Goal: Communication & Community: Share content

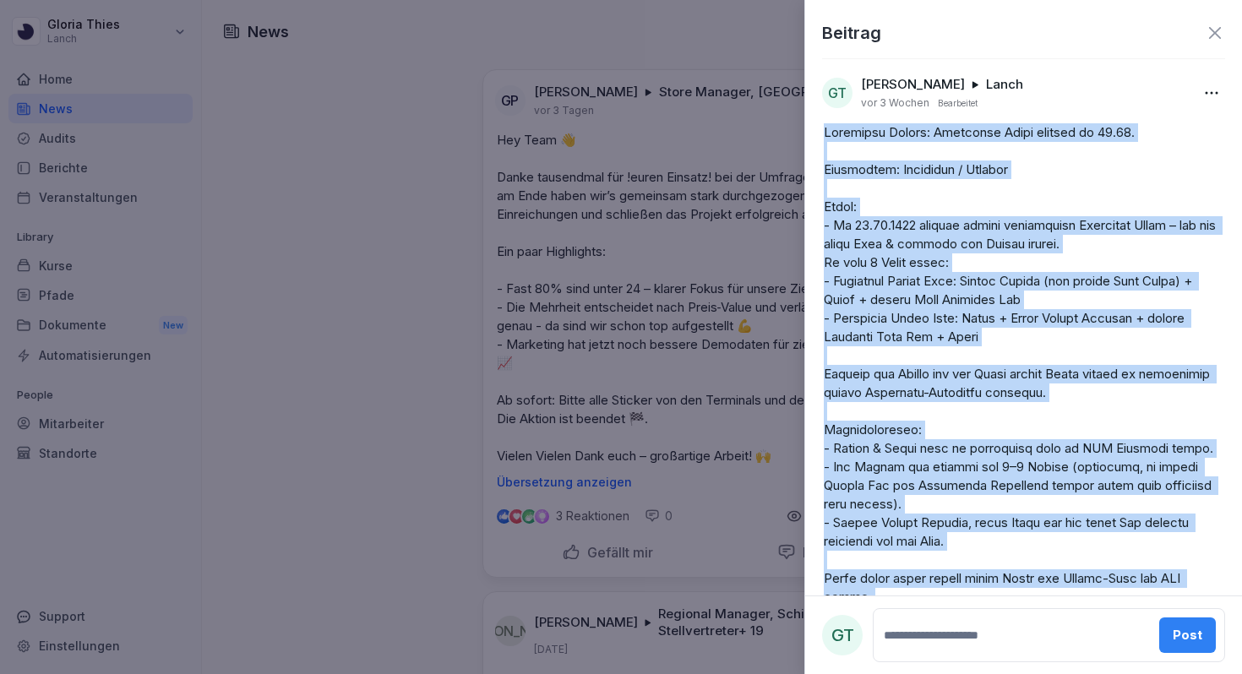
scroll to position [13602, 0]
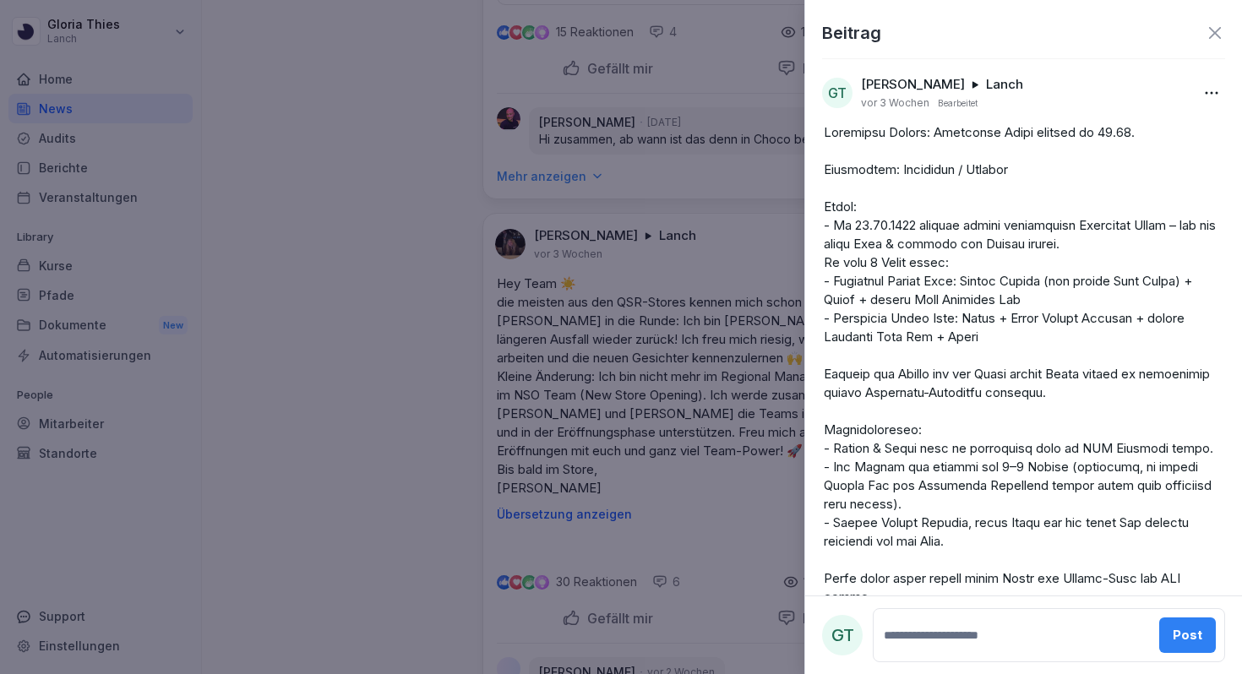
click at [1217, 38] on icon at bounding box center [1214, 33] width 20 height 20
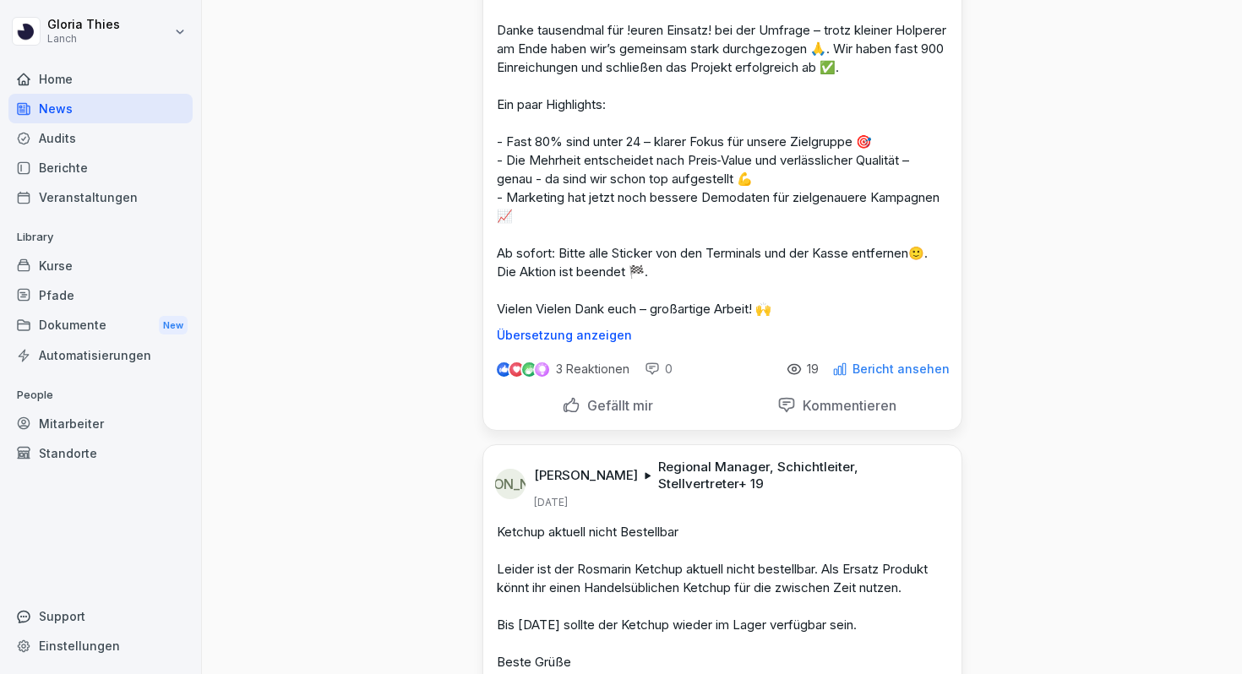
scroll to position [0, 0]
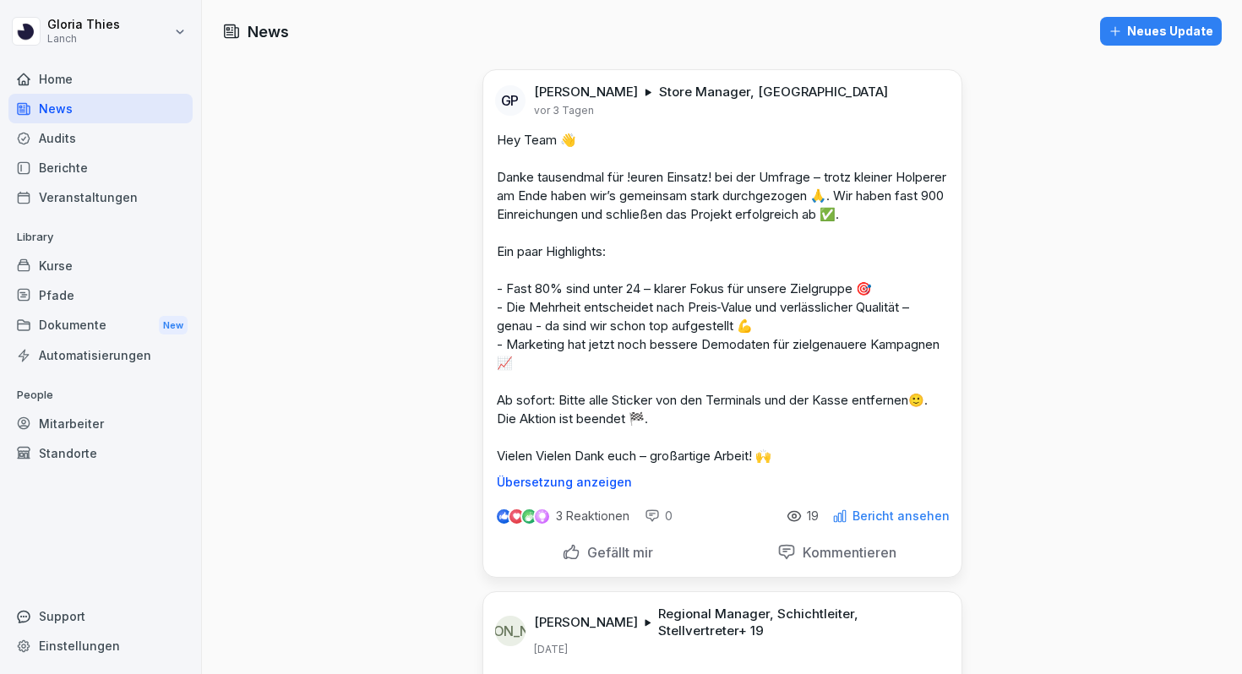
click at [1138, 30] on div "Neues Update" at bounding box center [1160, 31] width 105 height 19
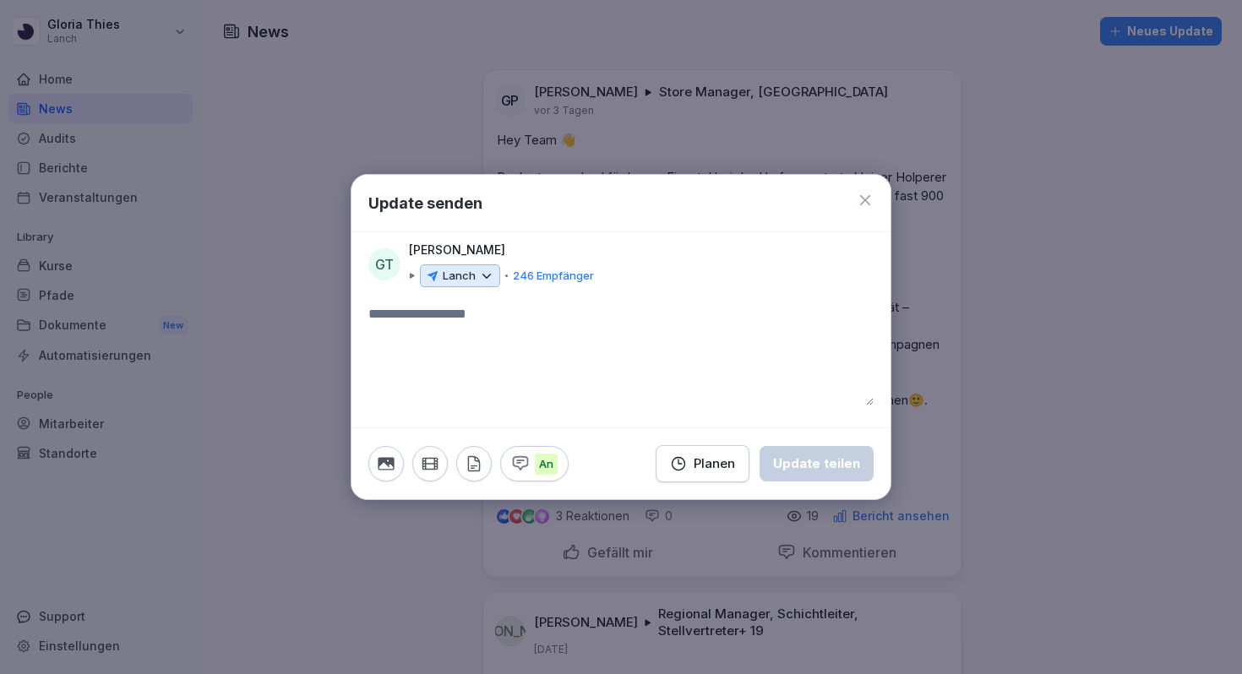
click at [498, 323] on textarea at bounding box center [620, 354] width 505 height 101
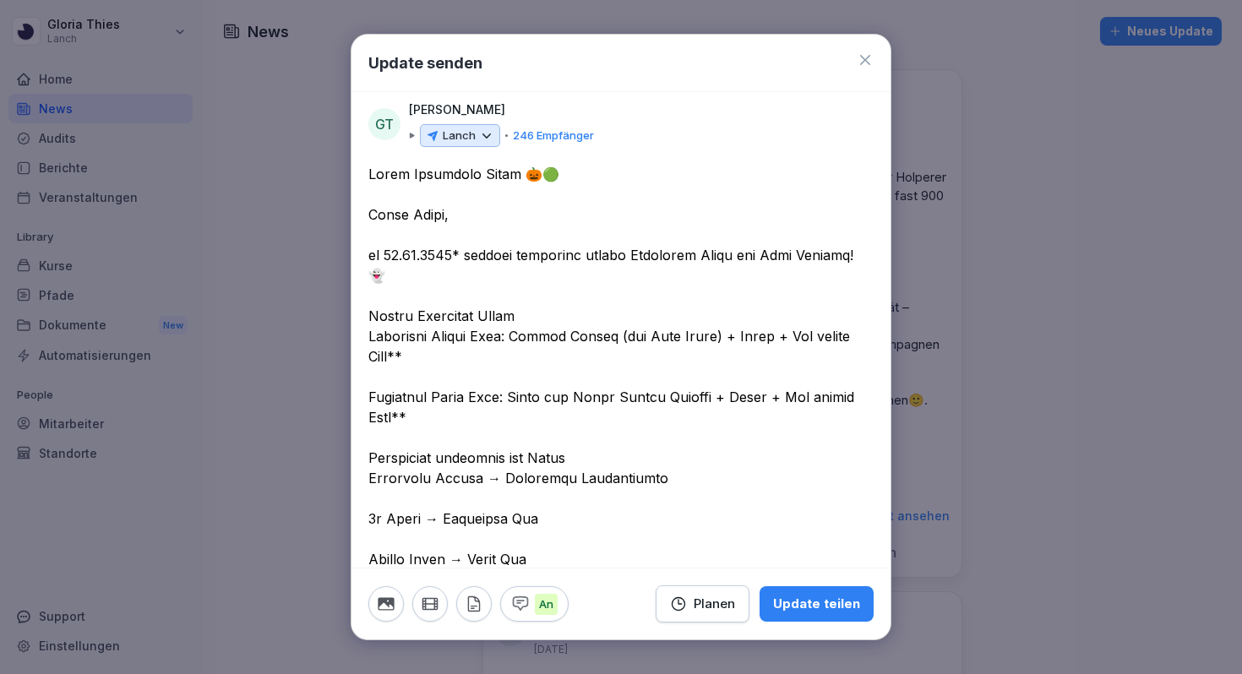
type textarea "**********"
click at [538, 137] on p "246 Empfänger" at bounding box center [553, 136] width 81 height 17
click at [491, 137] on icon at bounding box center [486, 135] width 15 height 15
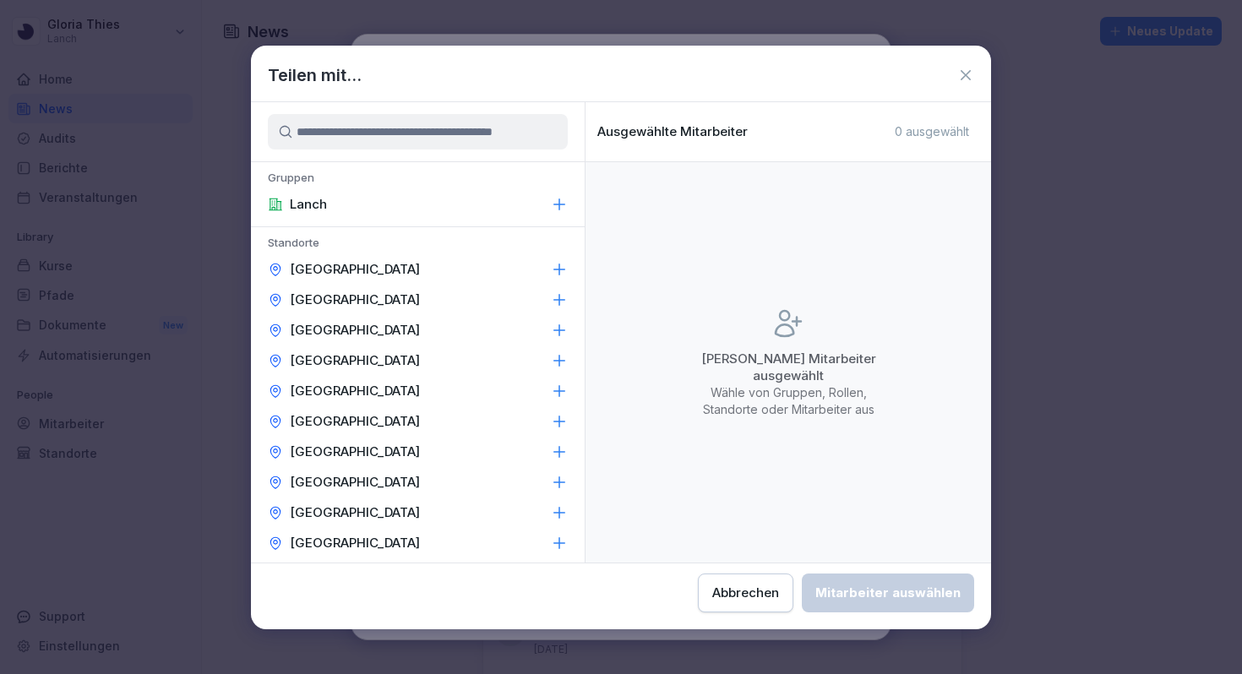
scroll to position [12, 0]
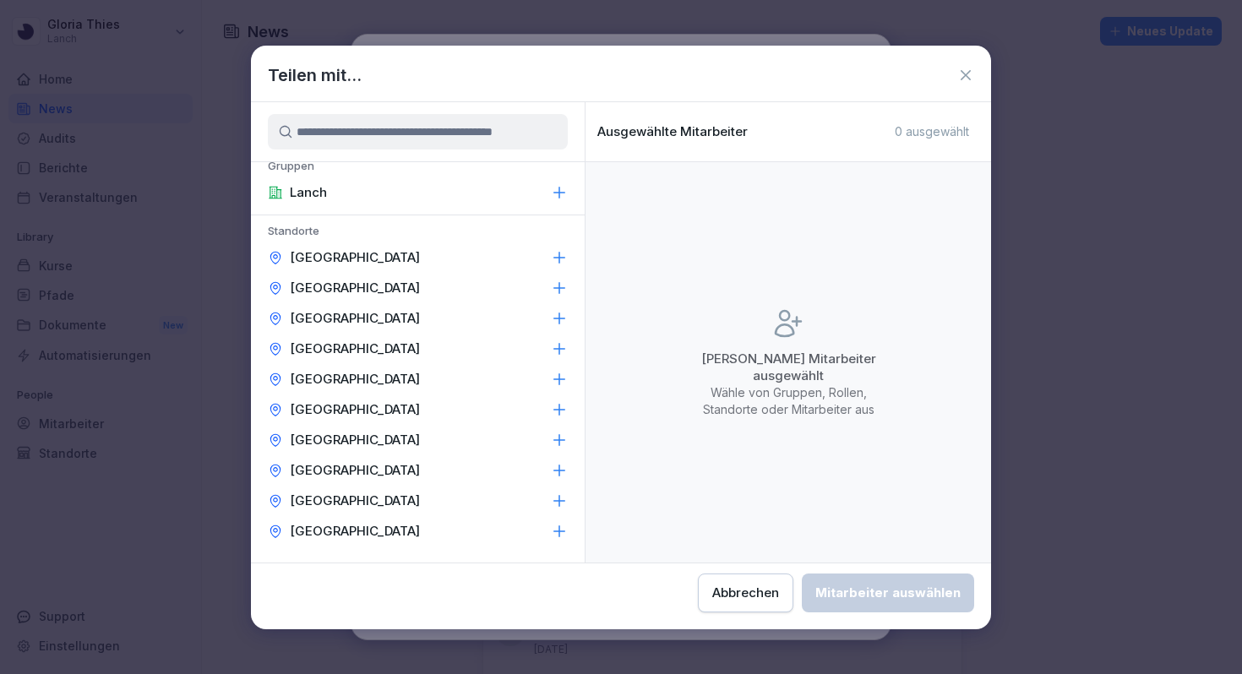
click at [560, 192] on icon at bounding box center [559, 192] width 11 height 11
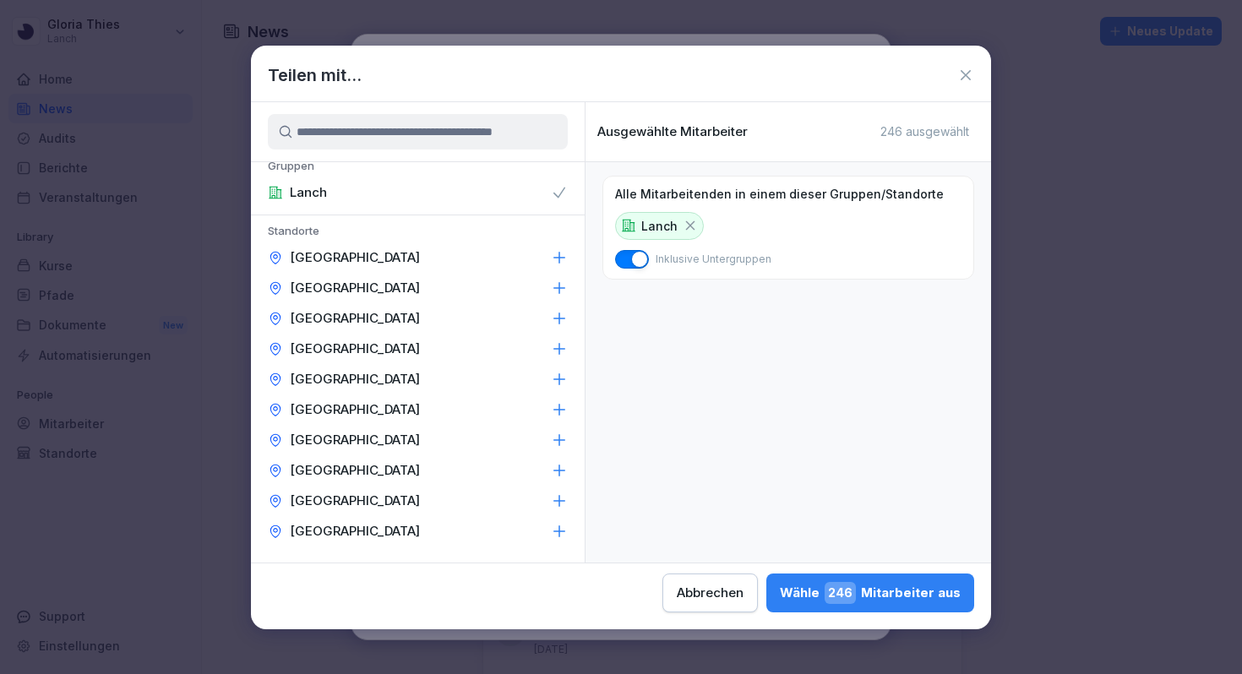
click at [563, 195] on icon at bounding box center [559, 192] width 17 height 17
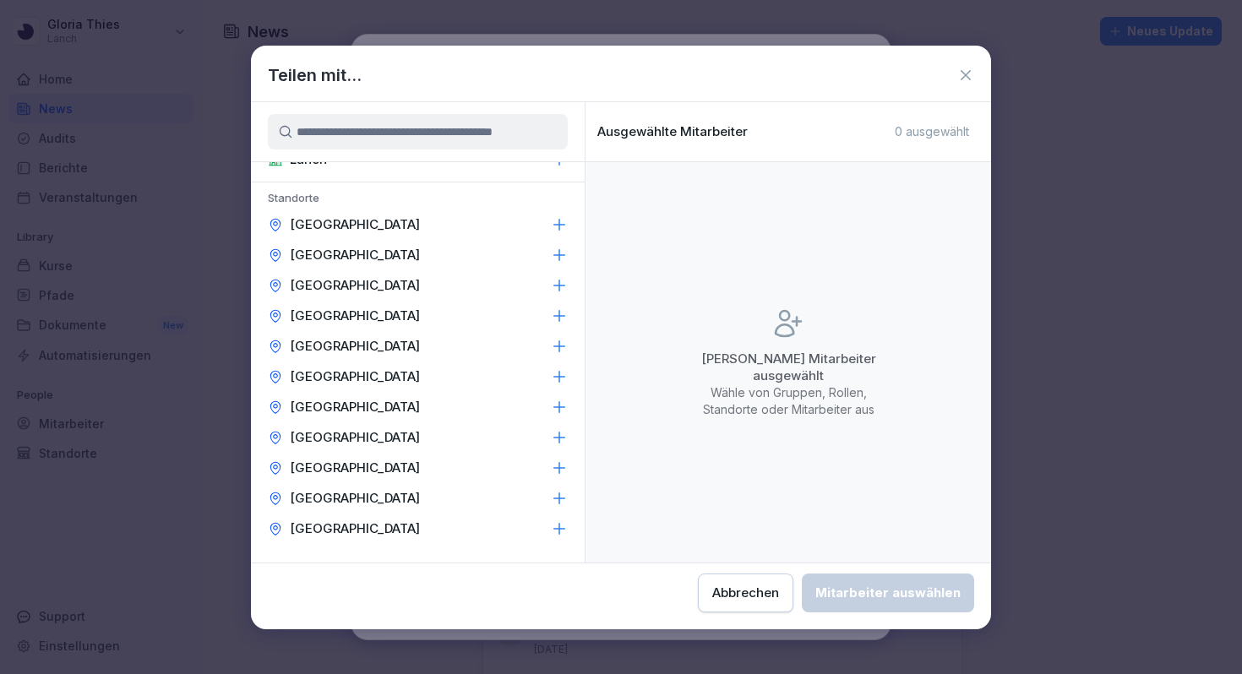
scroll to position [0, 0]
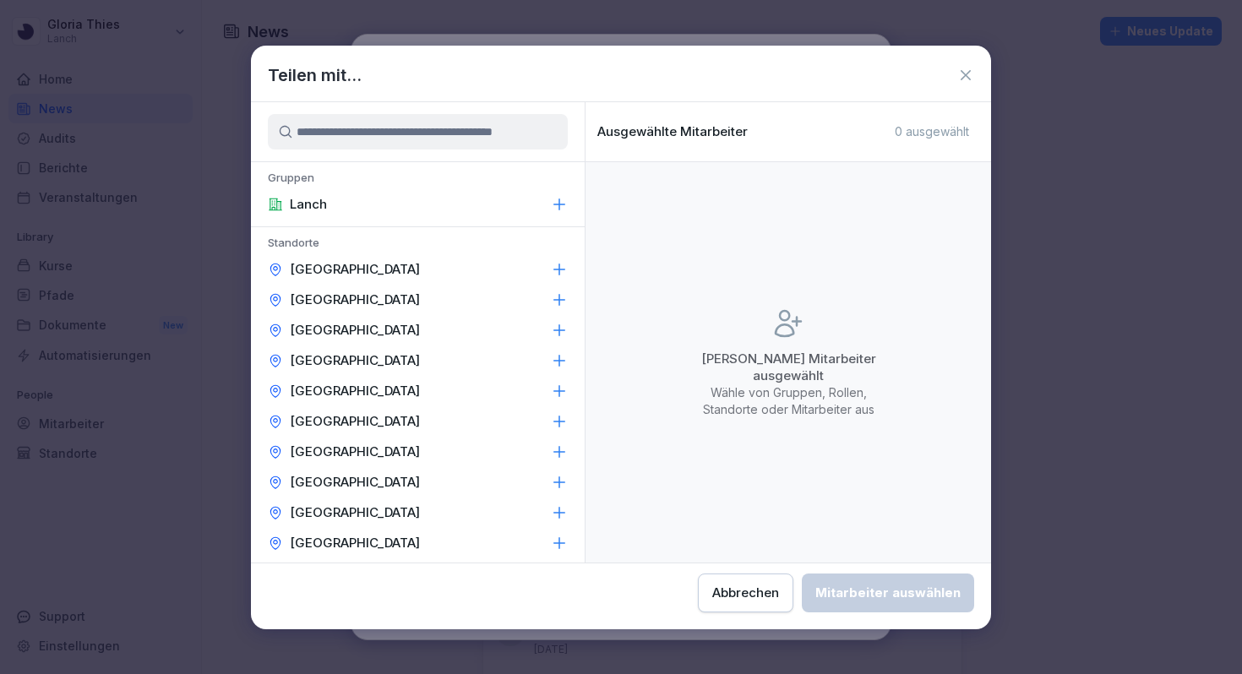
click at [559, 201] on icon at bounding box center [559, 203] width 11 height 11
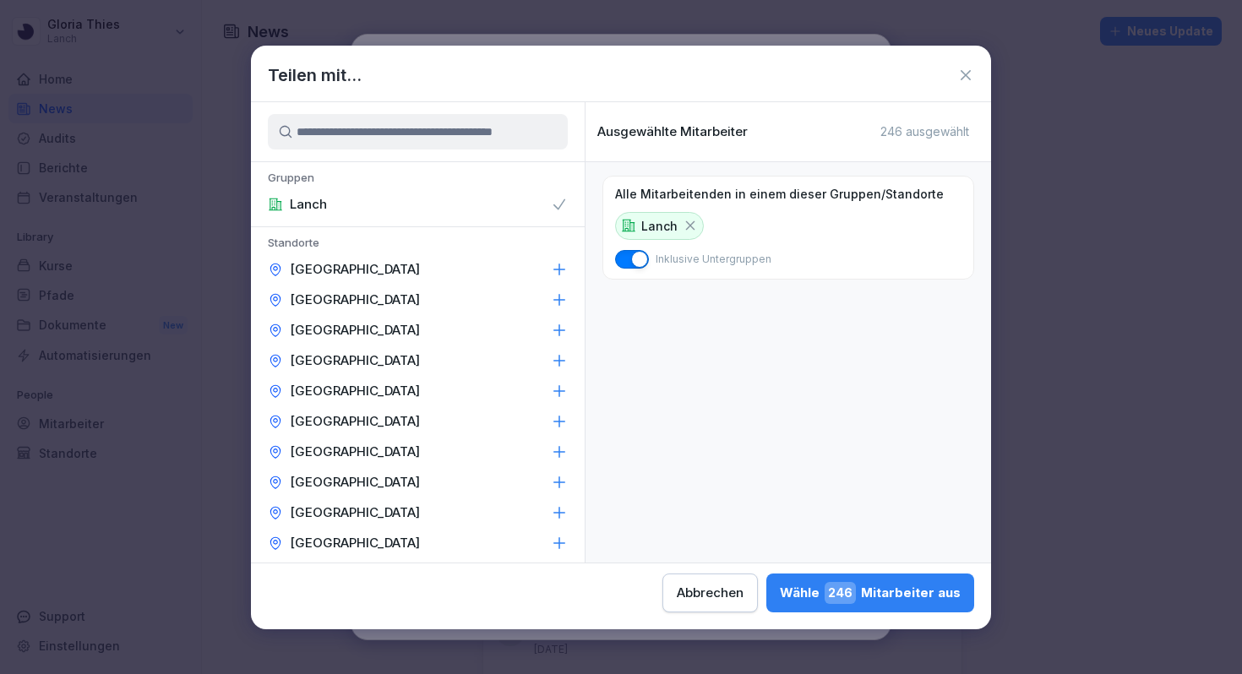
click at [691, 225] on icon at bounding box center [689, 225] width 15 height 15
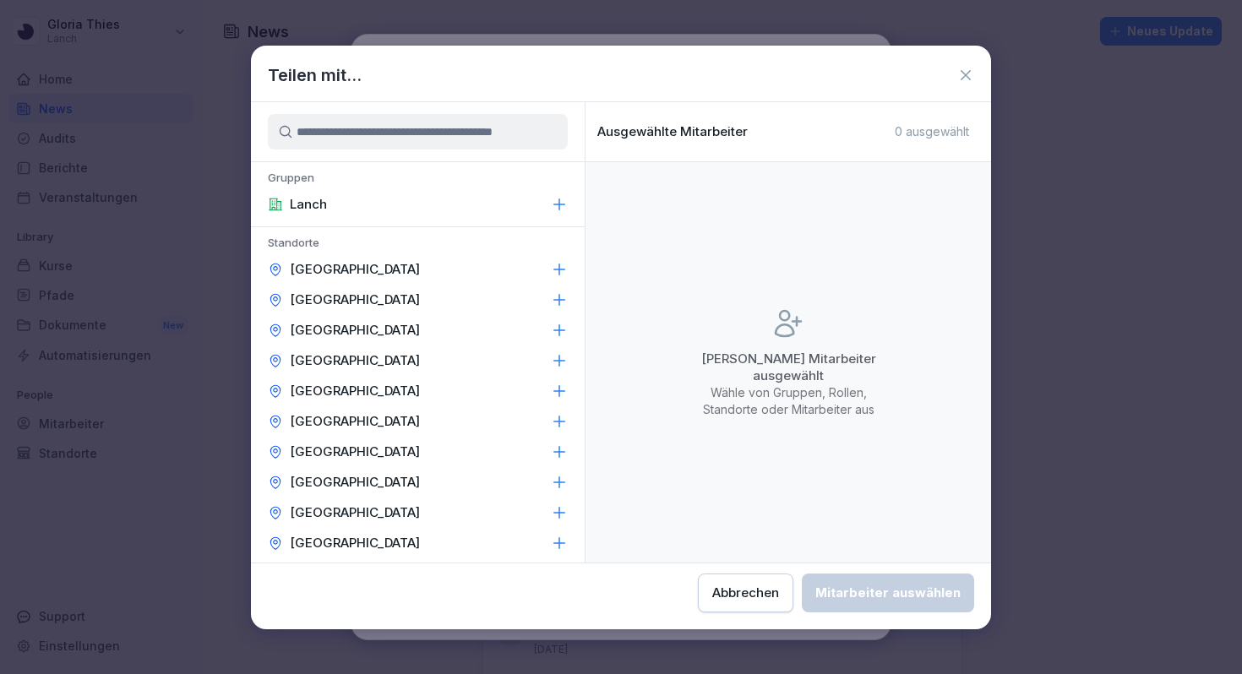
click at [564, 208] on icon at bounding box center [559, 204] width 17 height 17
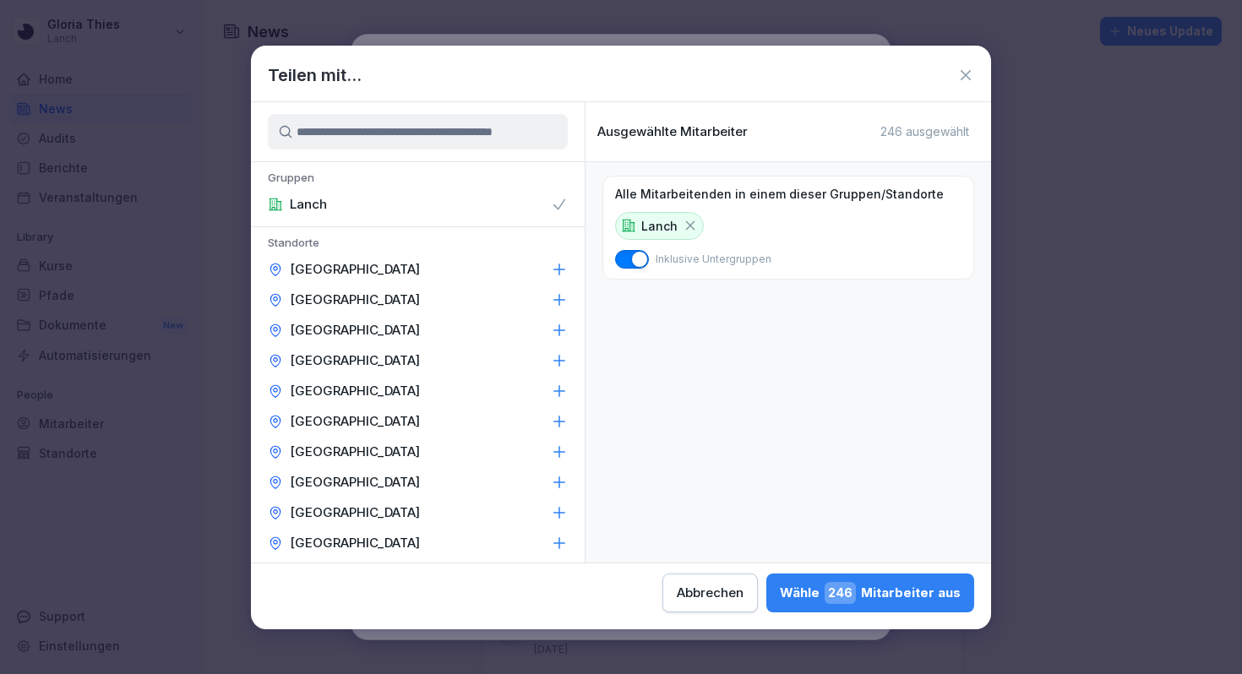
click at [615, 258] on button "button" at bounding box center [632, 259] width 34 height 19
click at [616, 258] on button "button" at bounding box center [632, 259] width 34 height 19
click at [686, 226] on icon at bounding box center [690, 225] width 9 height 9
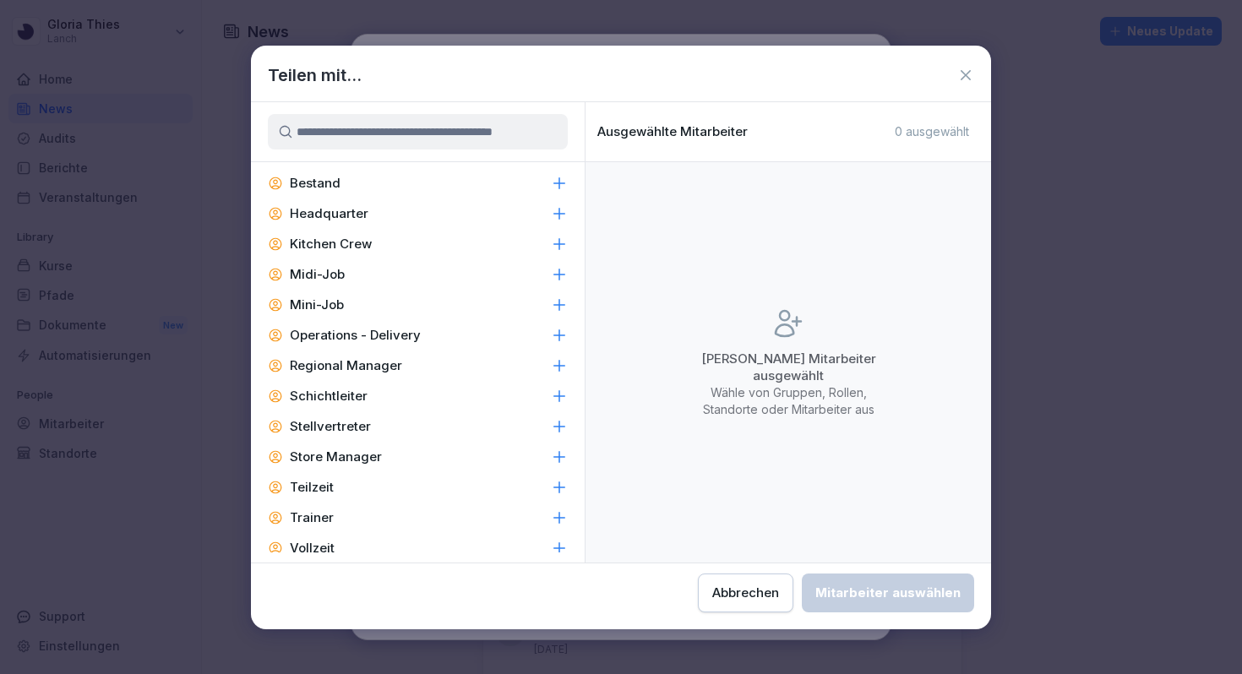
scroll to position [716, 0]
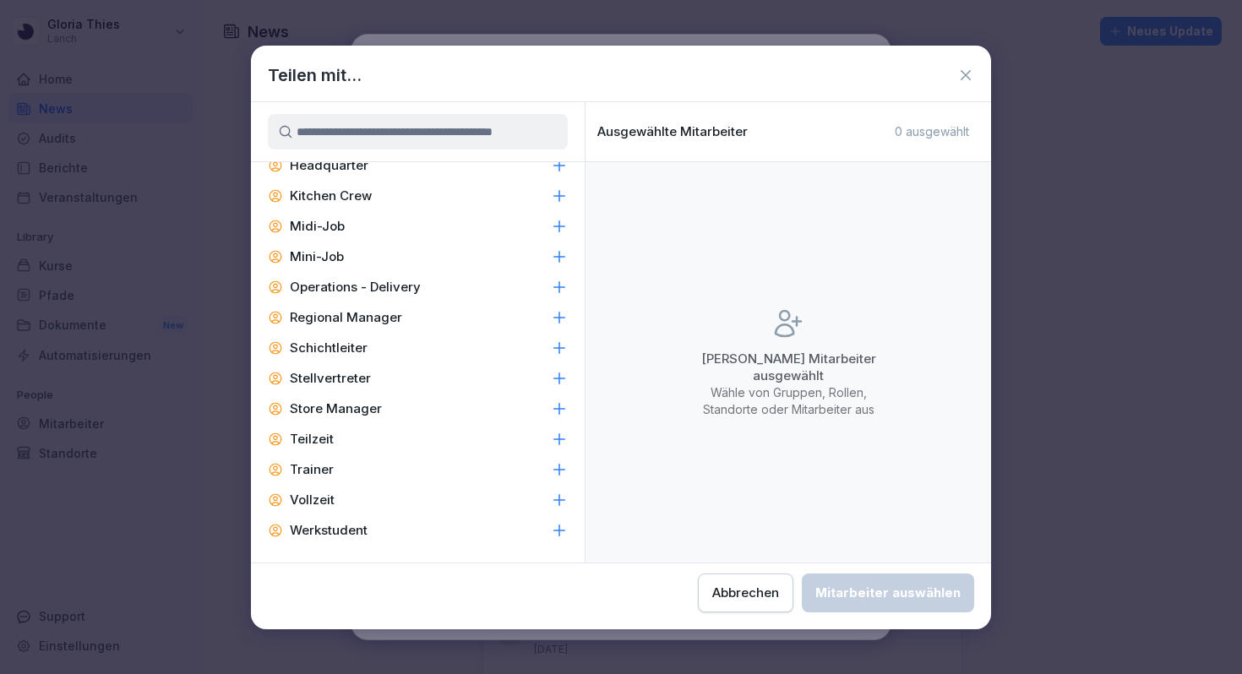
click at [965, 60] on div "Teilen mit... Gruppen [GEOGRAPHIC_DATA] Standorte [GEOGRAPHIC_DATA] [GEOGRAPHIC…" at bounding box center [621, 338] width 740 height 584
click at [965, 81] on icon at bounding box center [965, 75] width 17 height 17
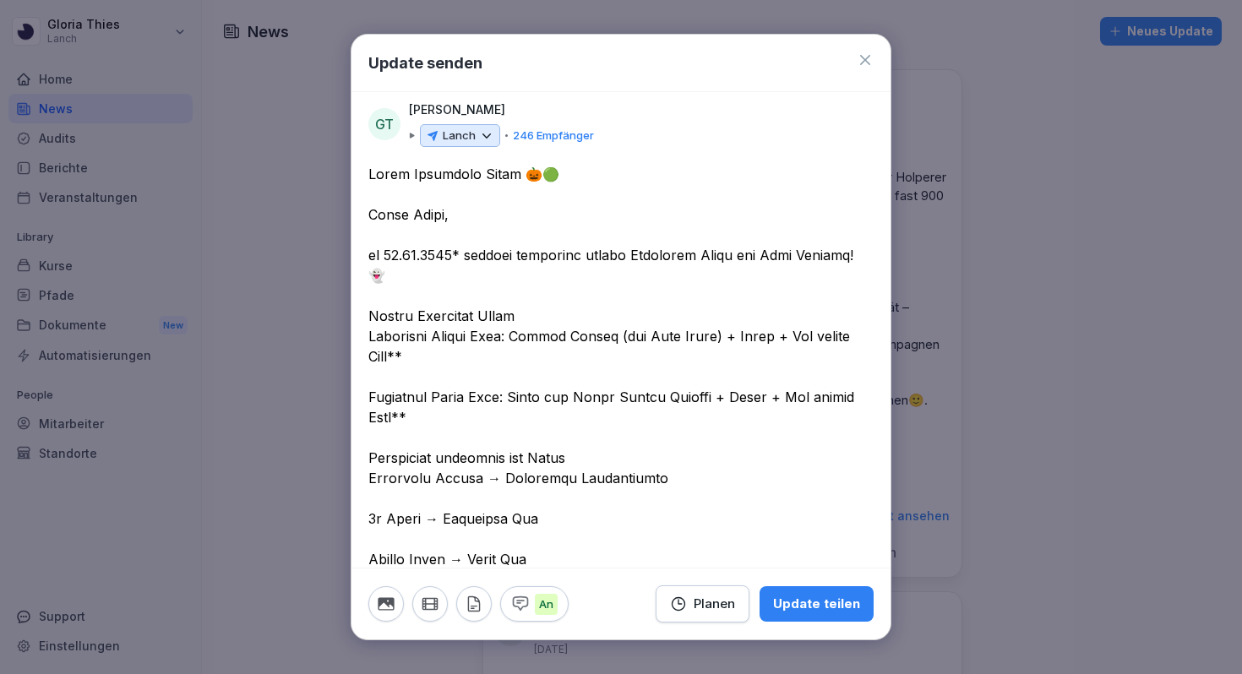
click at [868, 68] on icon at bounding box center [864, 60] width 17 height 17
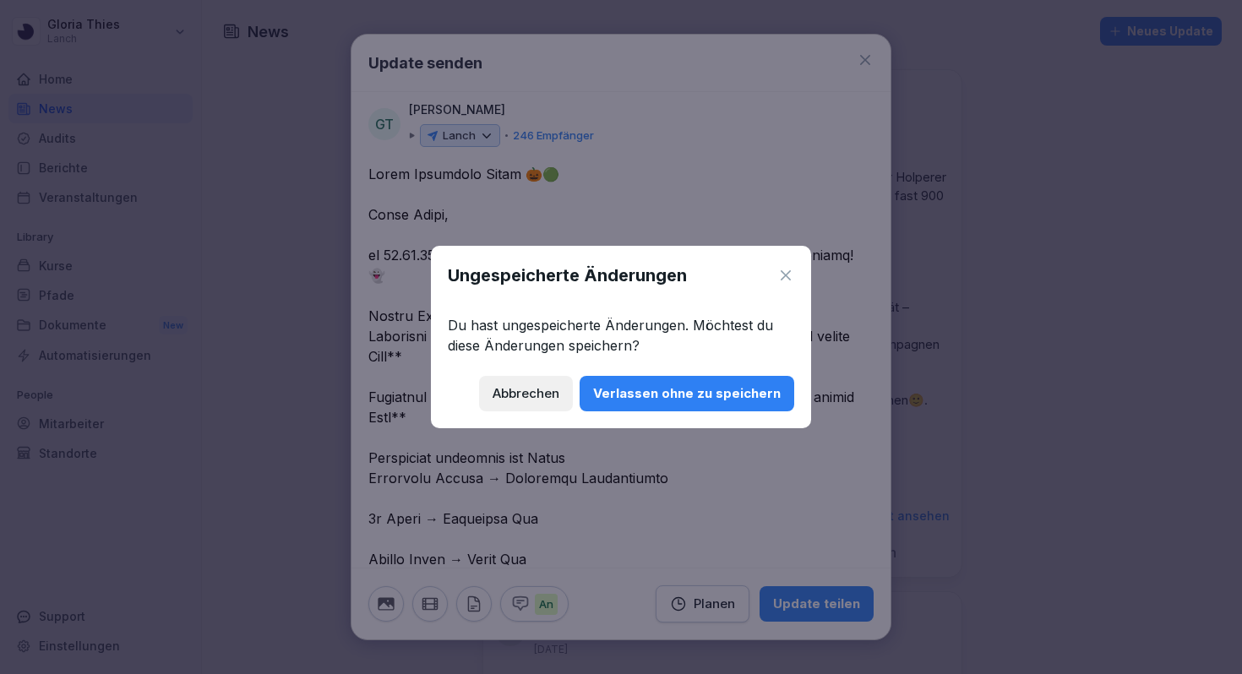
click at [619, 401] on div "Verlassen ohne zu speichern" at bounding box center [687, 393] width 188 height 19
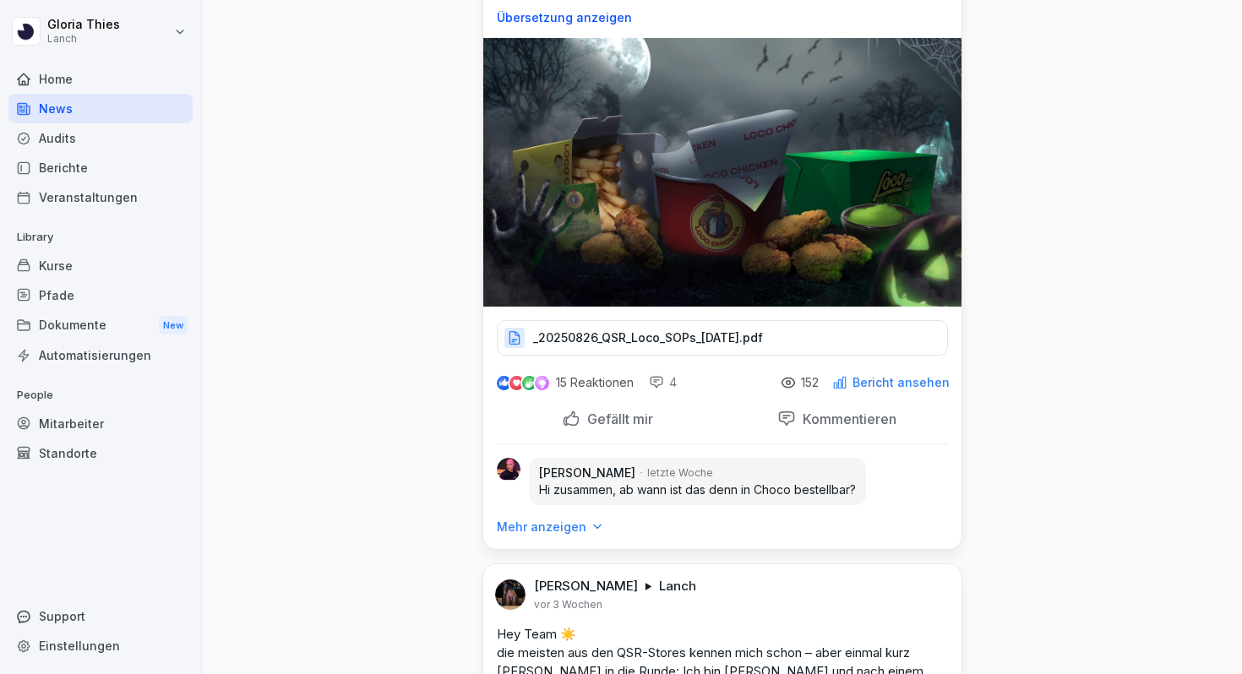
scroll to position [13265, 0]
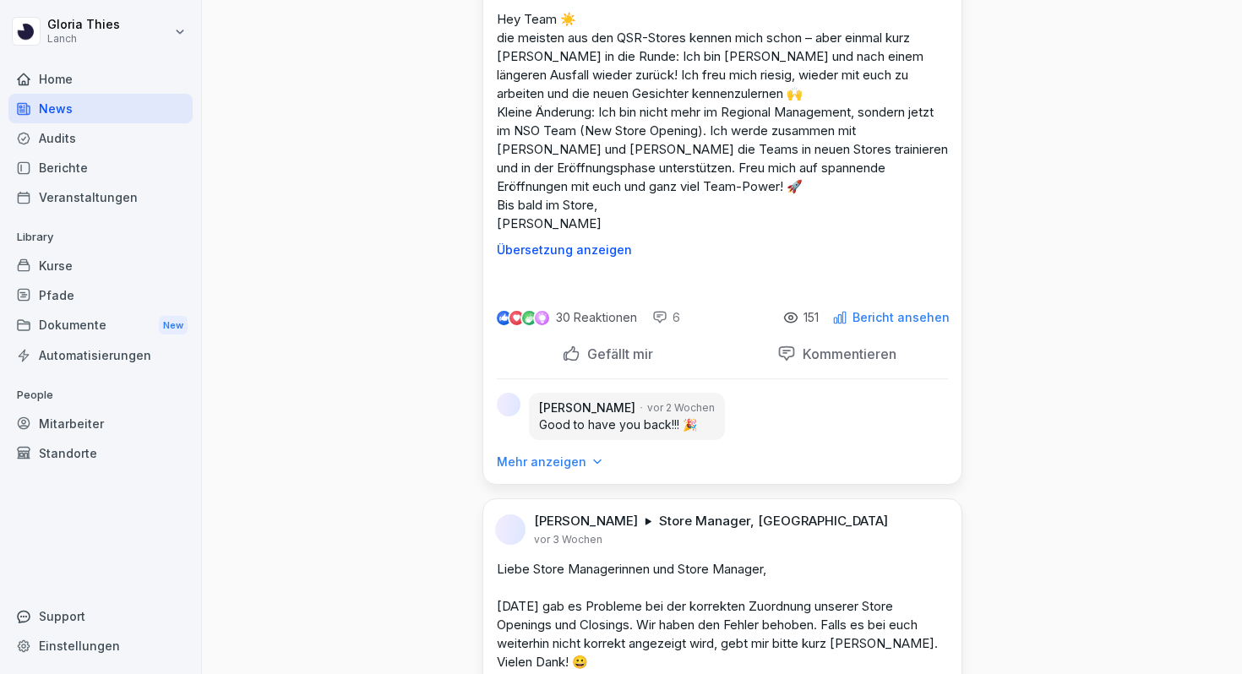
scroll to position [13870, 0]
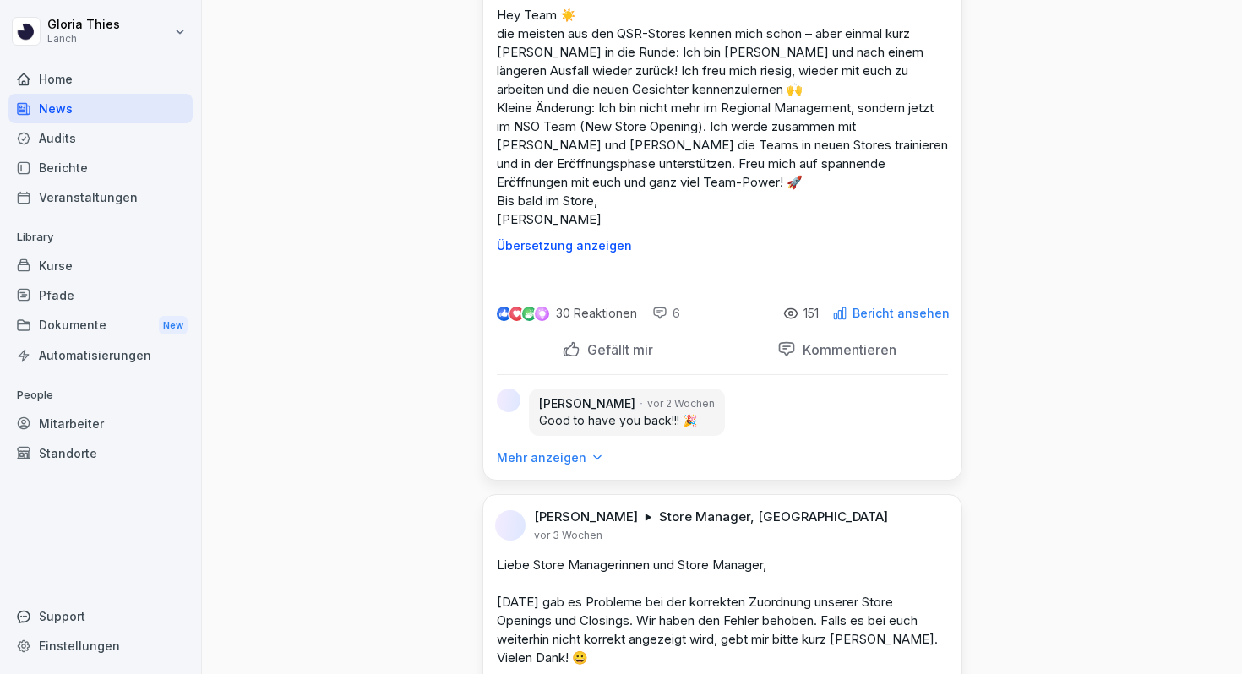
click at [107, 112] on div "News" at bounding box center [100, 109] width 184 height 30
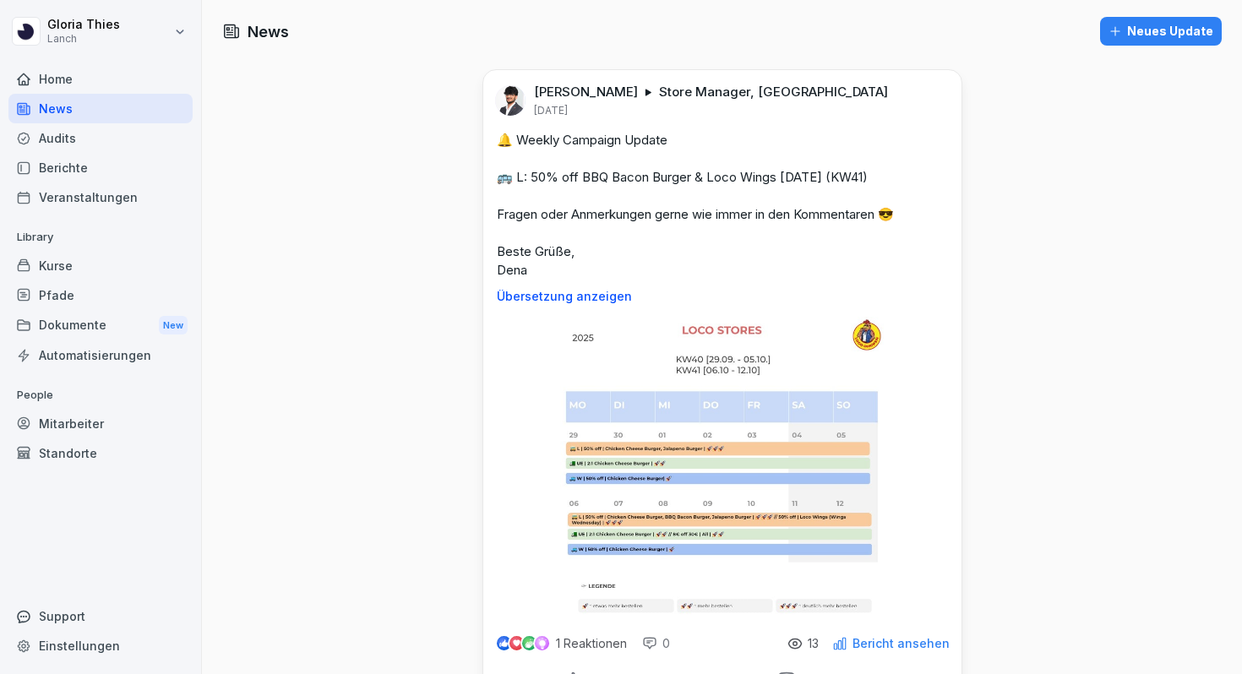
click at [1212, 29] on div "Neues Update" at bounding box center [1160, 31] width 105 height 19
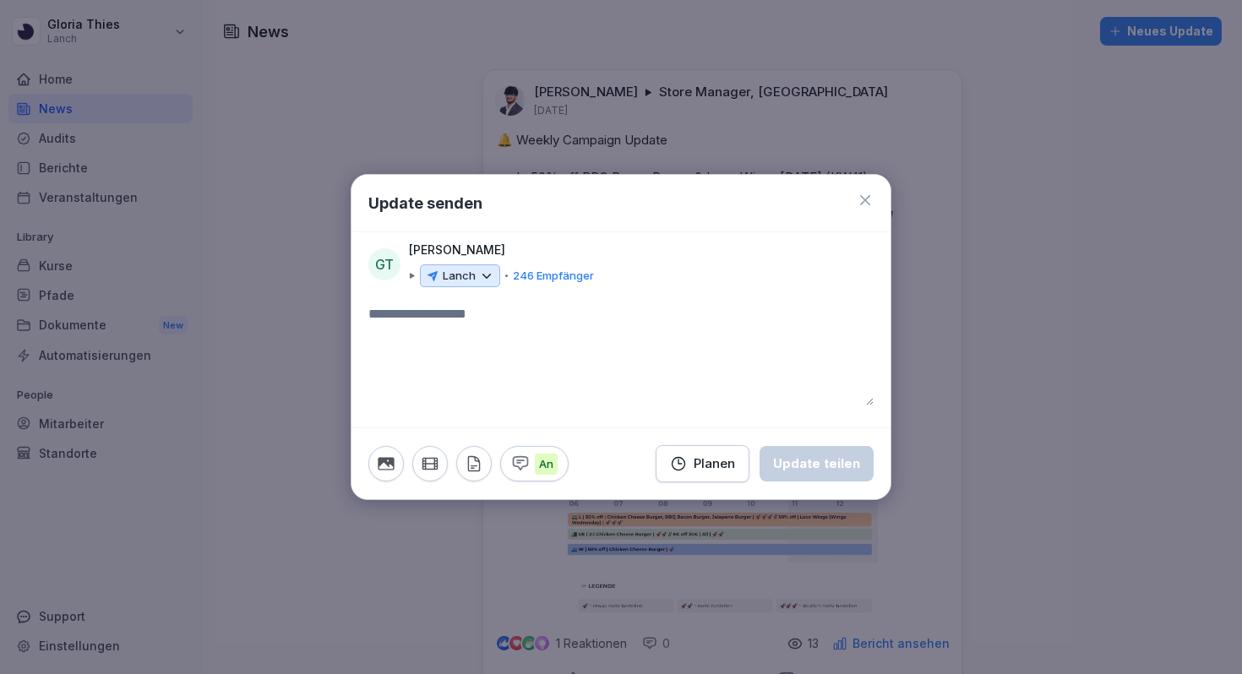
click at [465, 307] on textarea at bounding box center [620, 354] width 505 height 101
click at [487, 273] on icon at bounding box center [486, 276] width 15 height 15
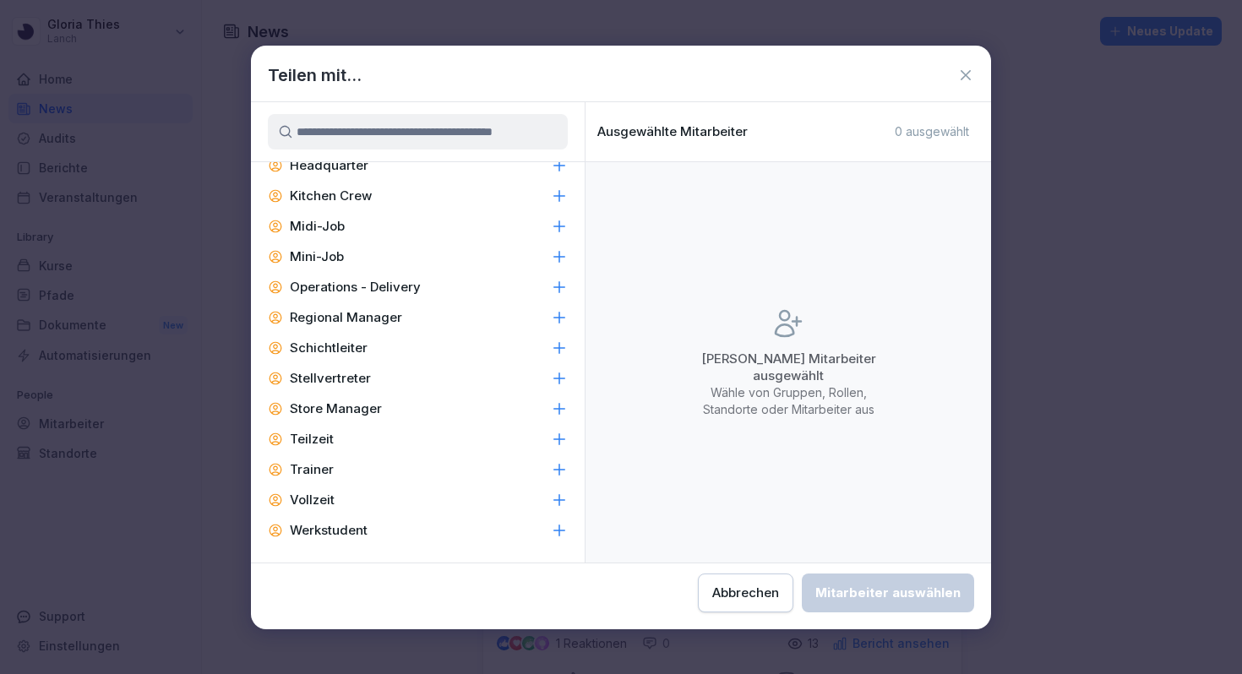
scroll to position [711, 0]
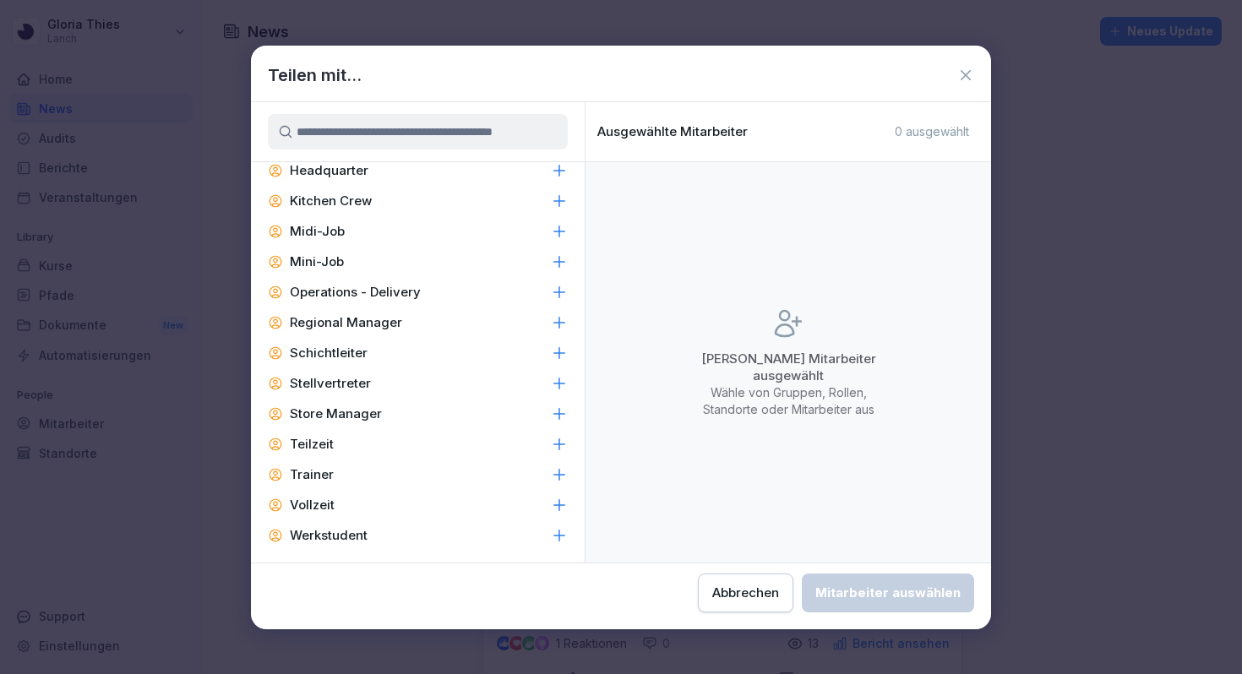
click at [553, 416] on icon at bounding box center [559, 413] width 17 height 17
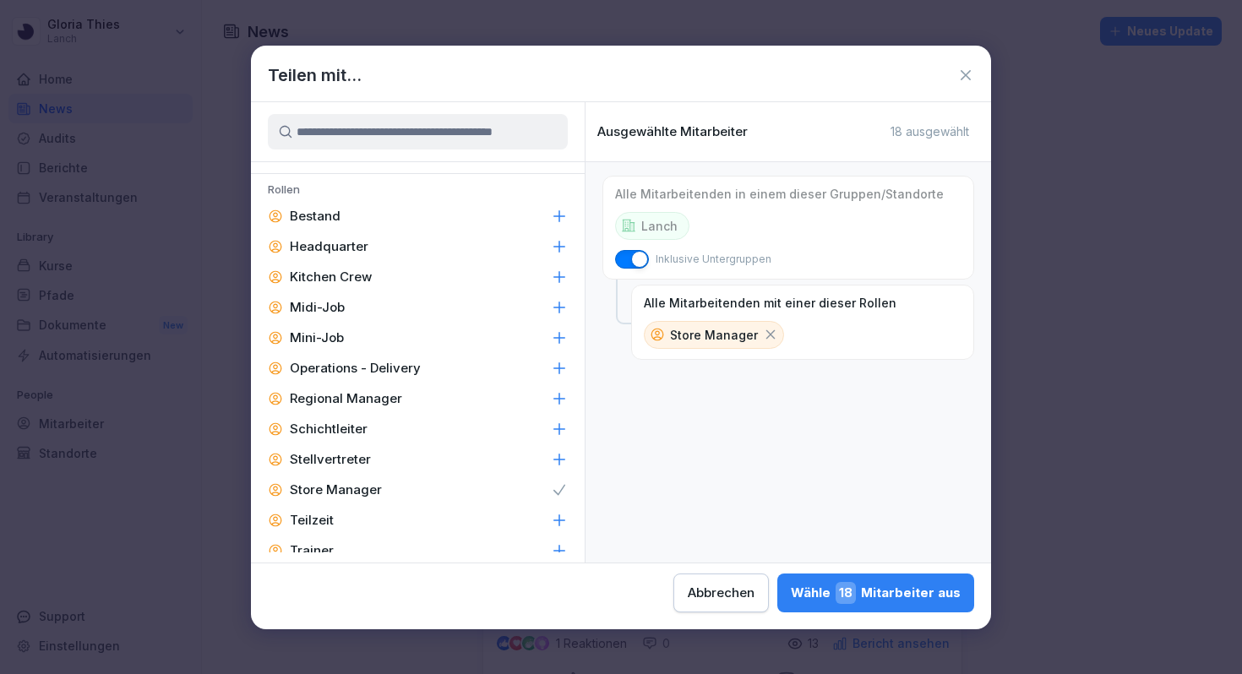
scroll to position [716, 0]
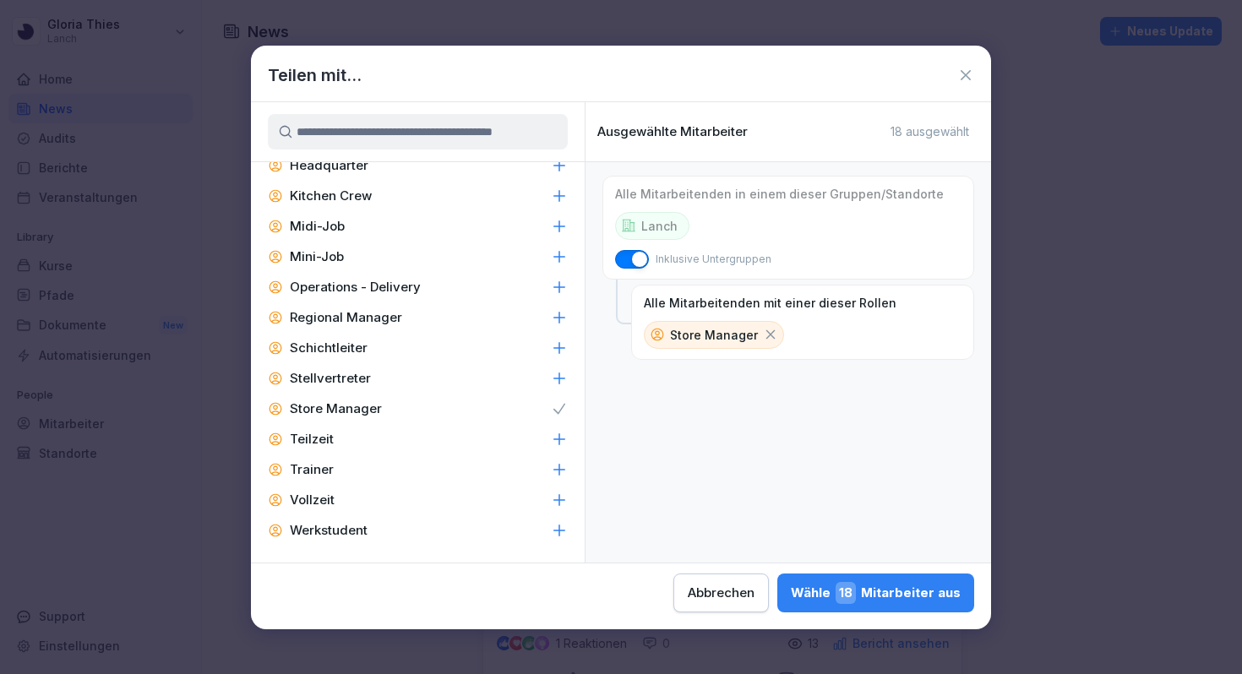
click at [563, 410] on icon at bounding box center [559, 408] width 17 height 17
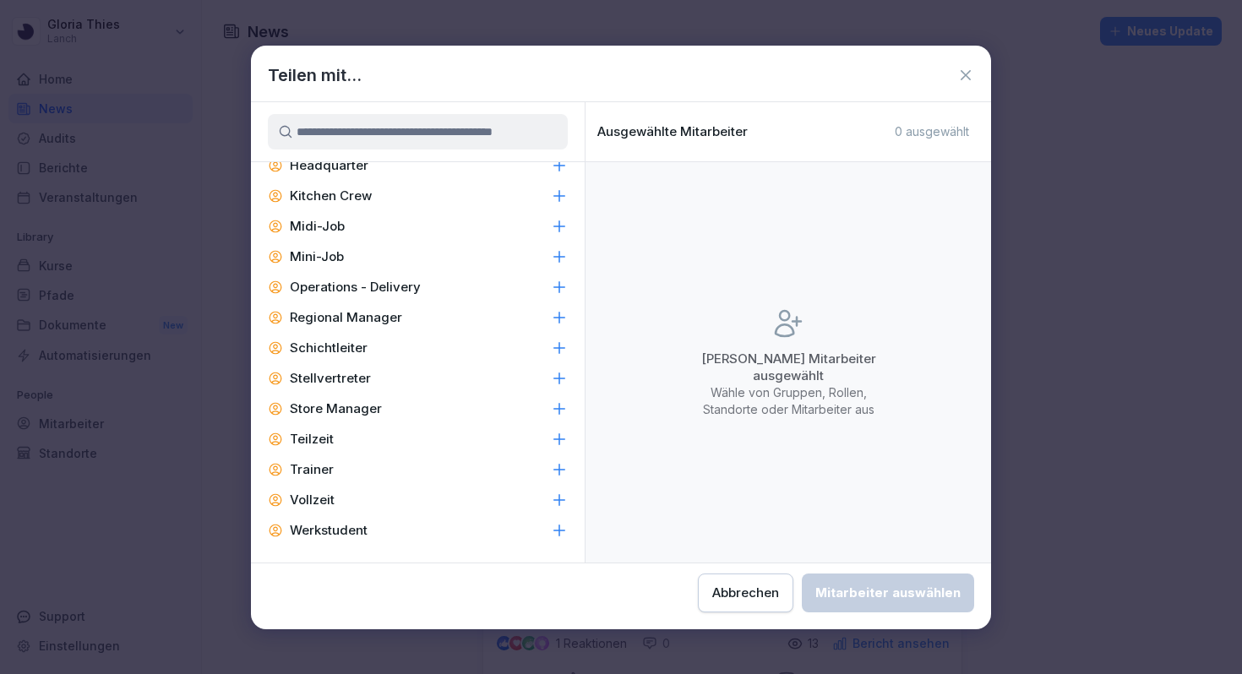
click at [758, 581] on button "Abbrechen" at bounding box center [745, 593] width 95 height 39
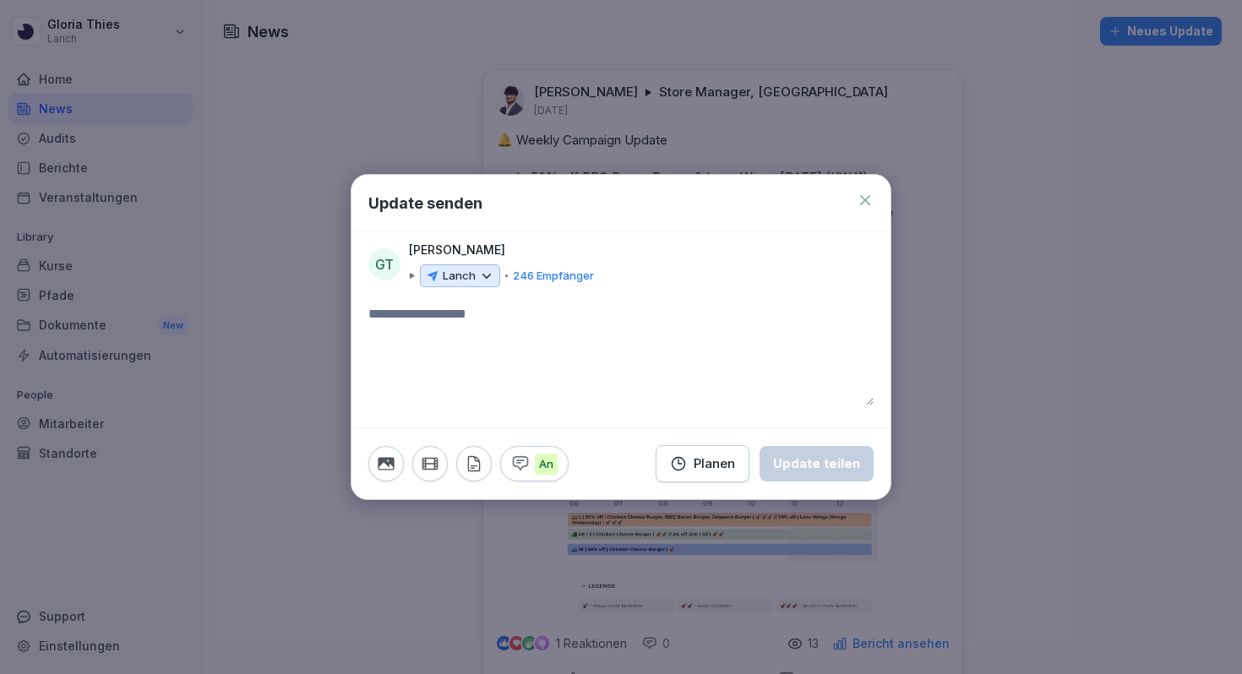
click at [481, 280] on icon at bounding box center [486, 276] width 15 height 15
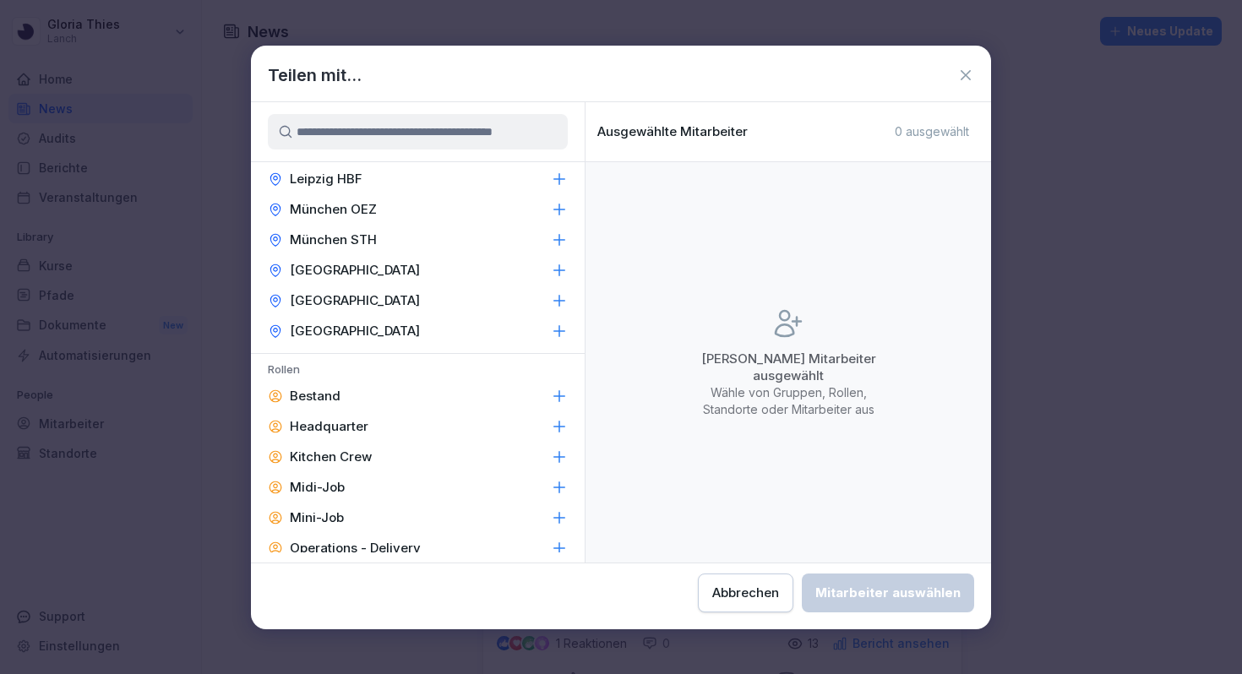
scroll to position [511, 0]
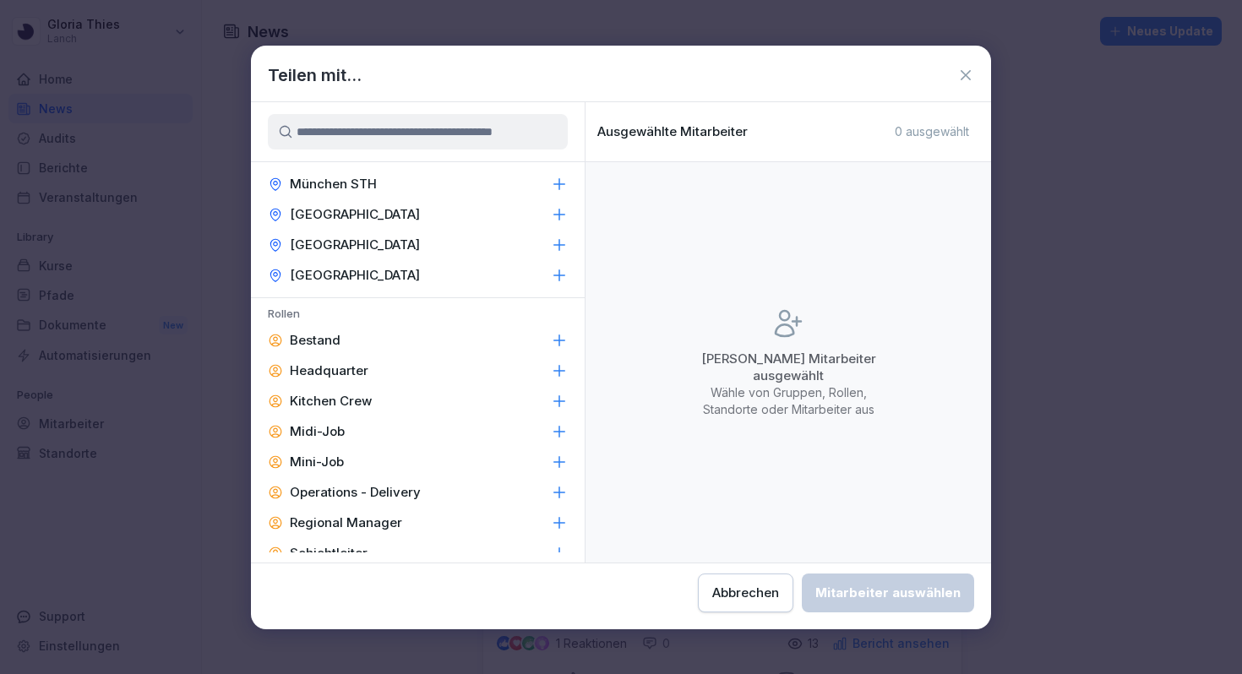
click at [552, 372] on icon at bounding box center [559, 370] width 17 height 17
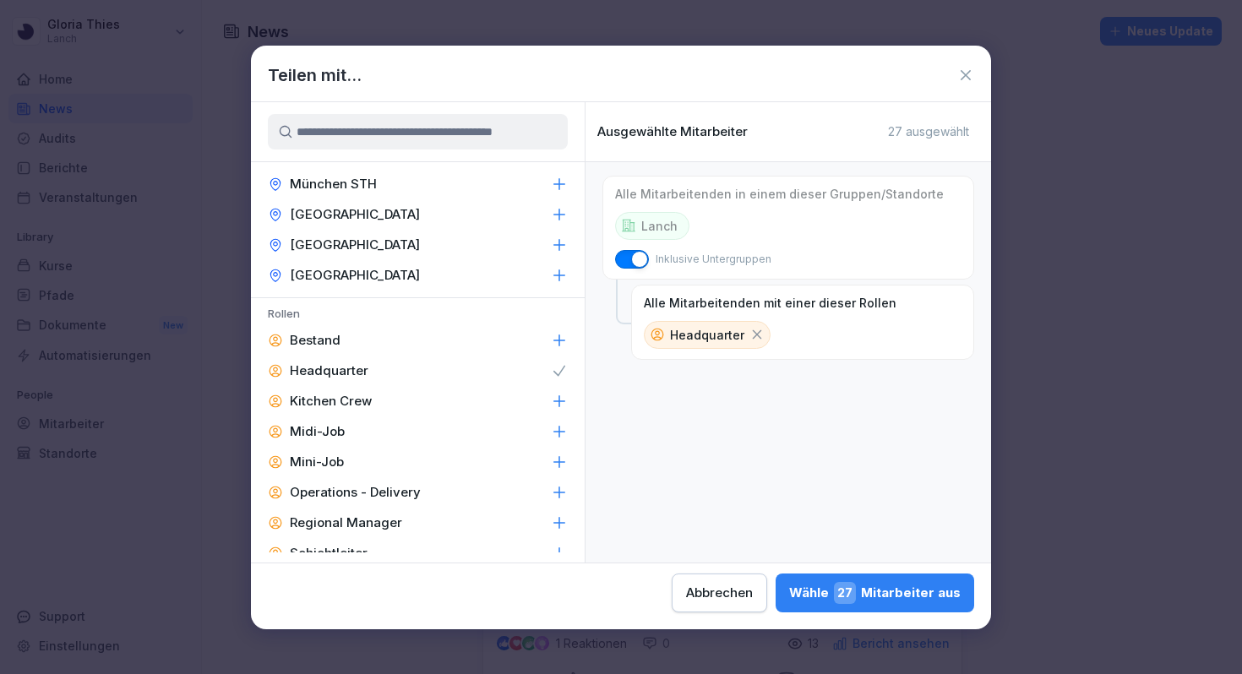
click at [552, 372] on icon at bounding box center [559, 370] width 17 height 17
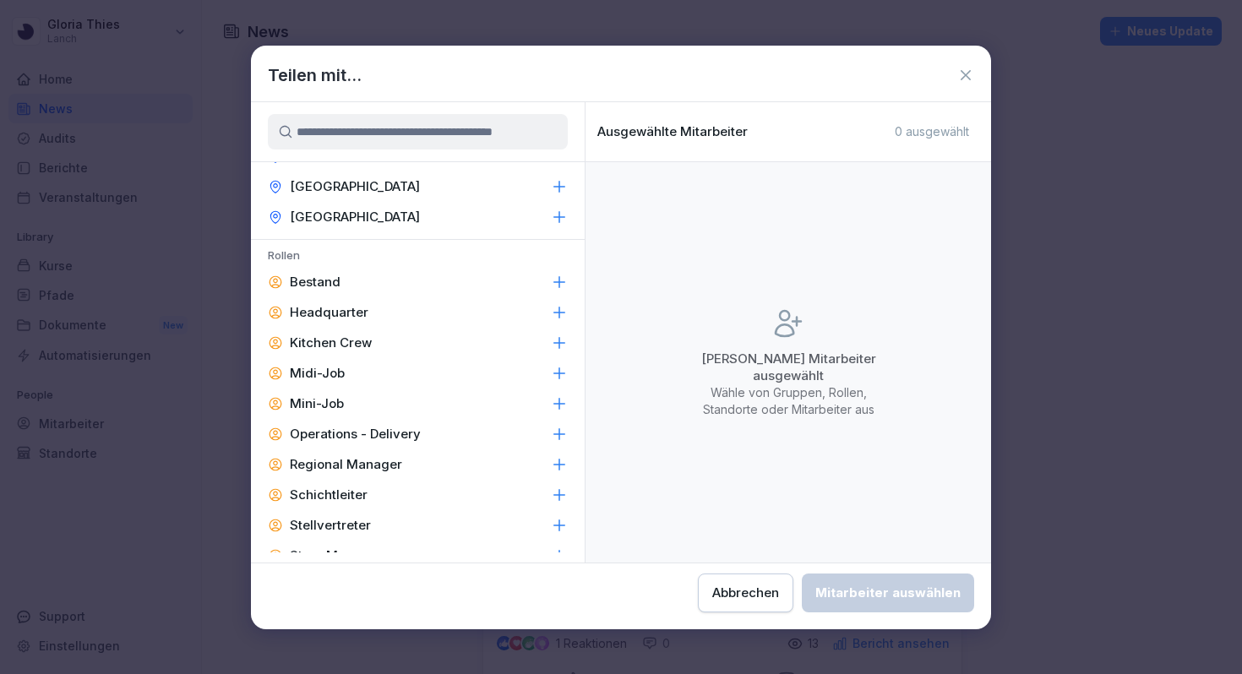
scroll to position [595, 0]
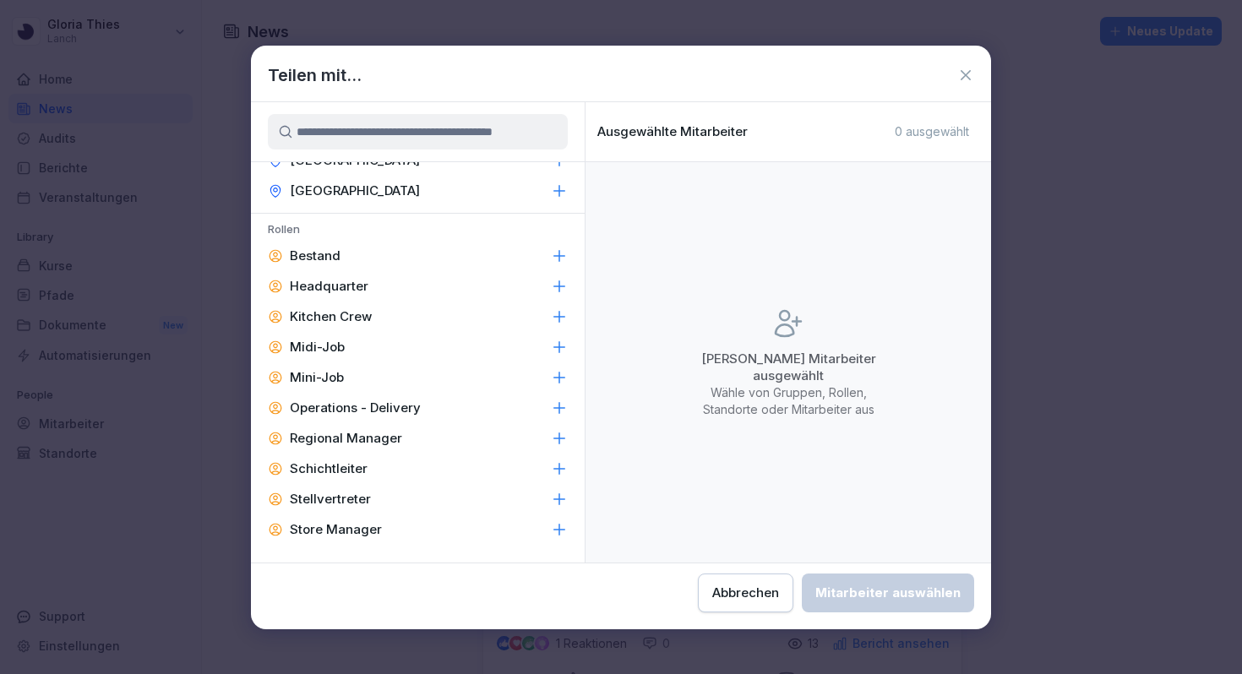
click at [563, 262] on icon at bounding box center [559, 255] width 17 height 17
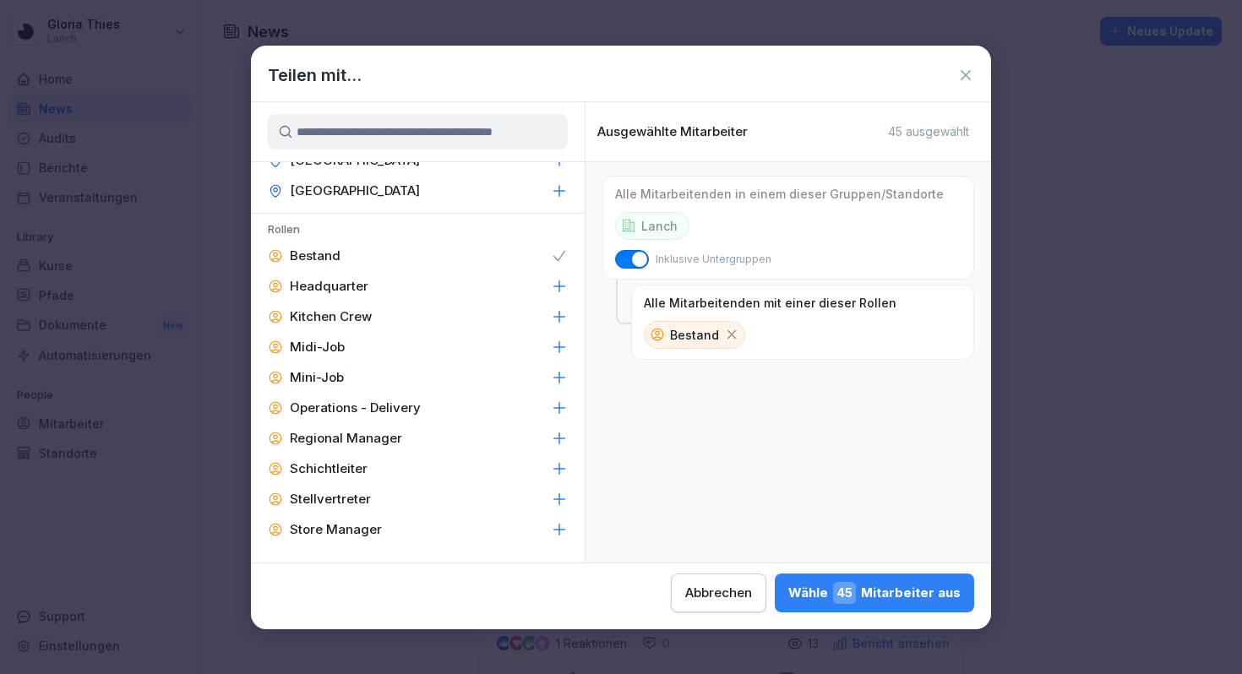
click at [563, 262] on icon at bounding box center [559, 255] width 17 height 17
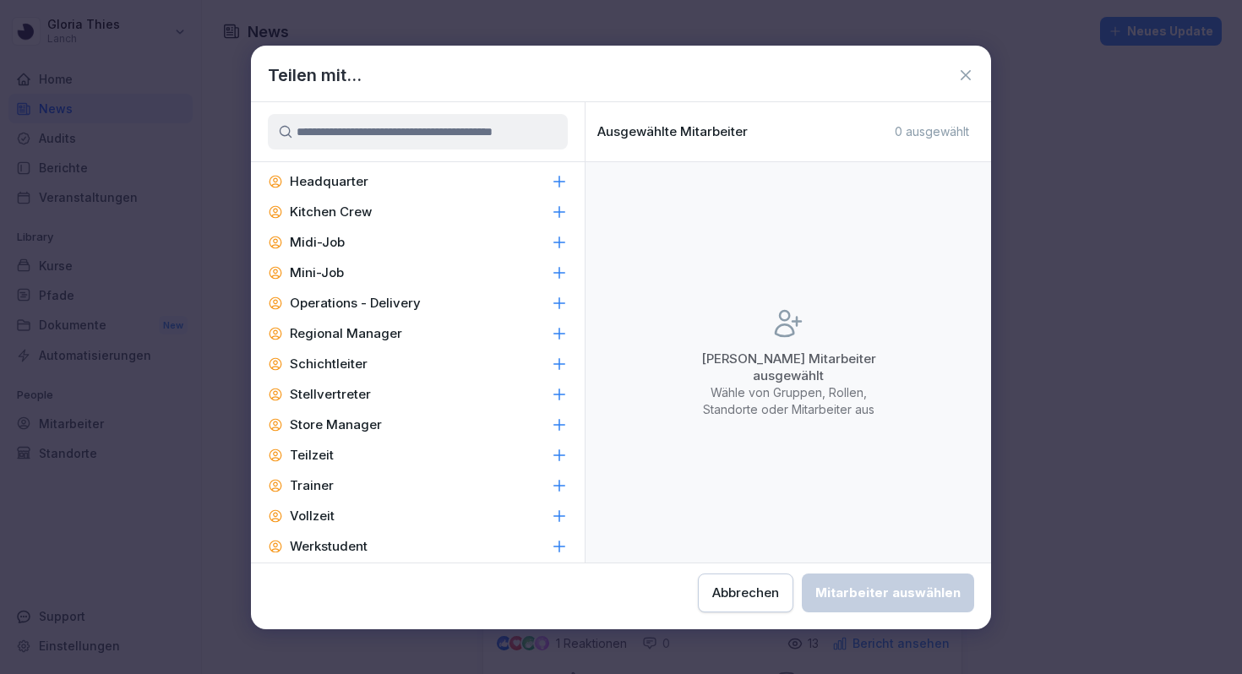
scroll to position [707, 0]
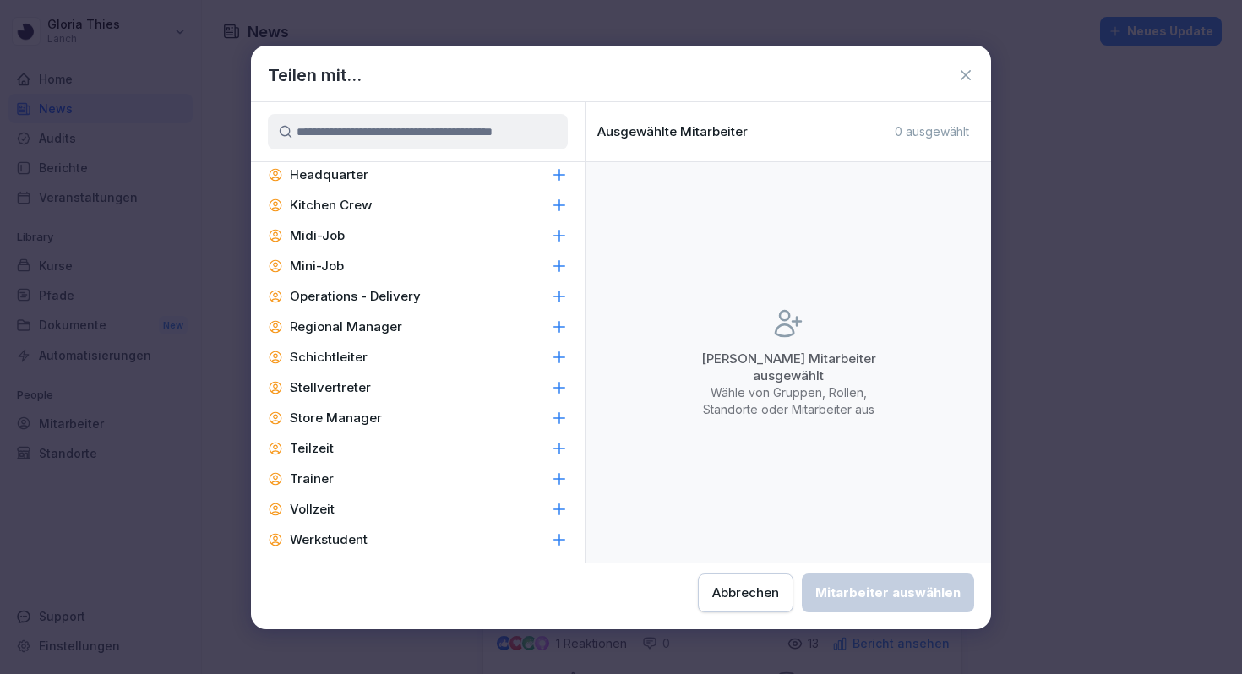
click at [557, 356] on icon at bounding box center [559, 357] width 17 height 17
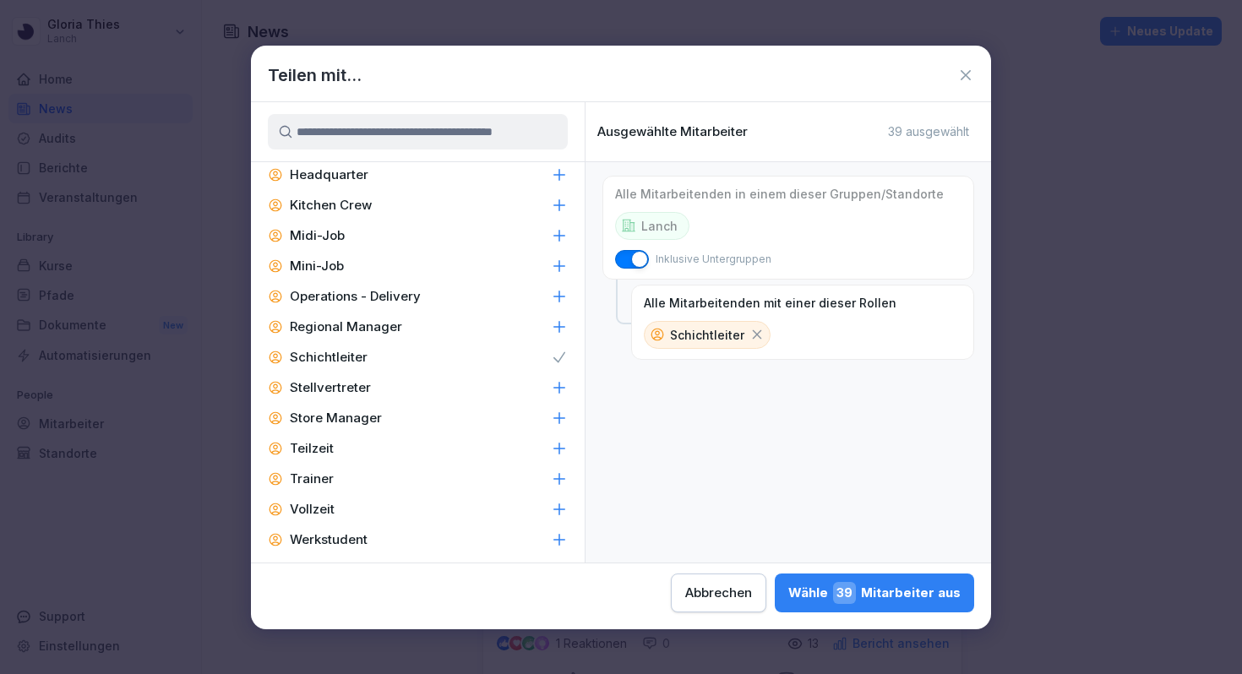
click at [557, 356] on icon at bounding box center [559, 357] width 17 height 17
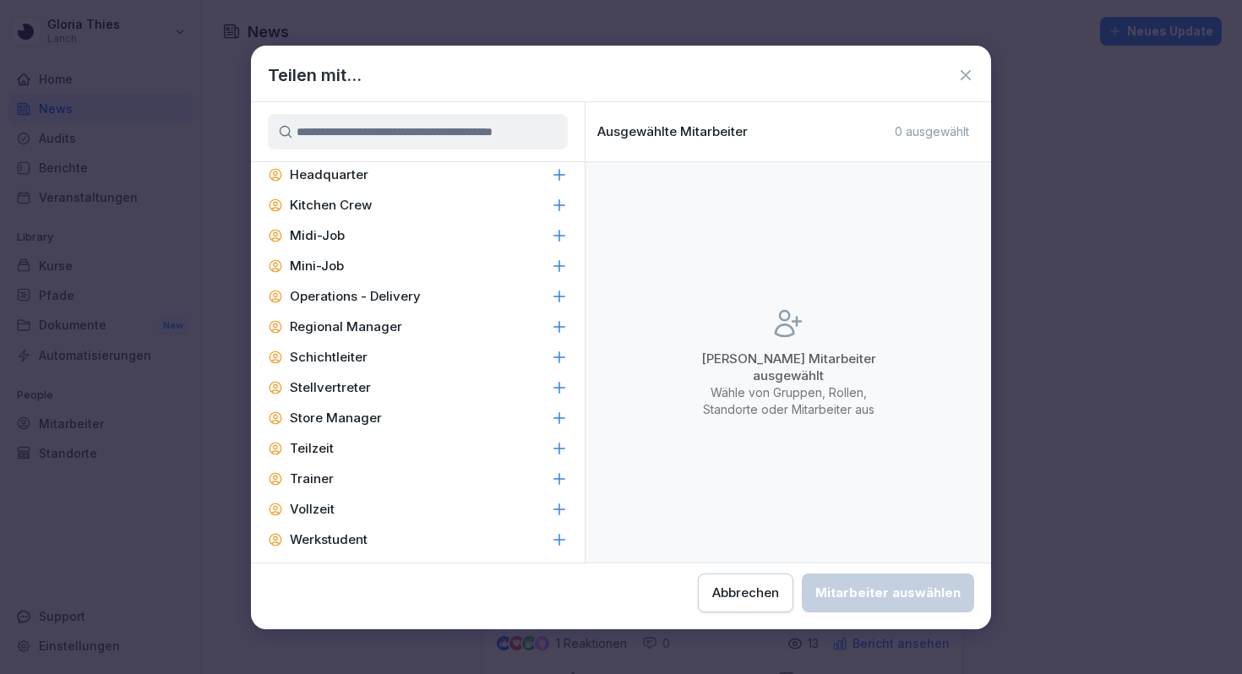
scroll to position [716, 0]
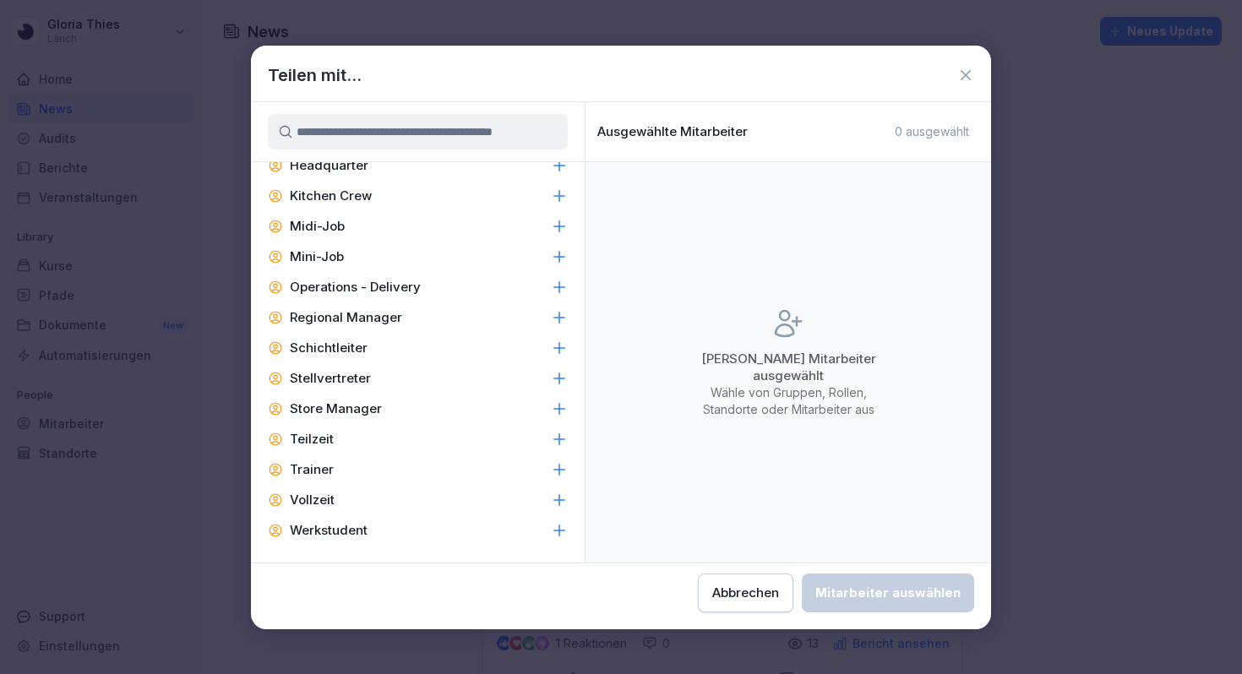
click at [970, 74] on icon at bounding box center [965, 75] width 17 height 17
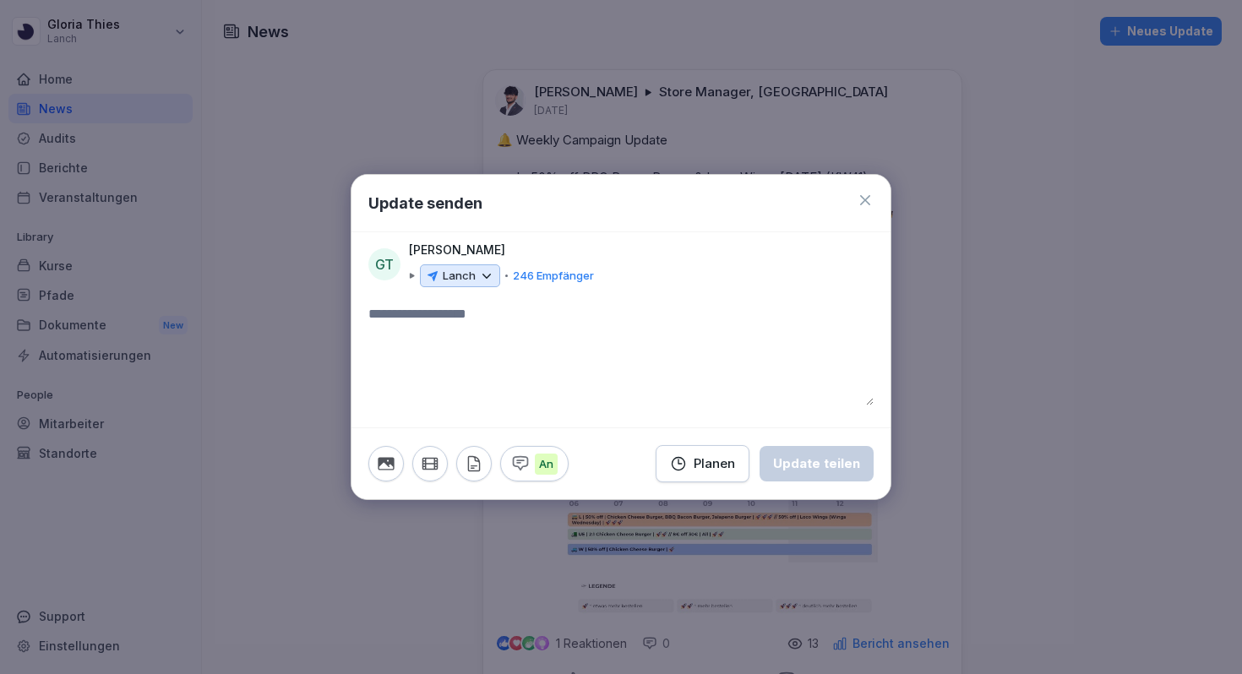
click at [875, 198] on div "Update senden" at bounding box center [620, 203] width 539 height 57
click at [869, 198] on icon at bounding box center [864, 200] width 17 height 17
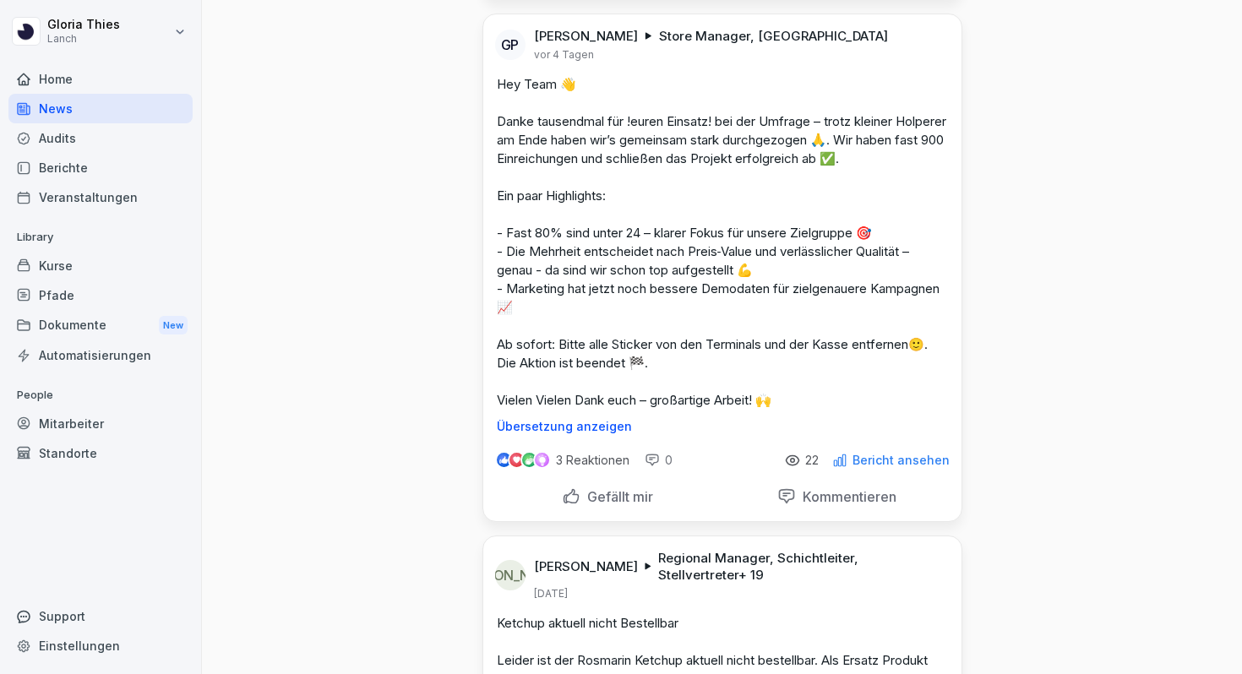
scroll to position [0, 0]
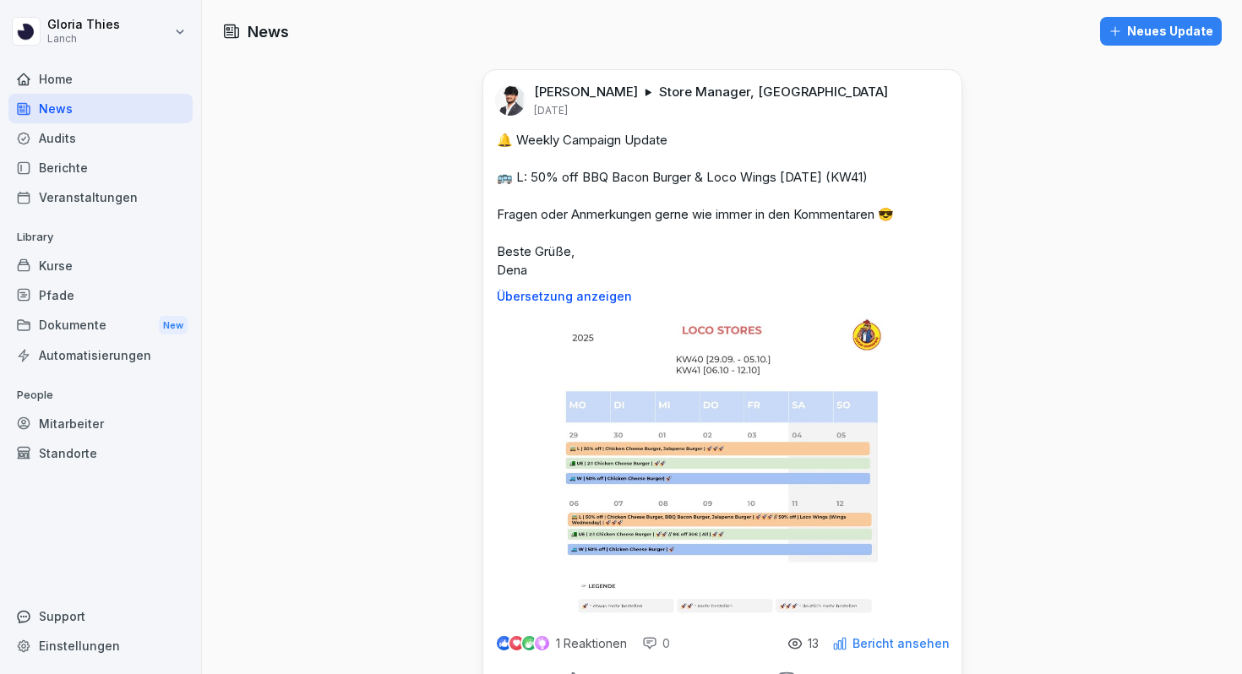
click at [1161, 43] on button "Neues Update" at bounding box center [1161, 31] width 122 height 29
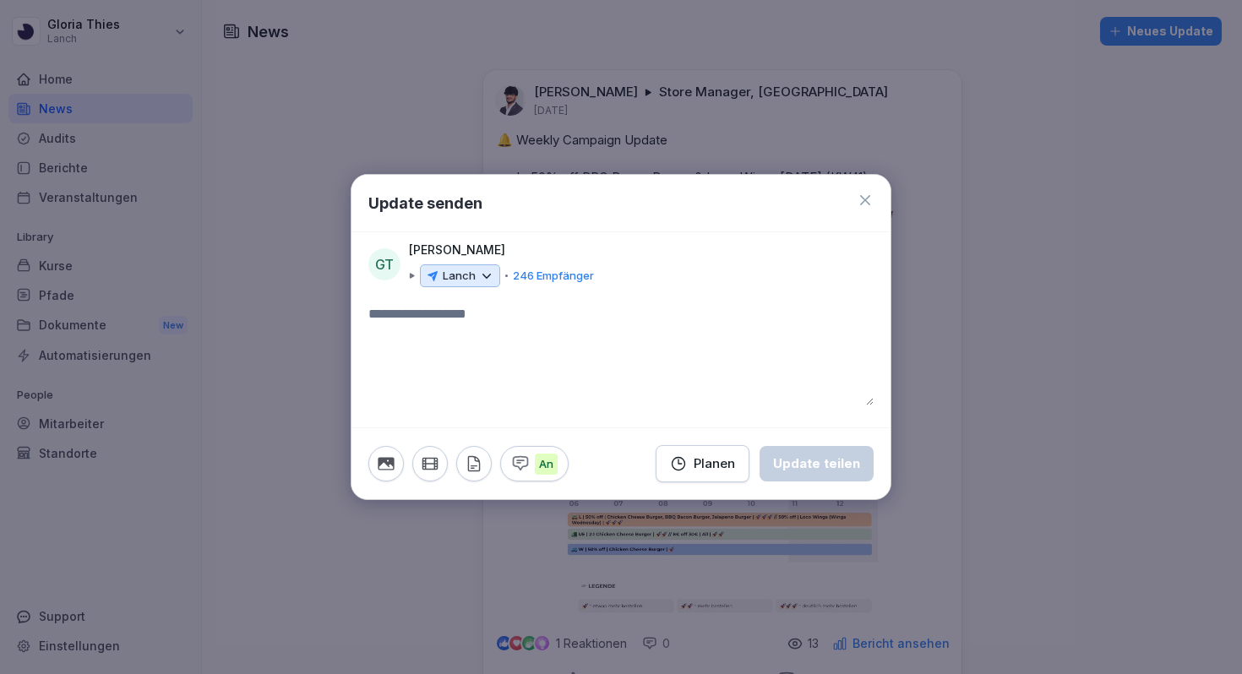
click at [525, 275] on p "246 Empfänger" at bounding box center [553, 276] width 81 height 17
click at [487, 281] on icon at bounding box center [486, 276] width 15 height 15
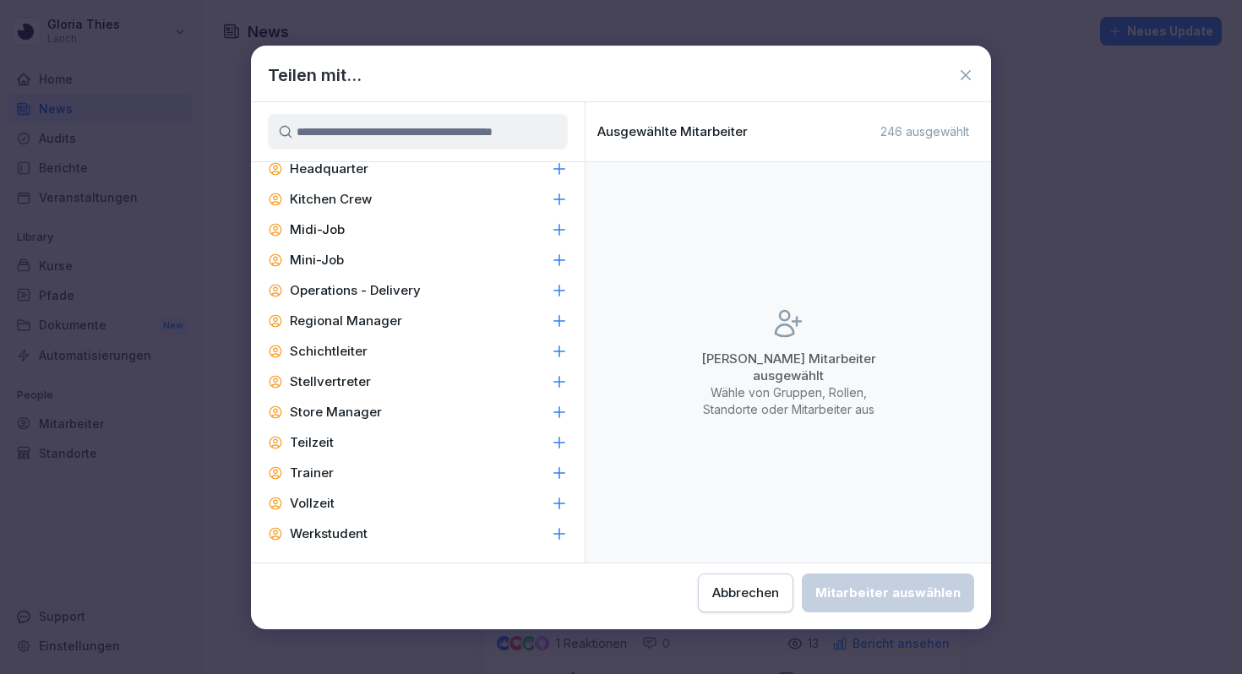
scroll to position [716, 0]
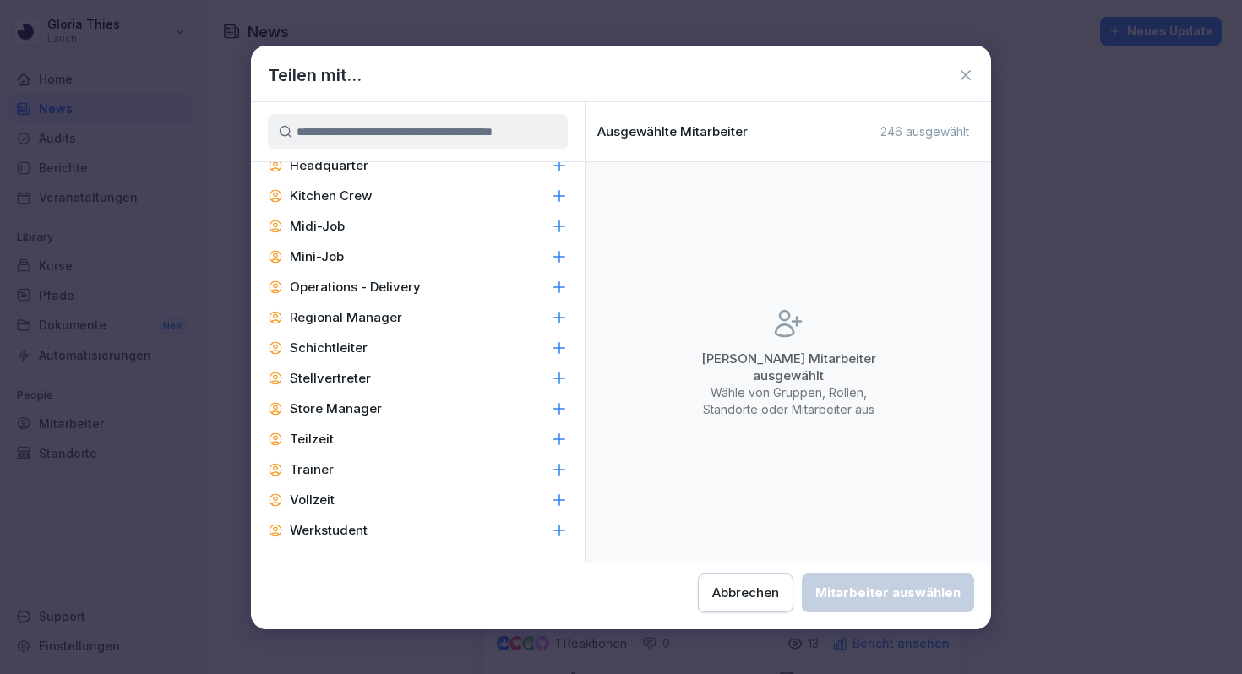
click at [563, 345] on icon at bounding box center [559, 348] width 17 height 17
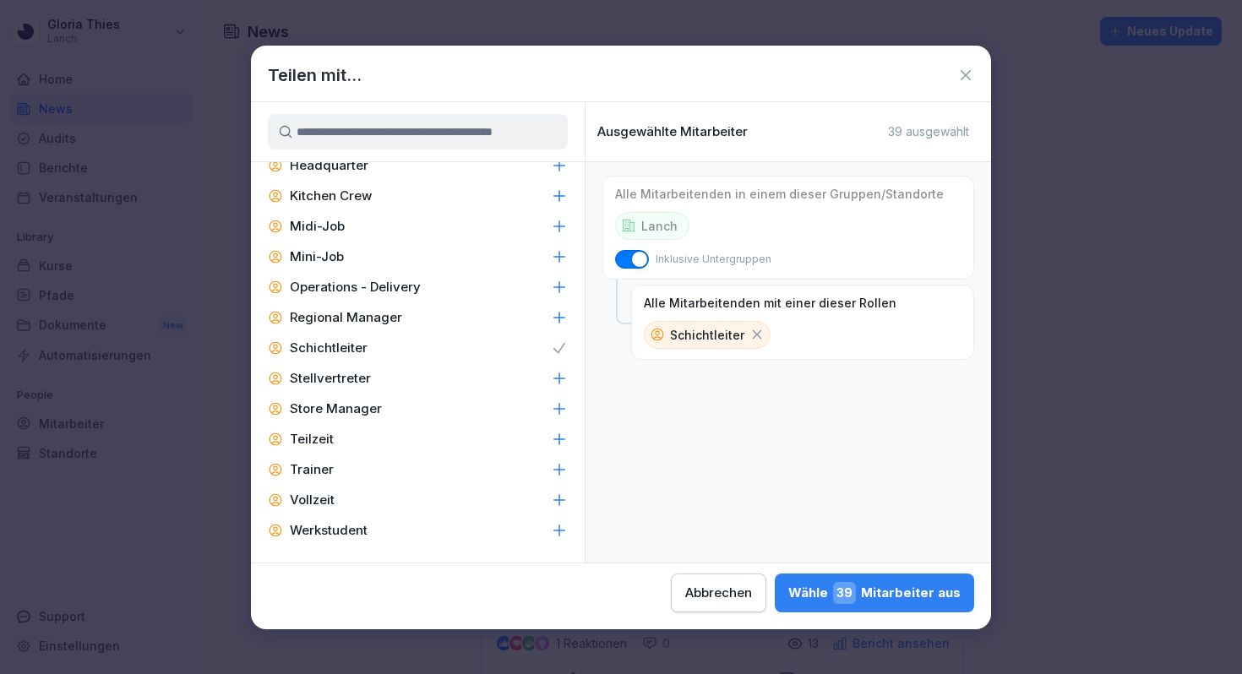
click at [557, 410] on icon at bounding box center [559, 408] width 17 height 17
click at [560, 318] on icon at bounding box center [559, 317] width 17 height 17
click at [558, 378] on icon at bounding box center [559, 377] width 11 height 11
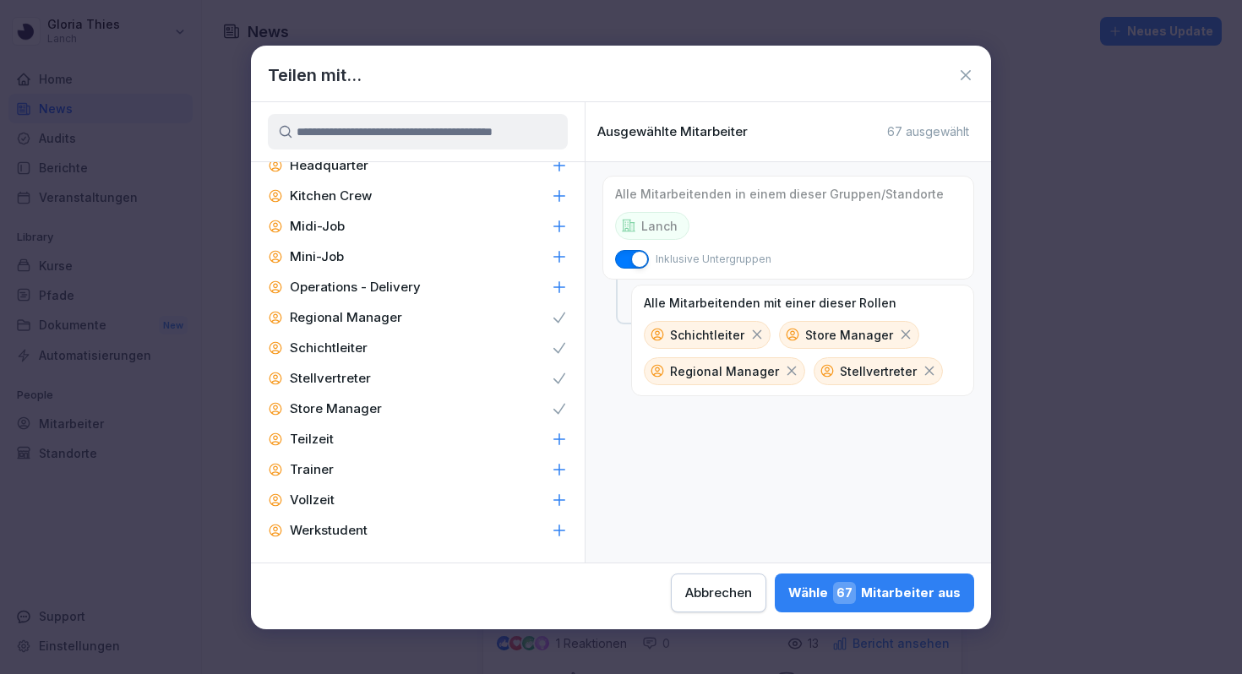
click at [849, 591] on span "67" at bounding box center [844, 593] width 23 height 22
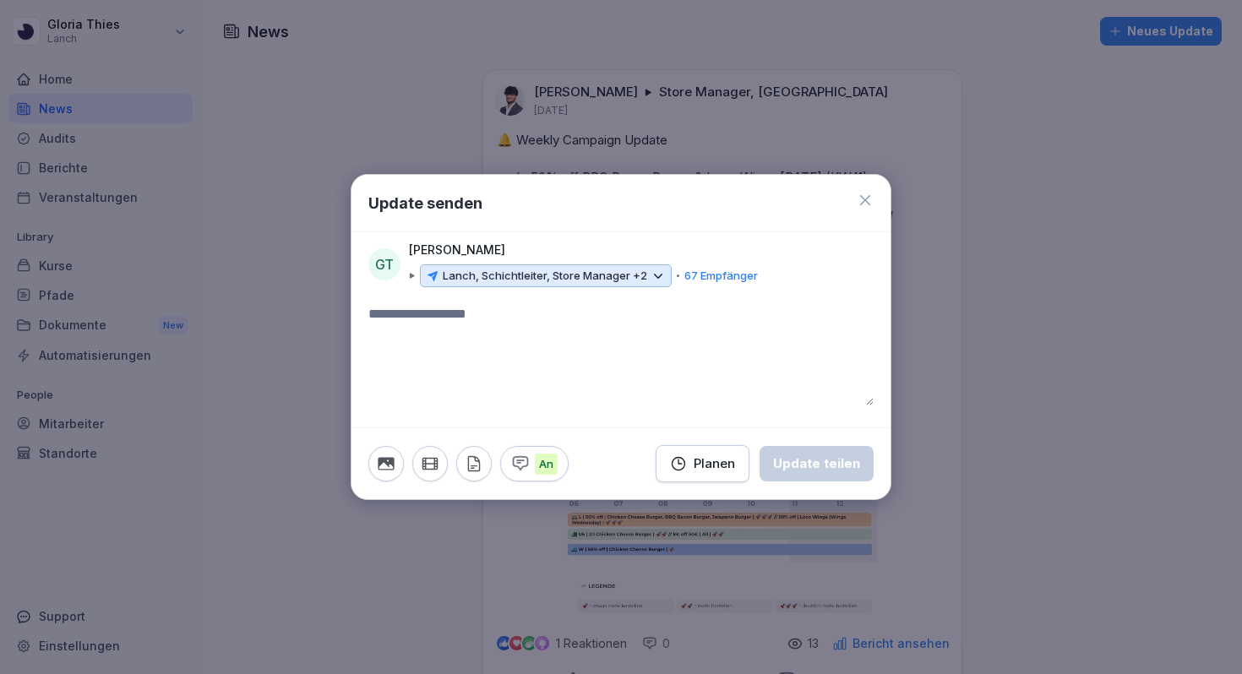
click at [660, 329] on textarea at bounding box center [620, 354] width 505 height 101
paste textarea "**********"
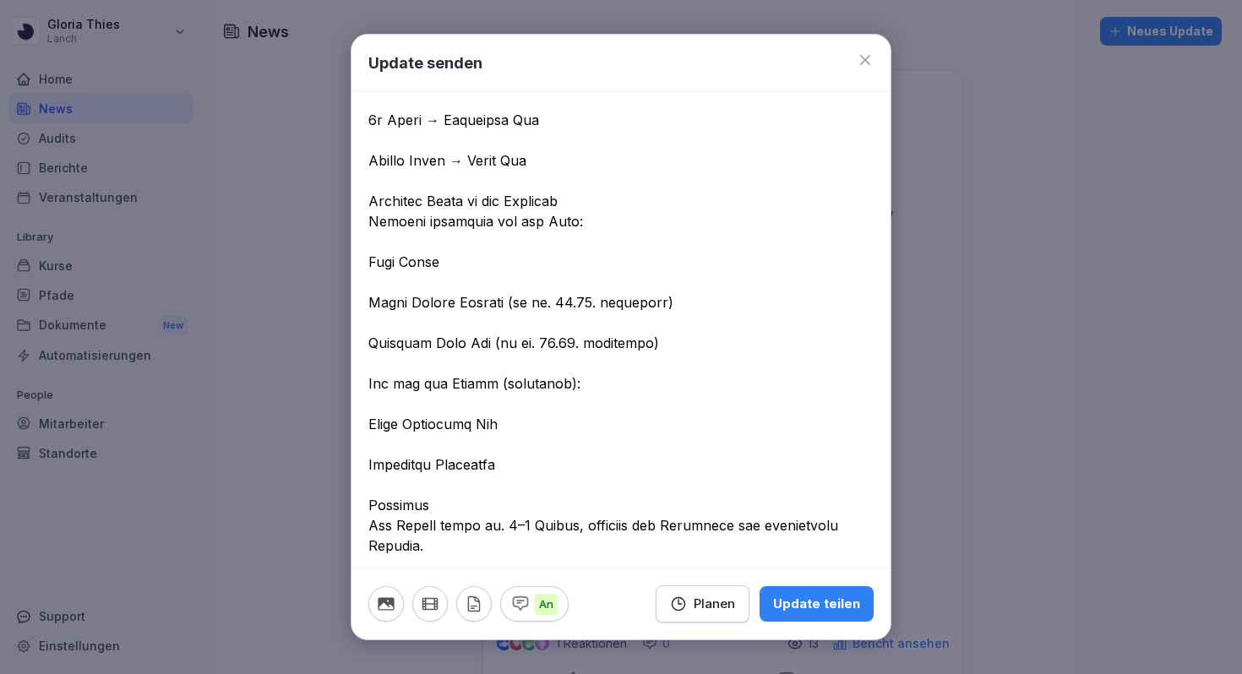
scroll to position [0, 0]
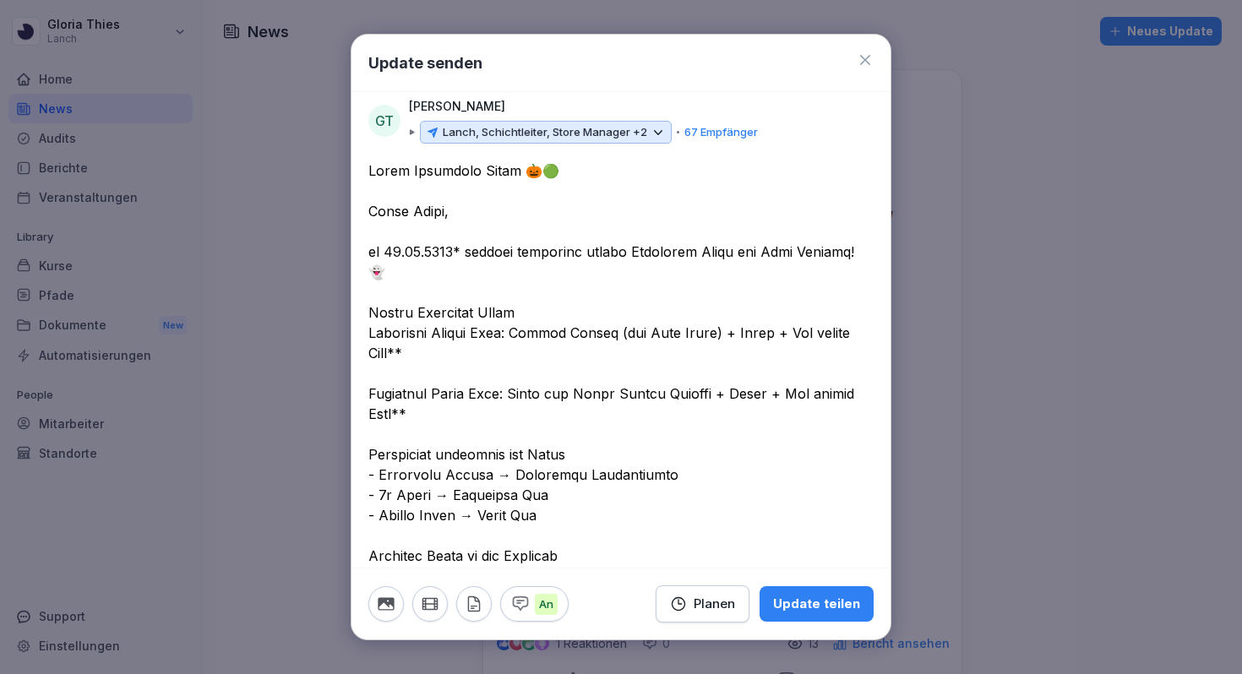
scroll to position [8, 0]
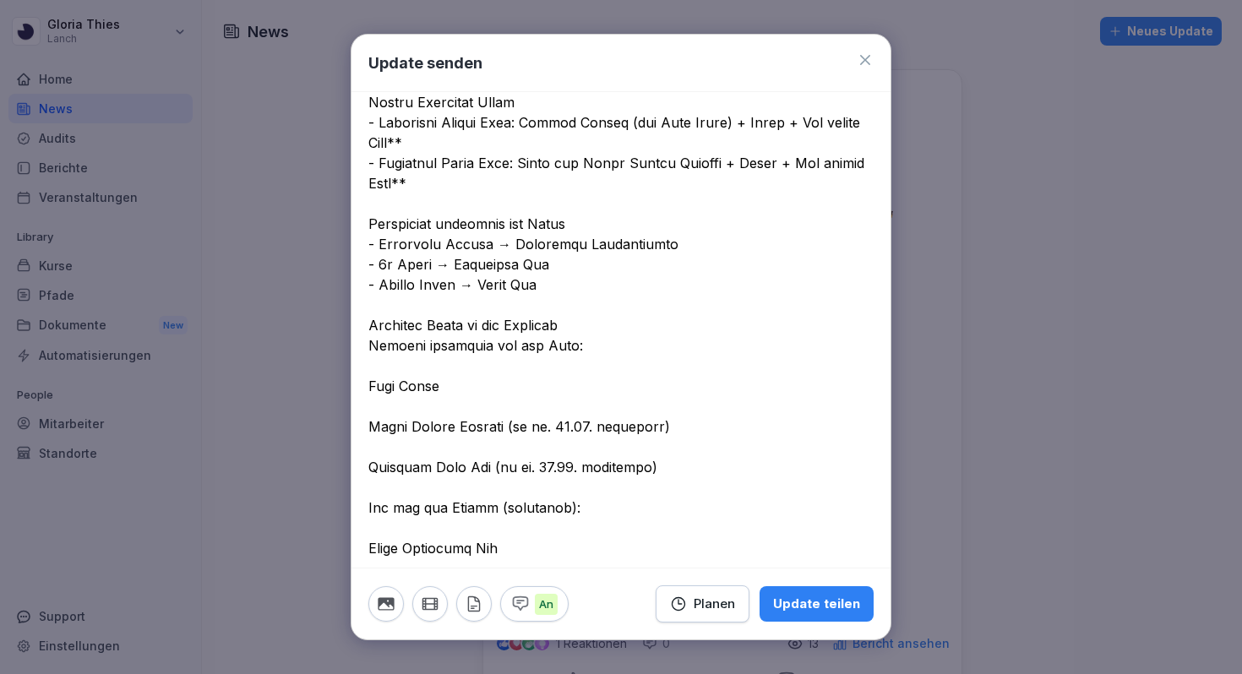
scroll to position [220, 0]
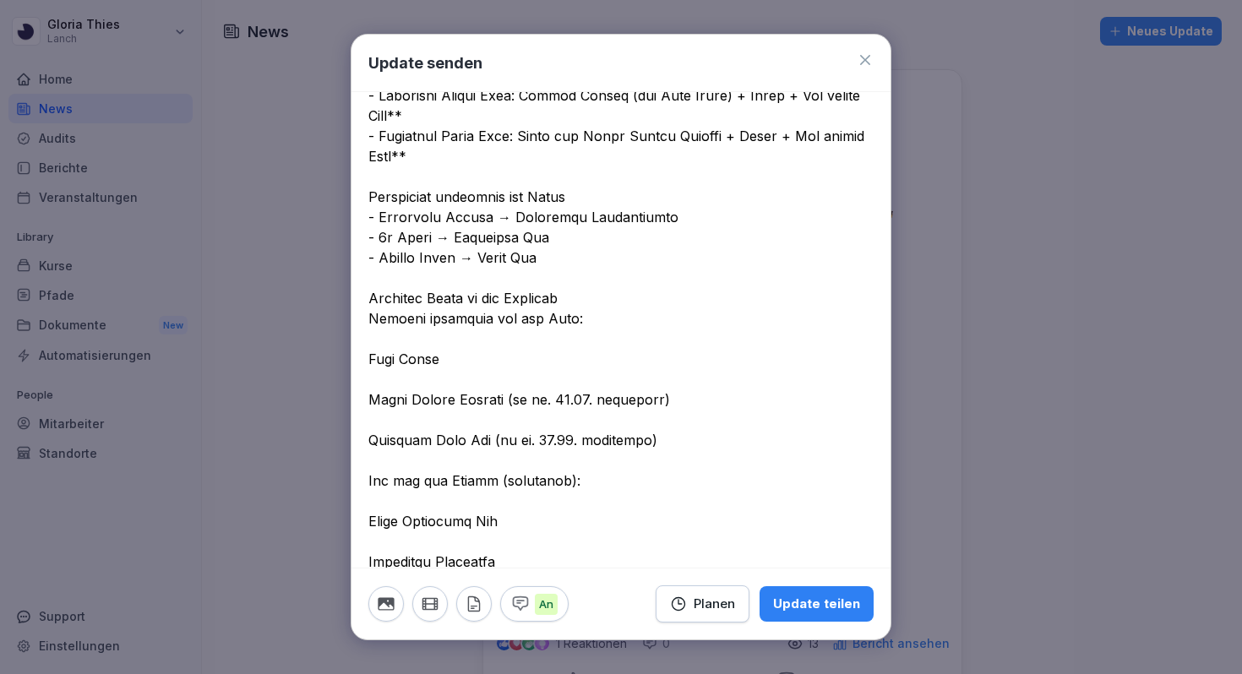
click at [451, 309] on textarea at bounding box center [620, 531] width 505 height 1176
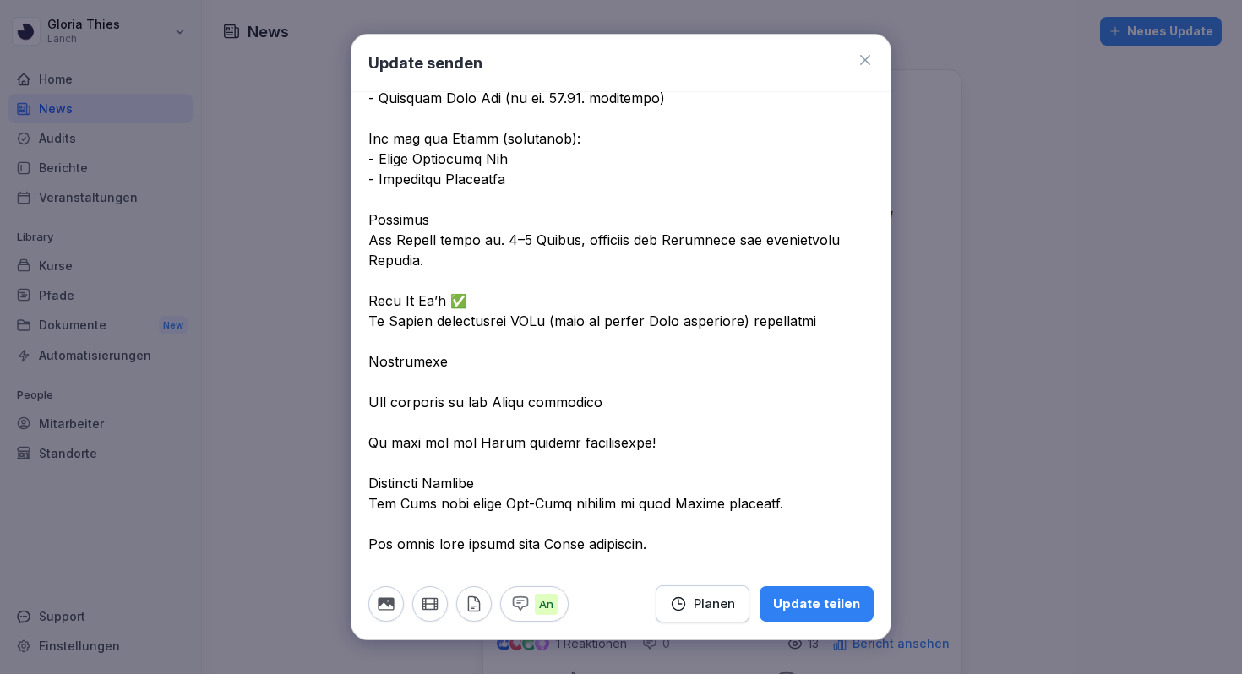
scroll to position [515, 0]
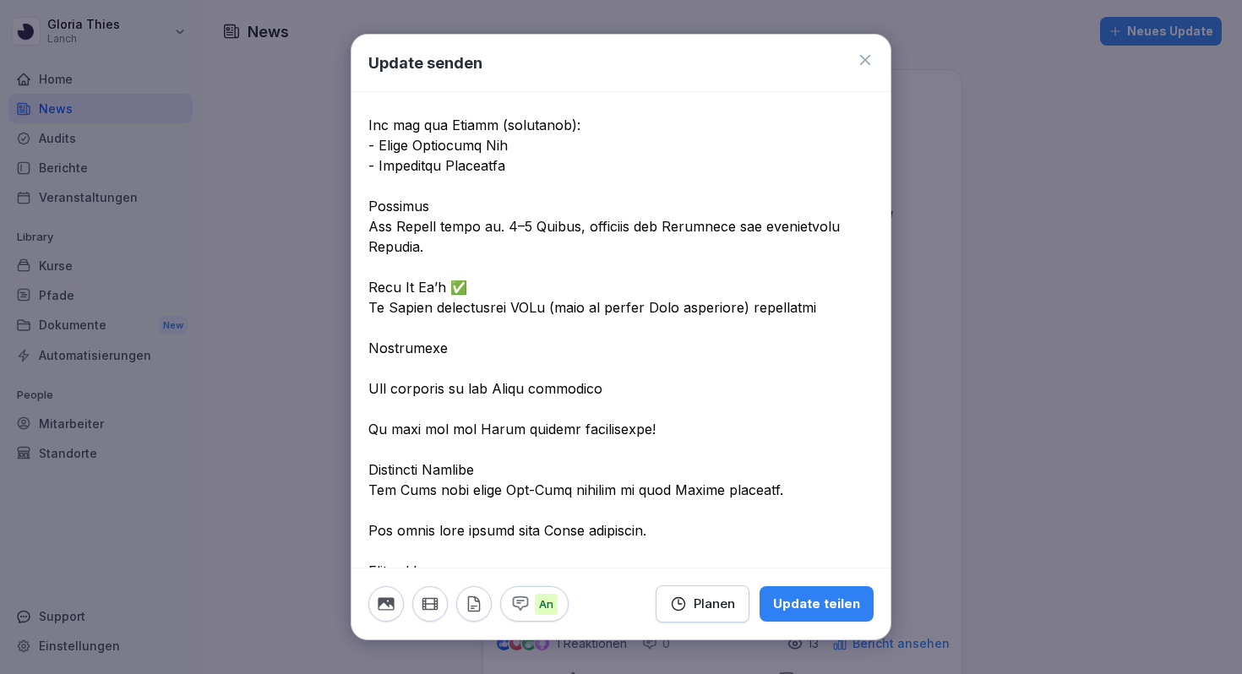
click at [521, 313] on textarea at bounding box center [620, 186] width 505 height 1074
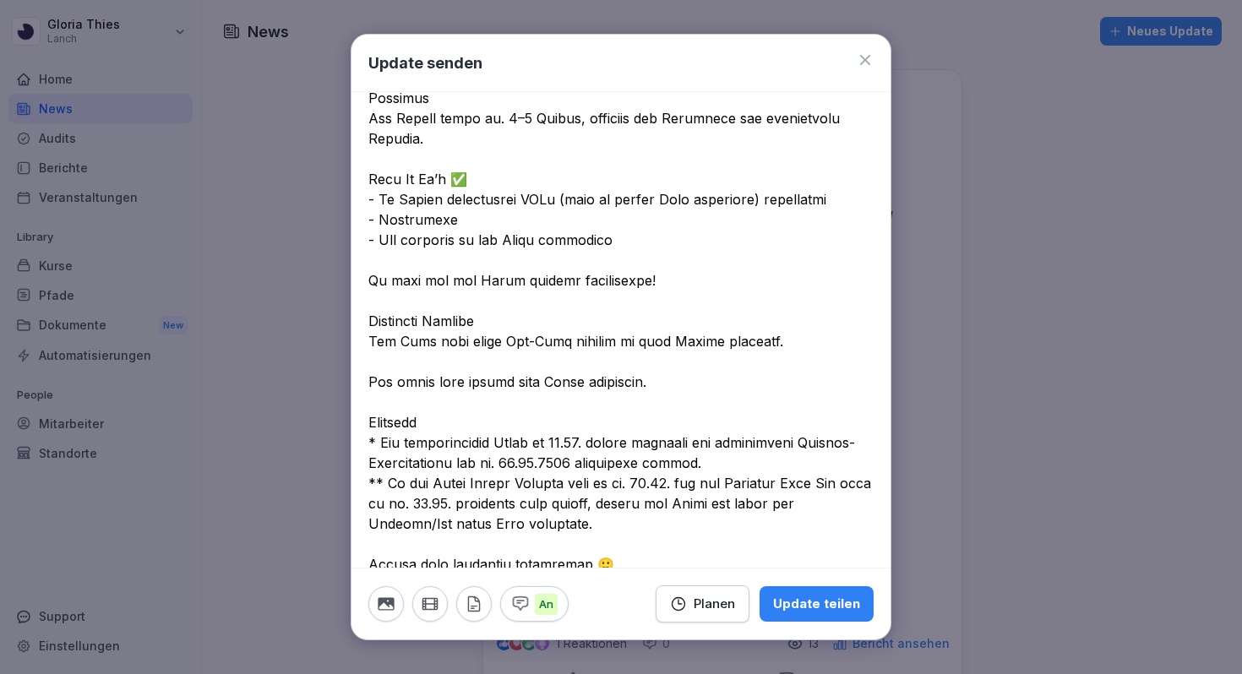
scroll to position [625, 0]
click at [532, 347] on textarea at bounding box center [620, 56] width 505 height 1034
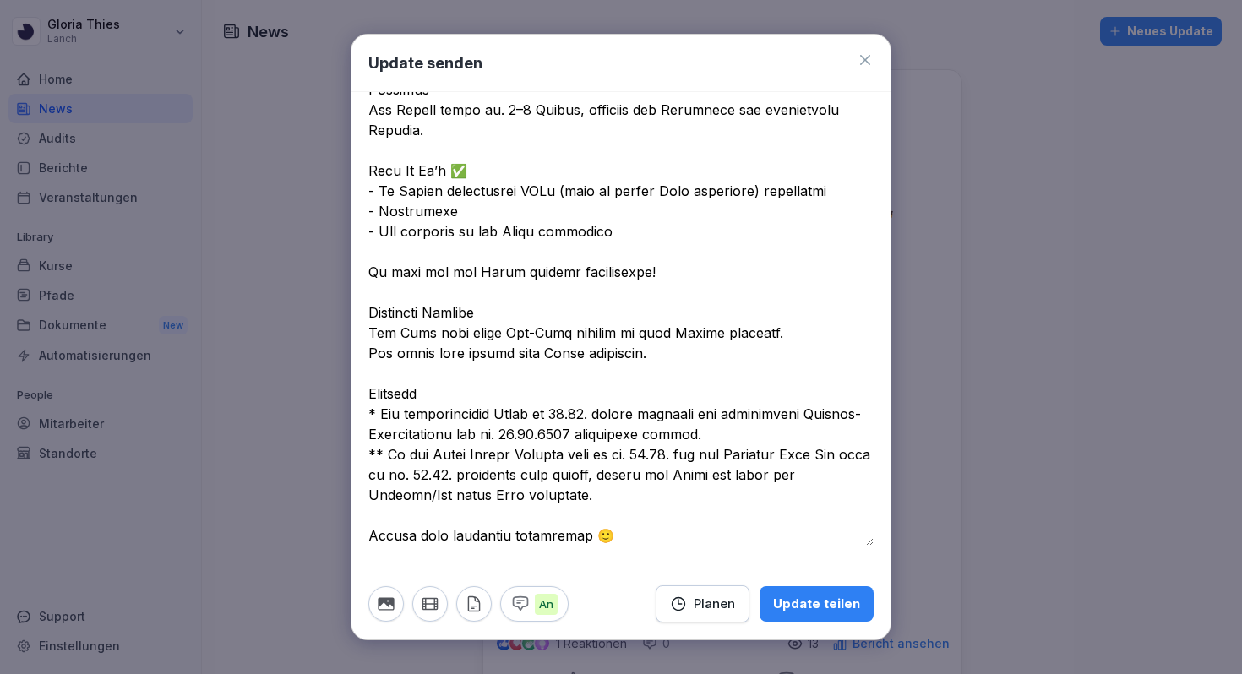
scroll to position [0, 0]
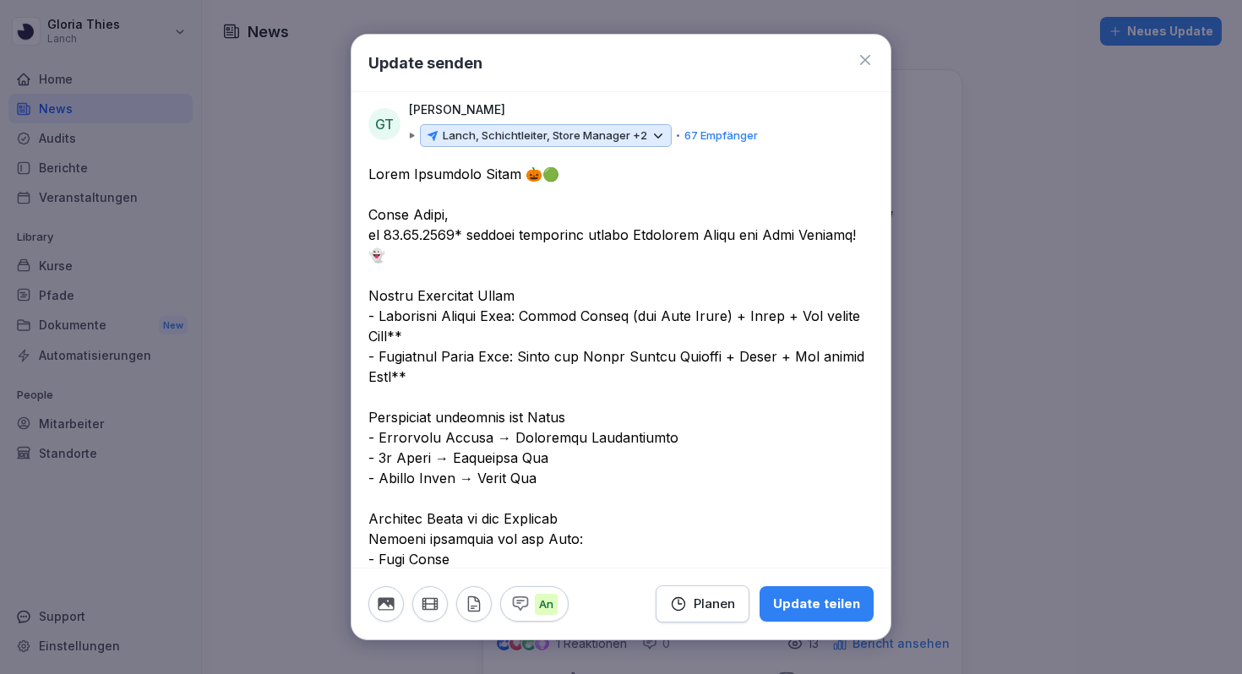
click at [558, 240] on textarea at bounding box center [620, 671] width 505 height 1014
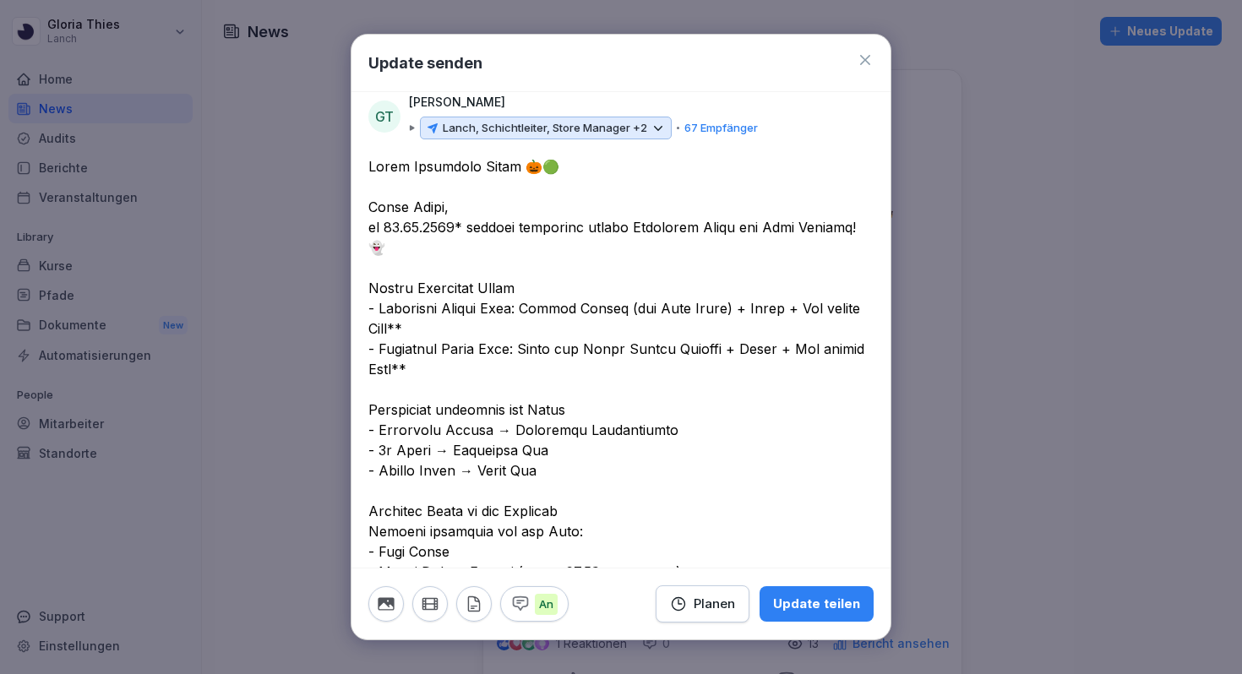
click at [536, 272] on textarea at bounding box center [620, 663] width 505 height 1014
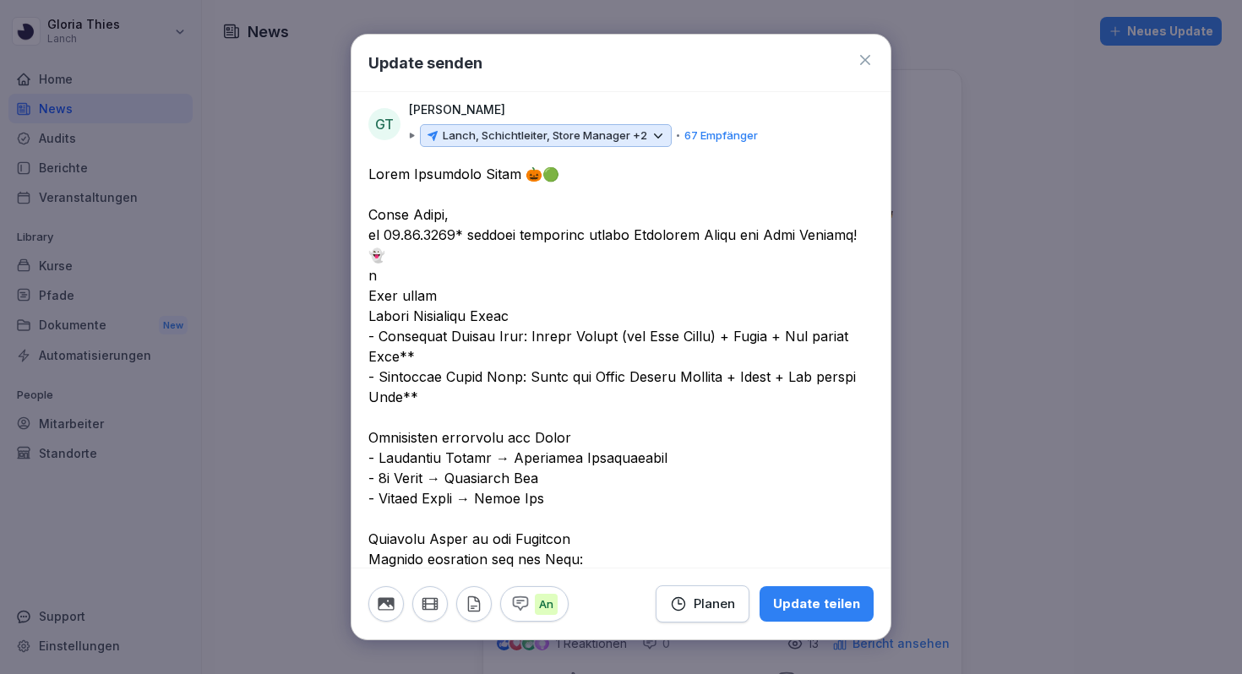
drag, startPoint x: 568, startPoint y: 261, endPoint x: 579, endPoint y: 261, distance: 10.1
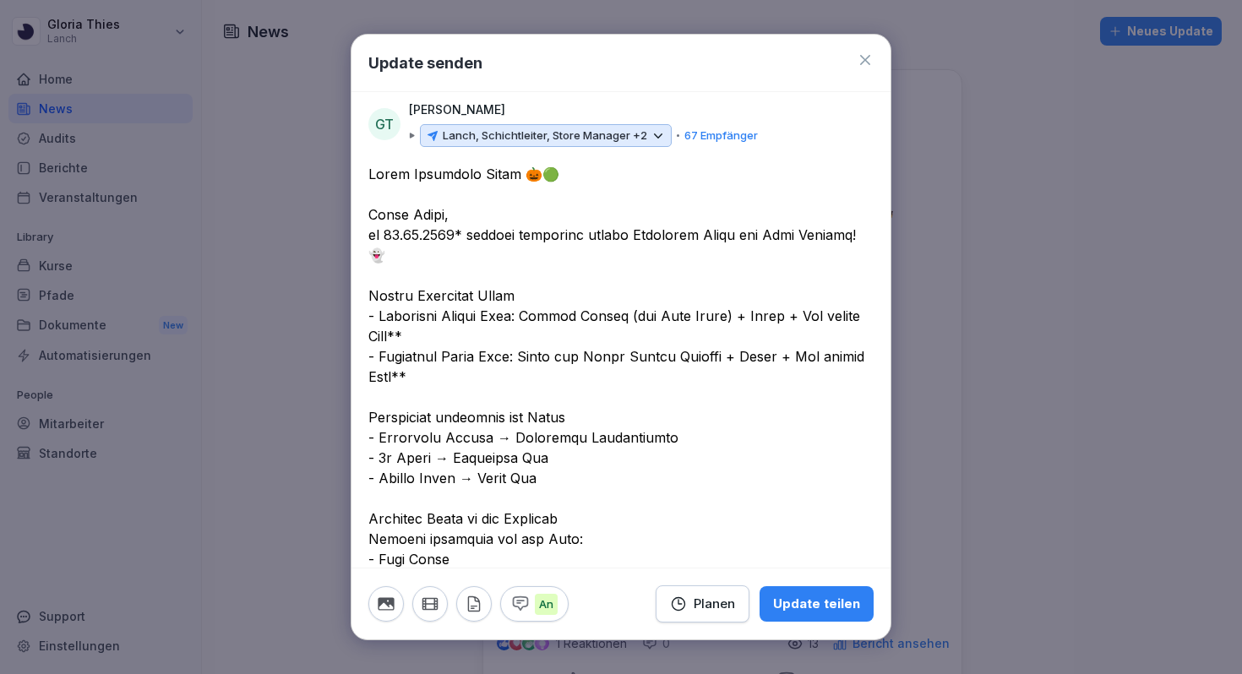
click at [517, 276] on textarea at bounding box center [620, 671] width 505 height 1014
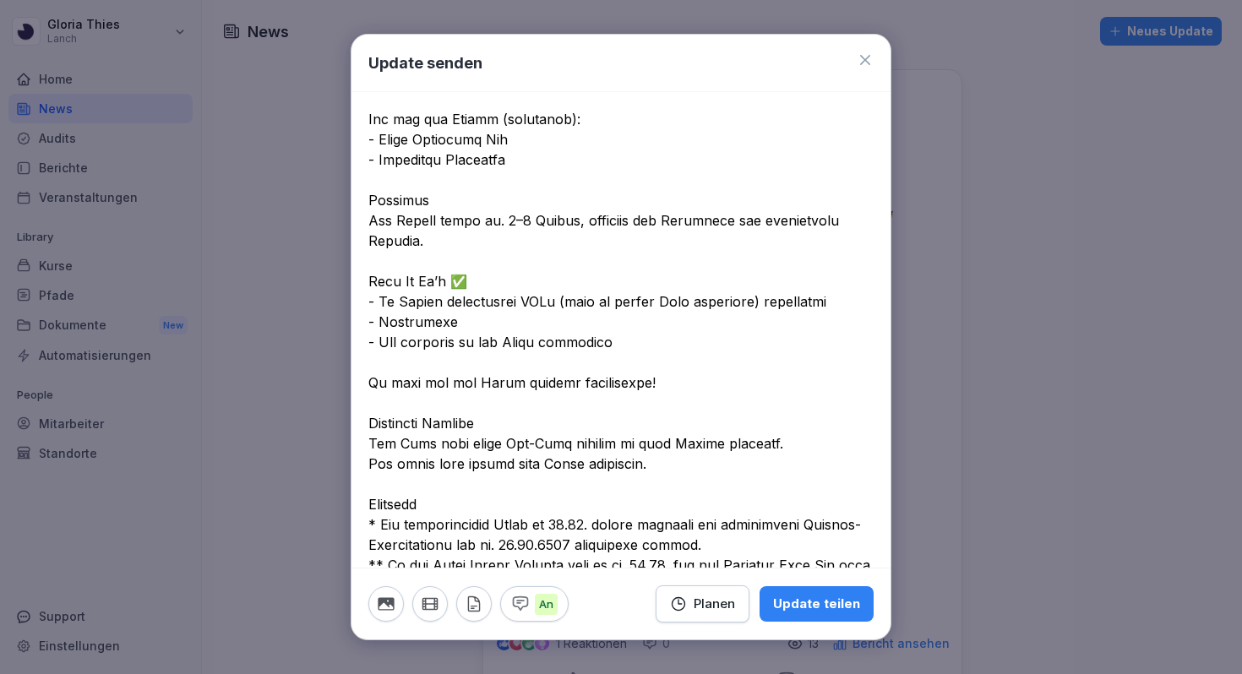
scroll to position [533, 0]
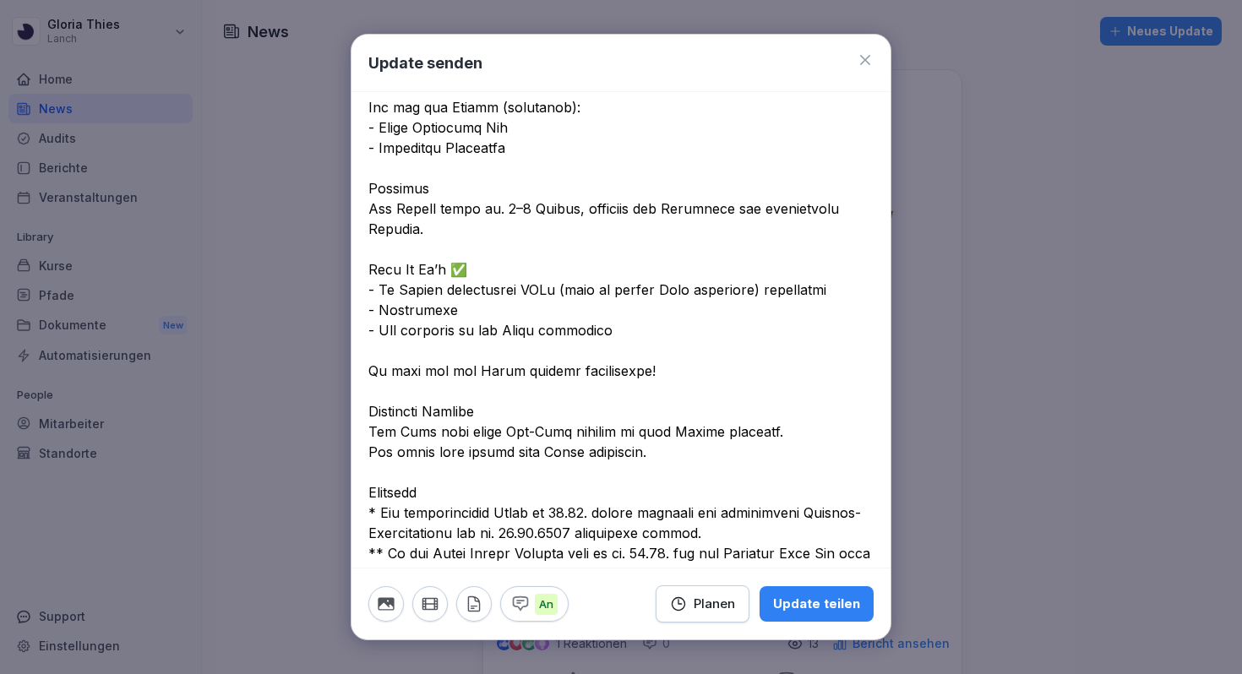
click at [383, 287] on textarea at bounding box center [620, 138] width 505 height 1014
click at [380, 287] on textarea at bounding box center [620, 138] width 505 height 1014
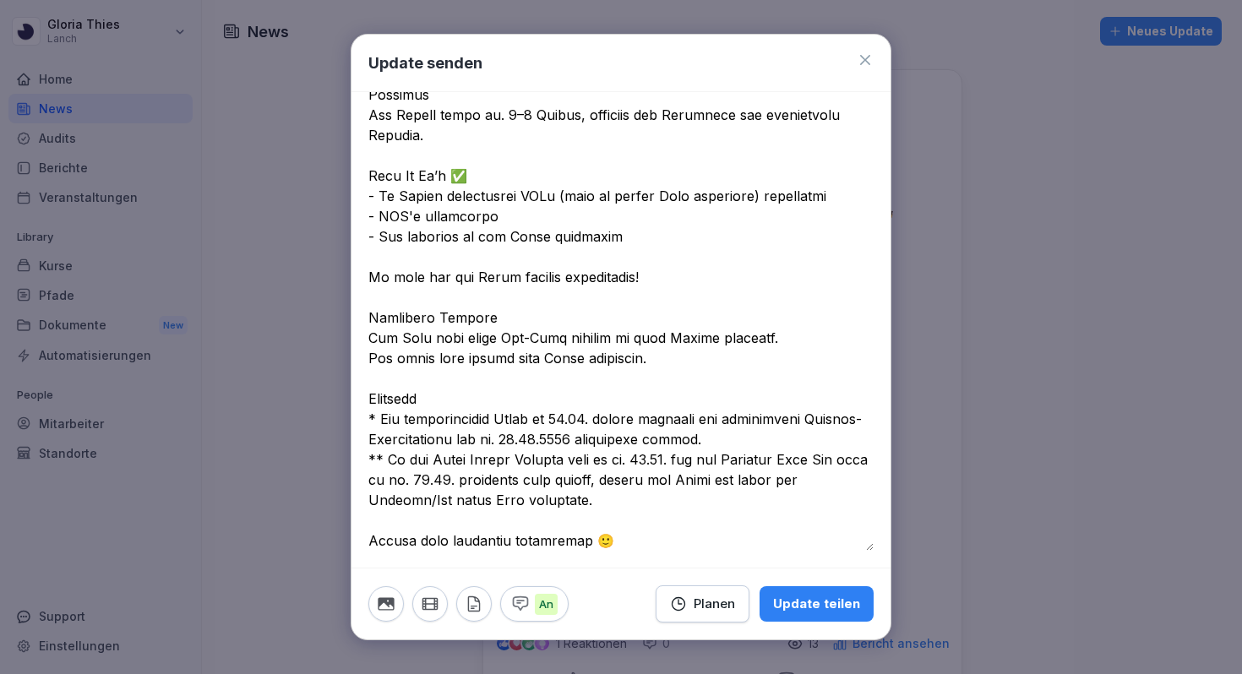
scroll to position [632, 0]
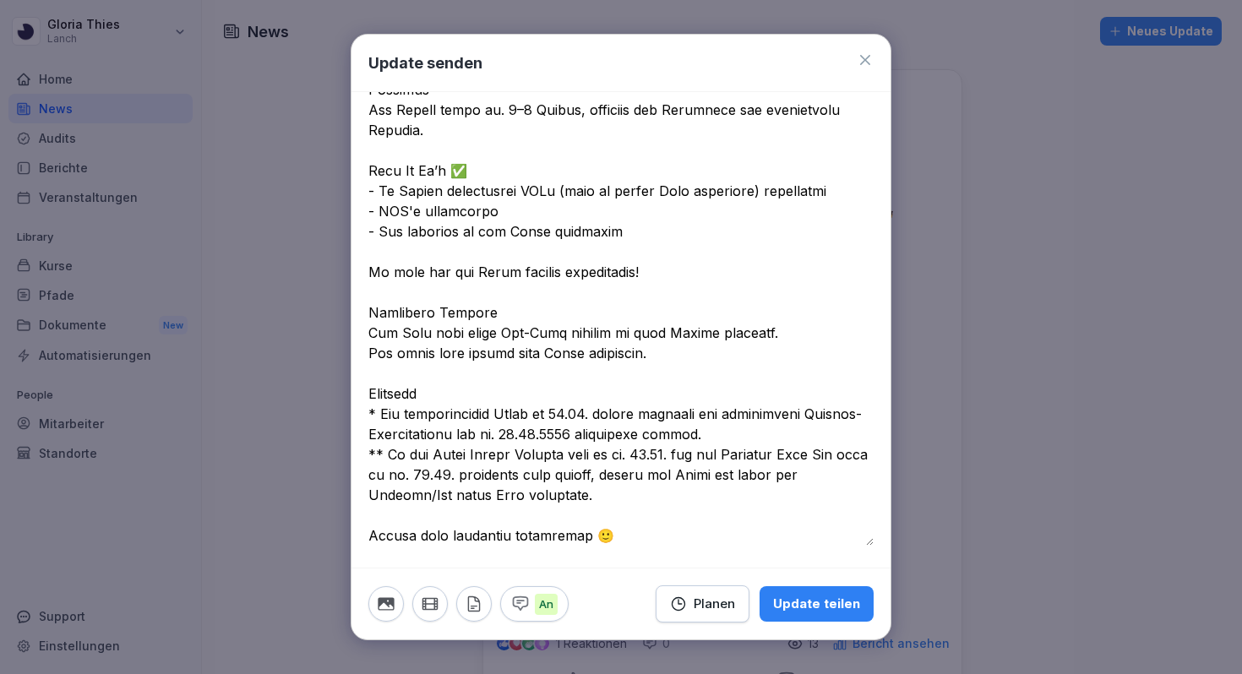
click at [503, 291] on textarea at bounding box center [620, 39] width 505 height 1014
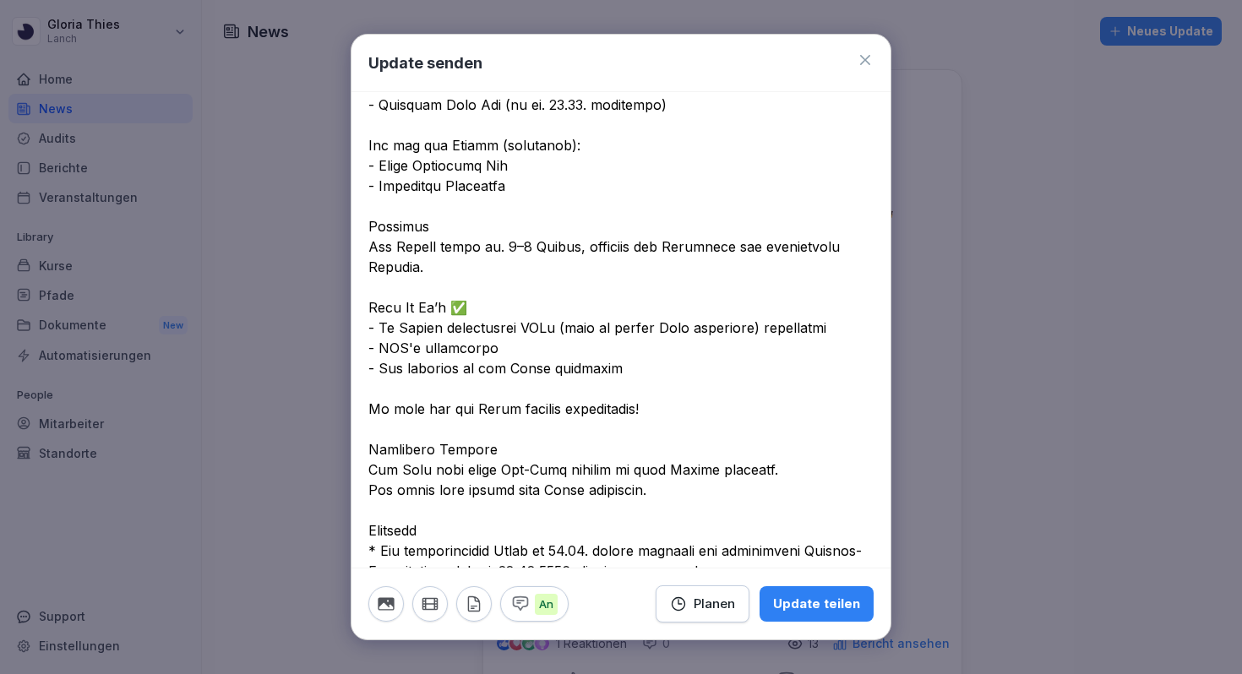
scroll to position [487, 0]
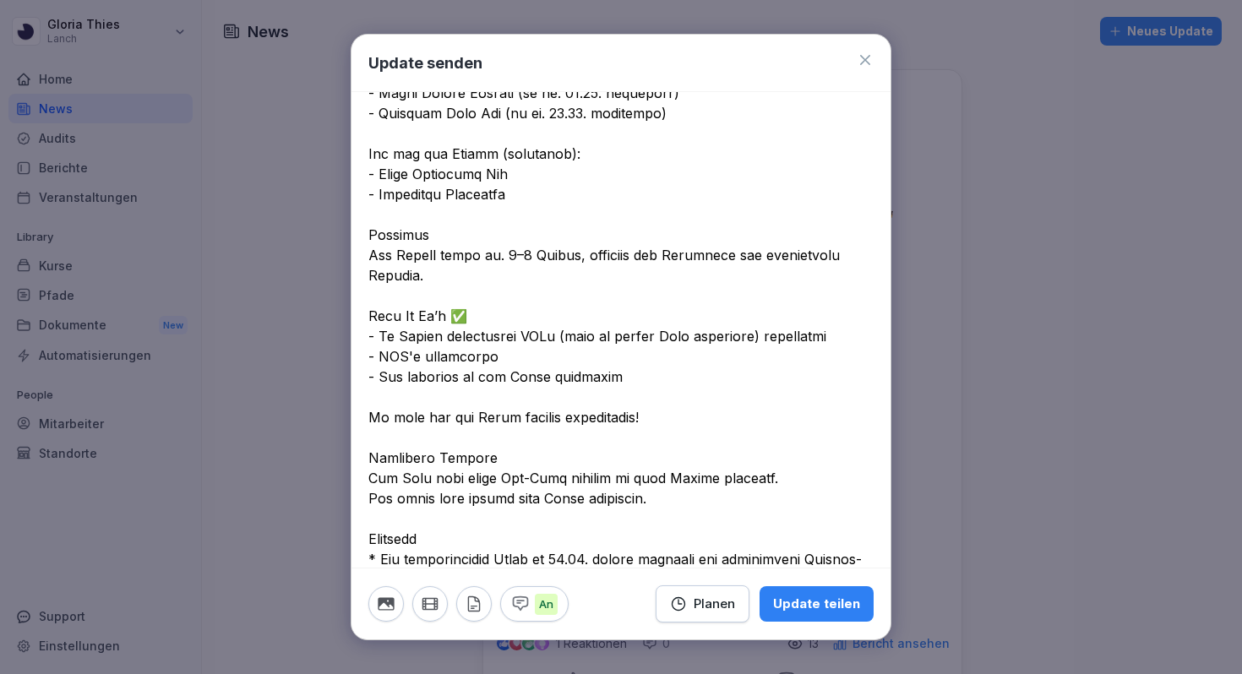
drag, startPoint x: 372, startPoint y: 432, endPoint x: 650, endPoint y: 476, distance: 282.3
click at [650, 476] on textarea at bounding box center [620, 184] width 505 height 1014
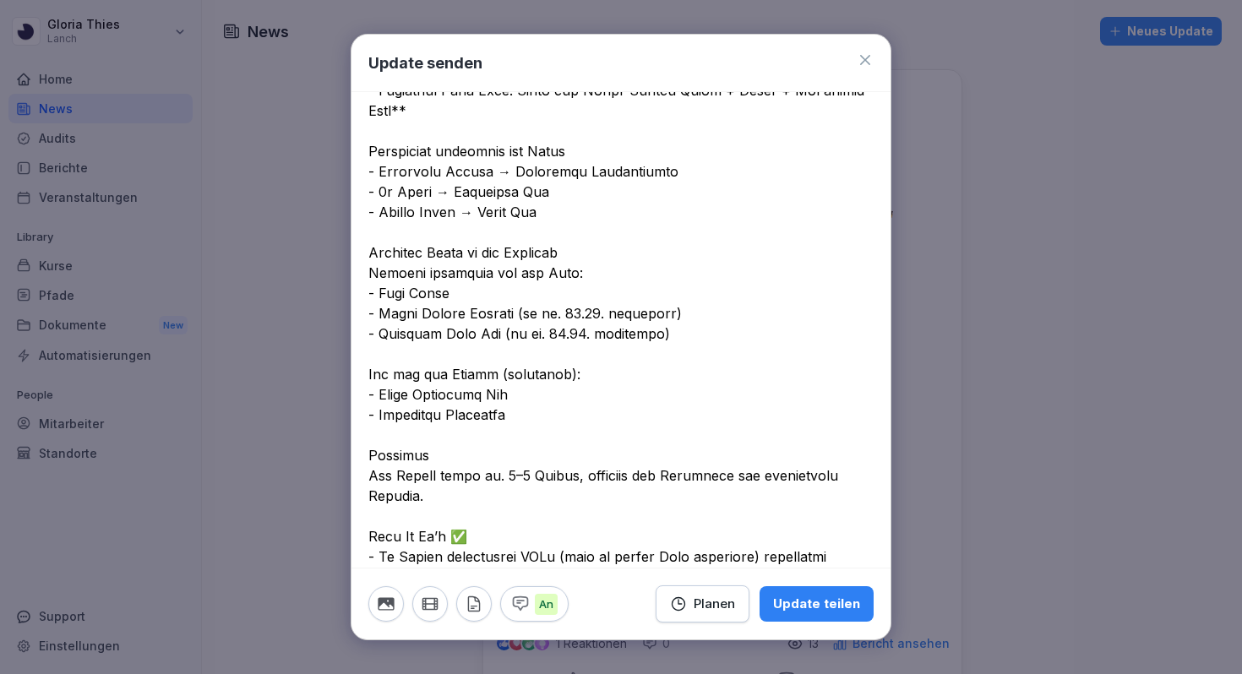
scroll to position [265, 0]
click at [606, 228] on textarea at bounding box center [620, 365] width 505 height 933
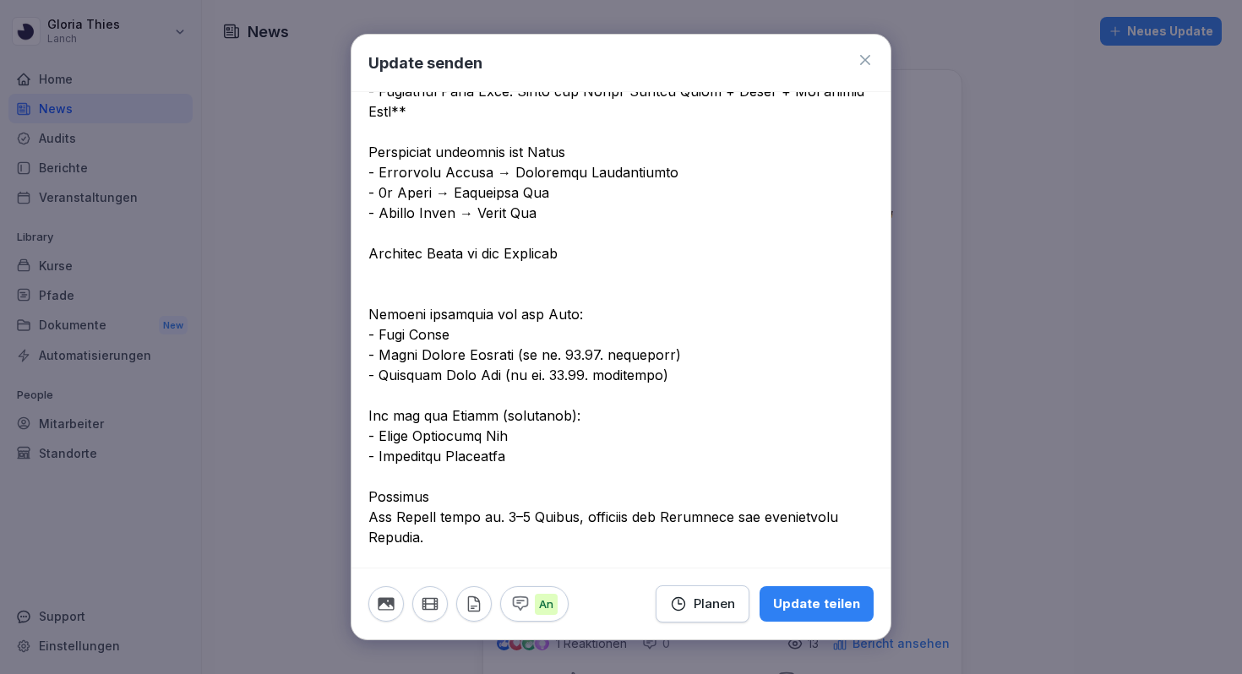
paste textarea "**********"
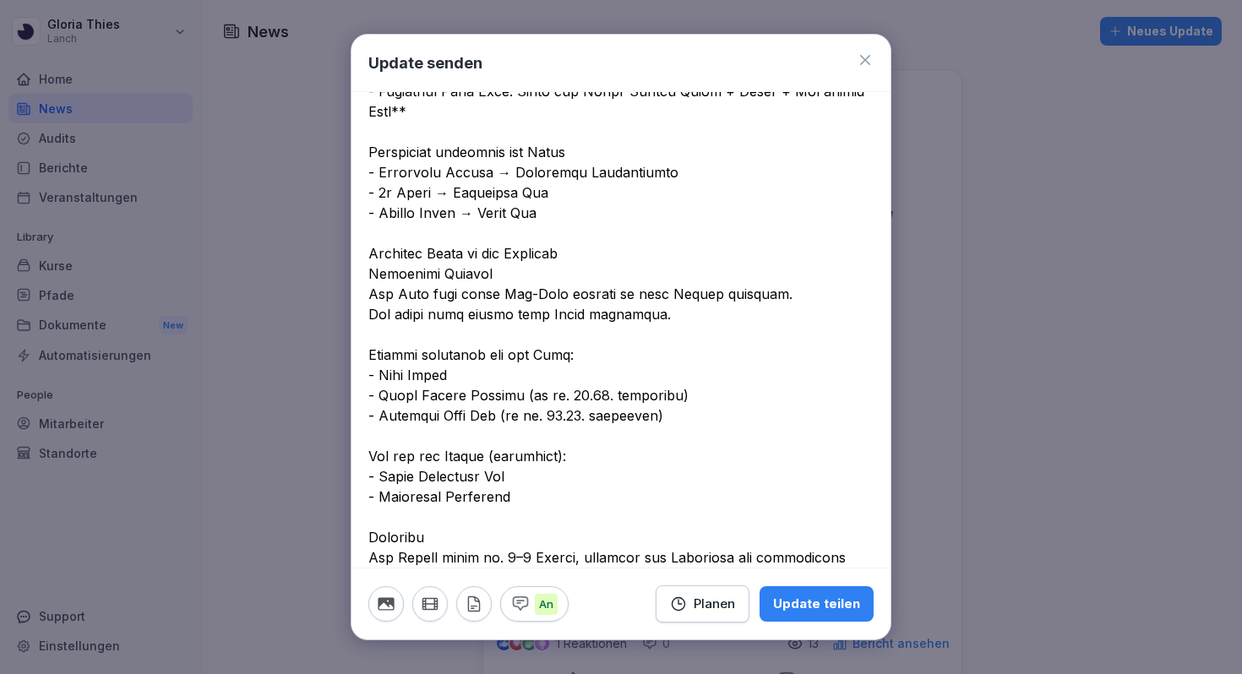
click at [495, 253] on textarea at bounding box center [620, 406] width 505 height 1014
click at [374, 250] on textarea at bounding box center [620, 406] width 505 height 1014
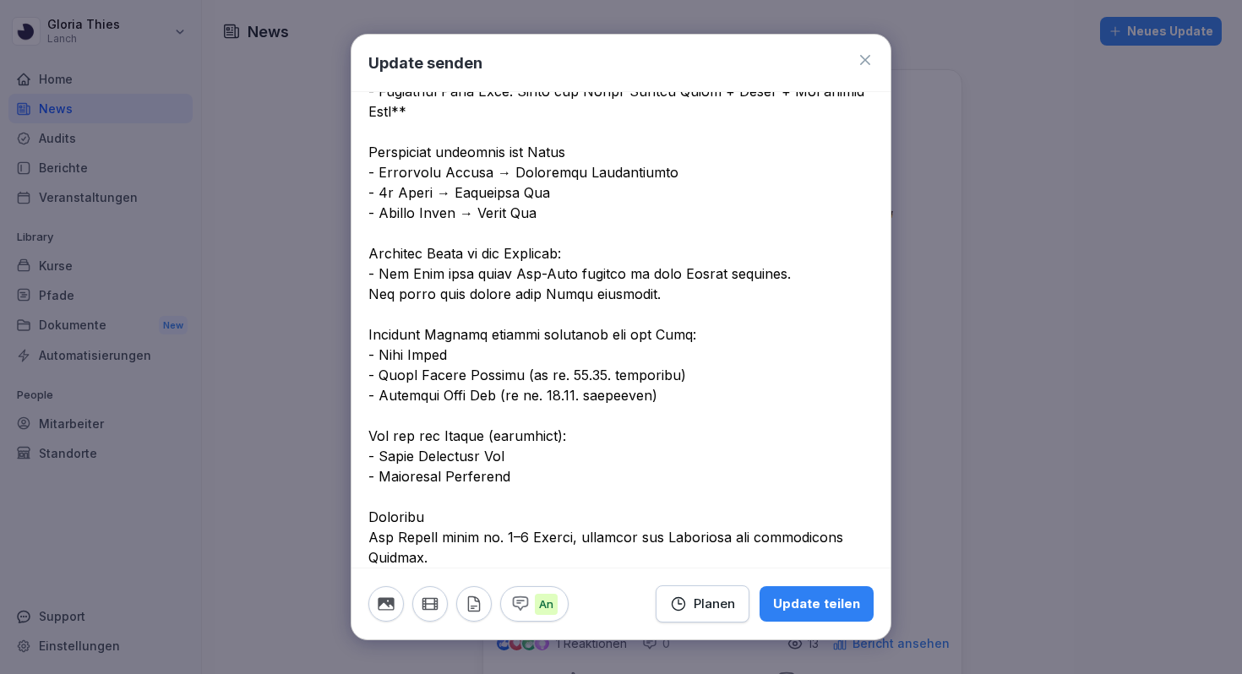
click at [381, 411] on textarea at bounding box center [620, 395] width 505 height 993
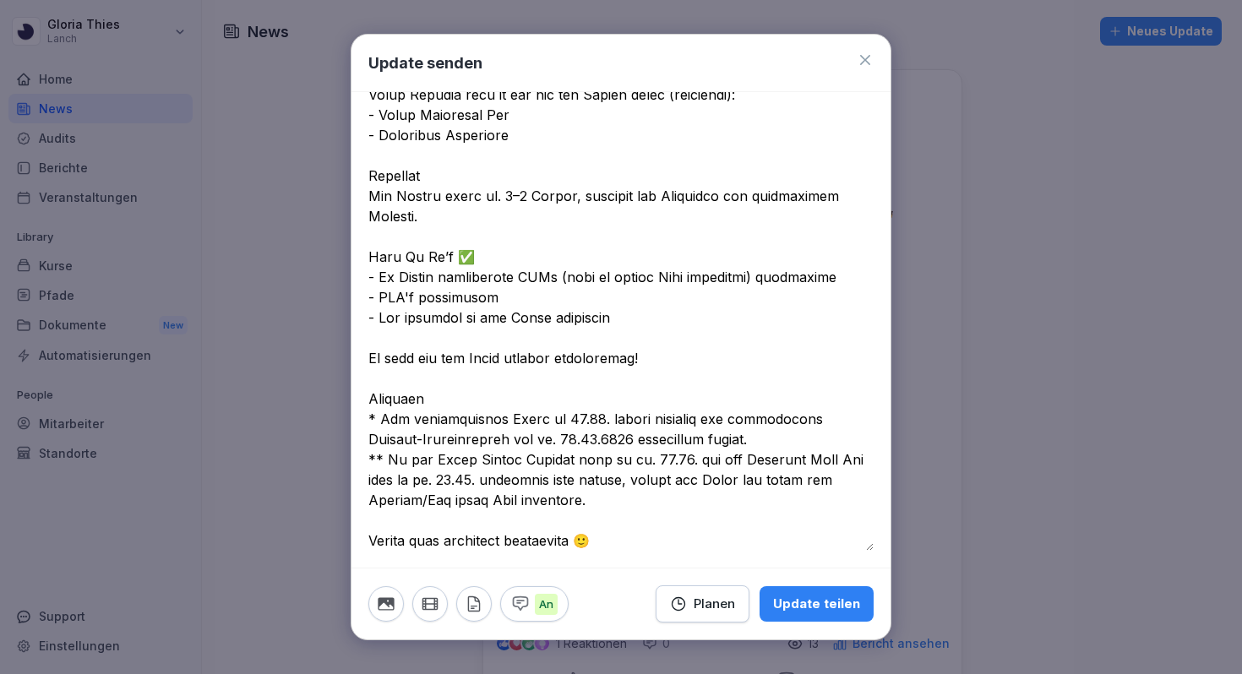
scroll to position [612, 0]
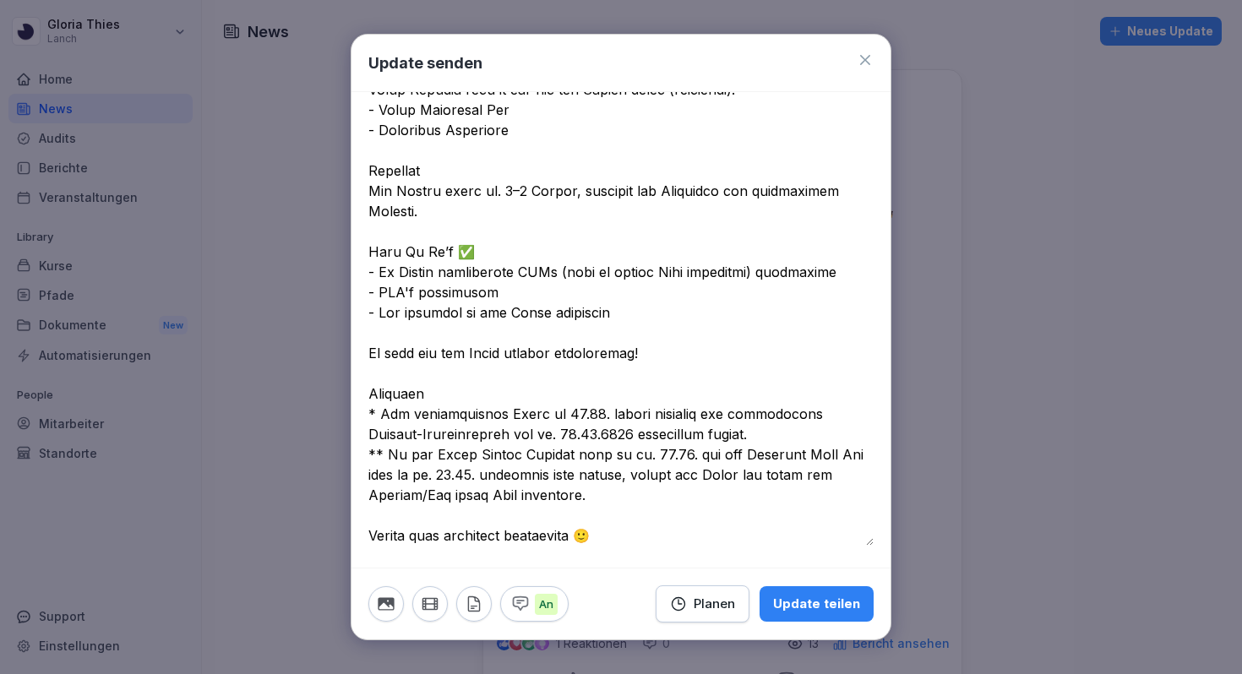
click at [439, 391] on textarea at bounding box center [620, 48] width 505 height 993
click at [418, 374] on textarea at bounding box center [620, 48] width 505 height 993
click at [376, 514] on textarea at bounding box center [620, 48] width 505 height 993
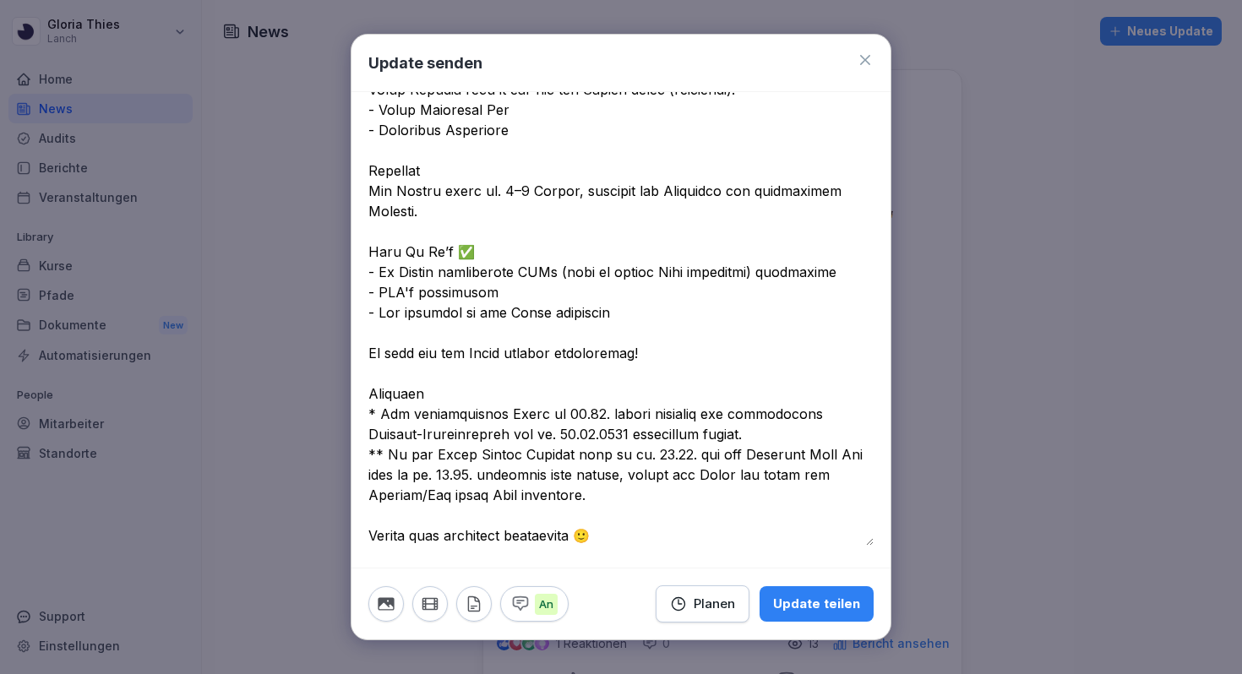
click at [376, 514] on textarea at bounding box center [620, 48] width 505 height 993
click at [426, 529] on textarea at bounding box center [620, 48] width 505 height 993
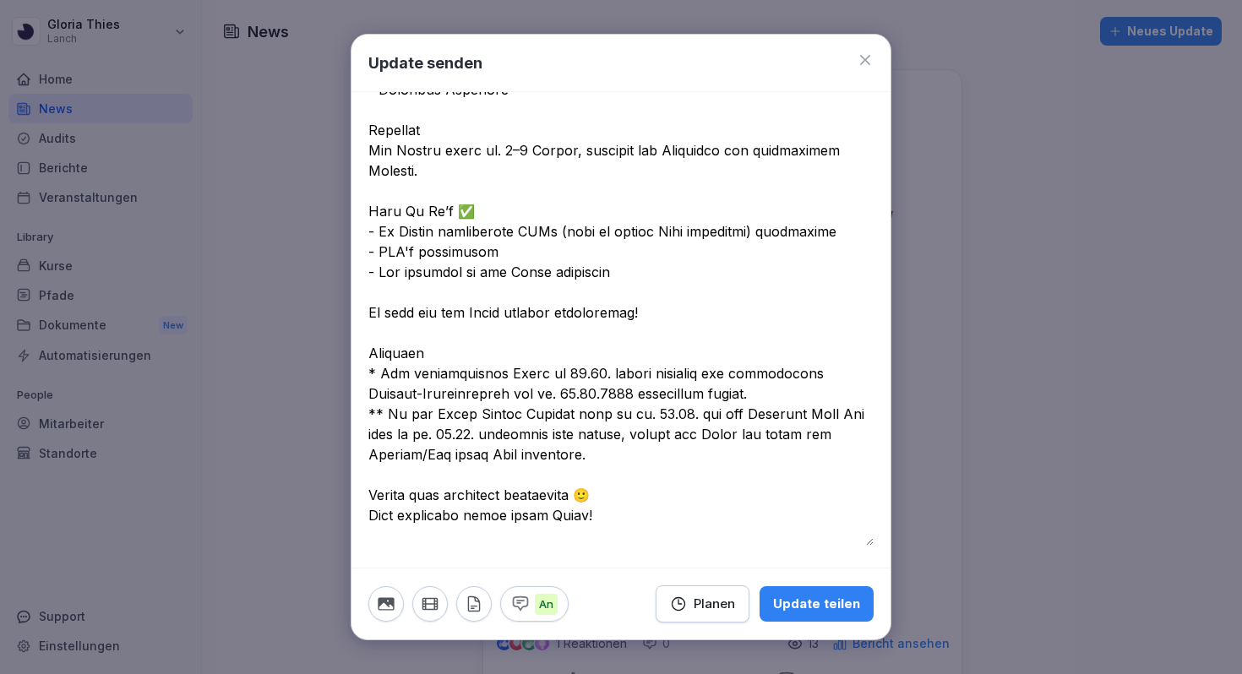
click at [409, 537] on textarea at bounding box center [620, 29] width 505 height 1034
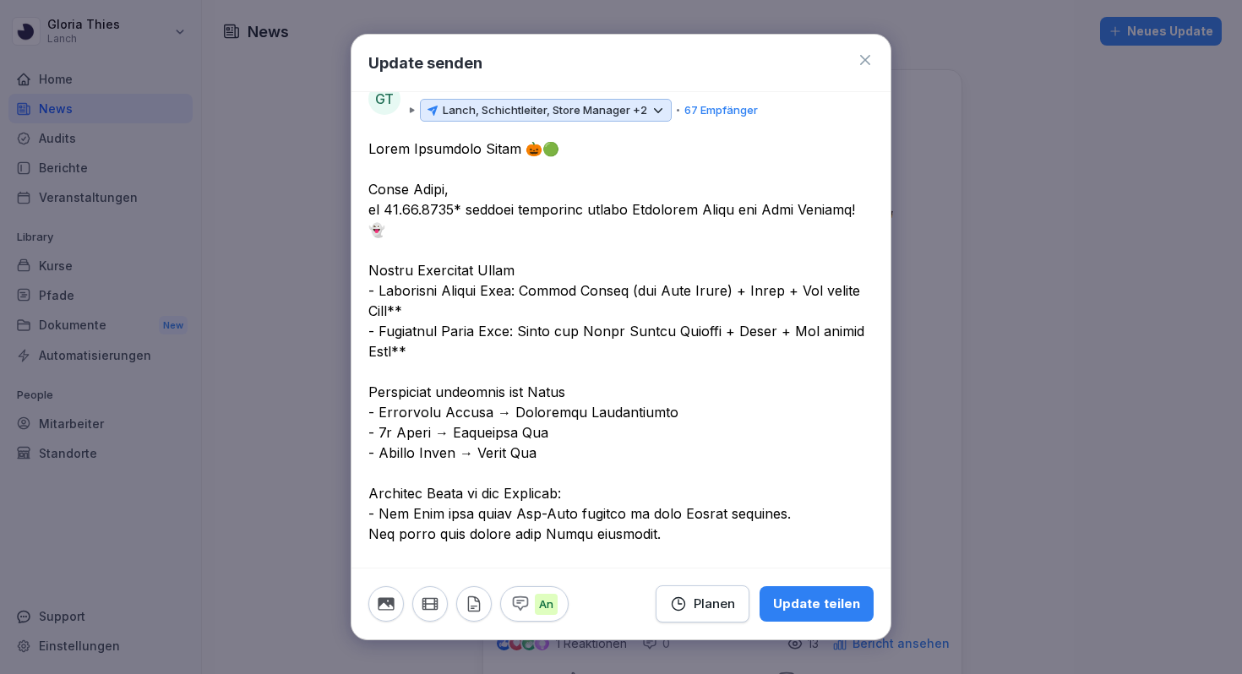
scroll to position [30, 0]
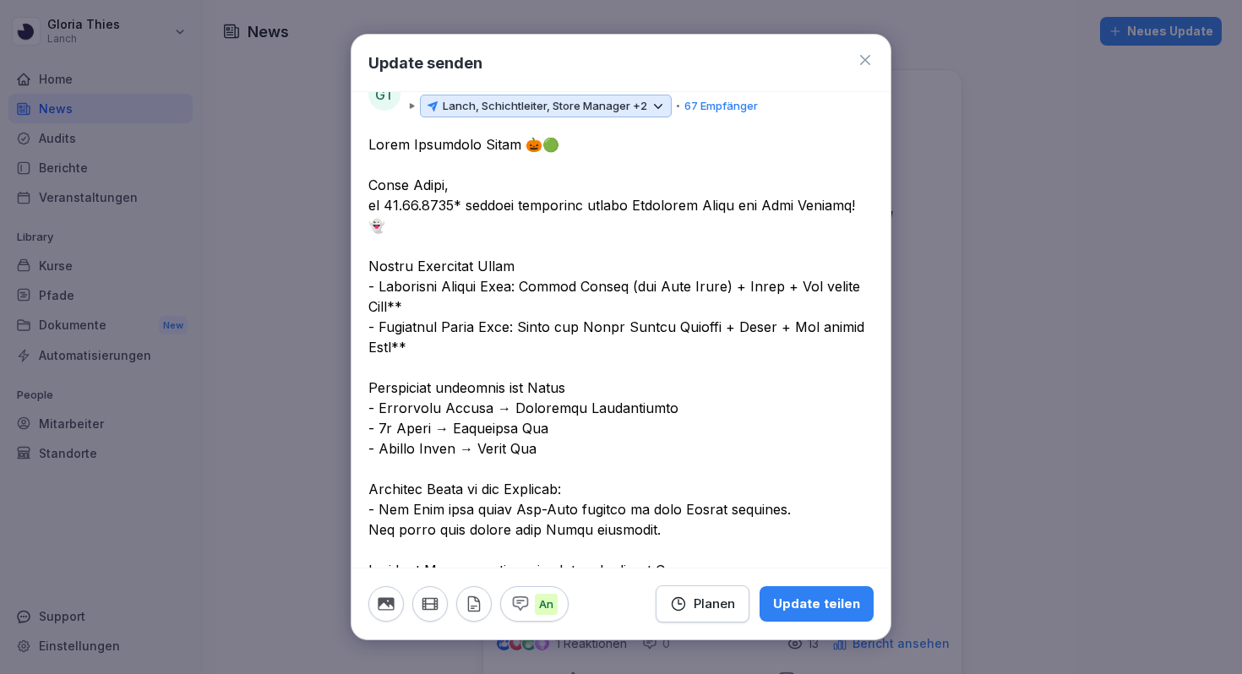
click at [540, 225] on textarea at bounding box center [620, 630] width 505 height 993
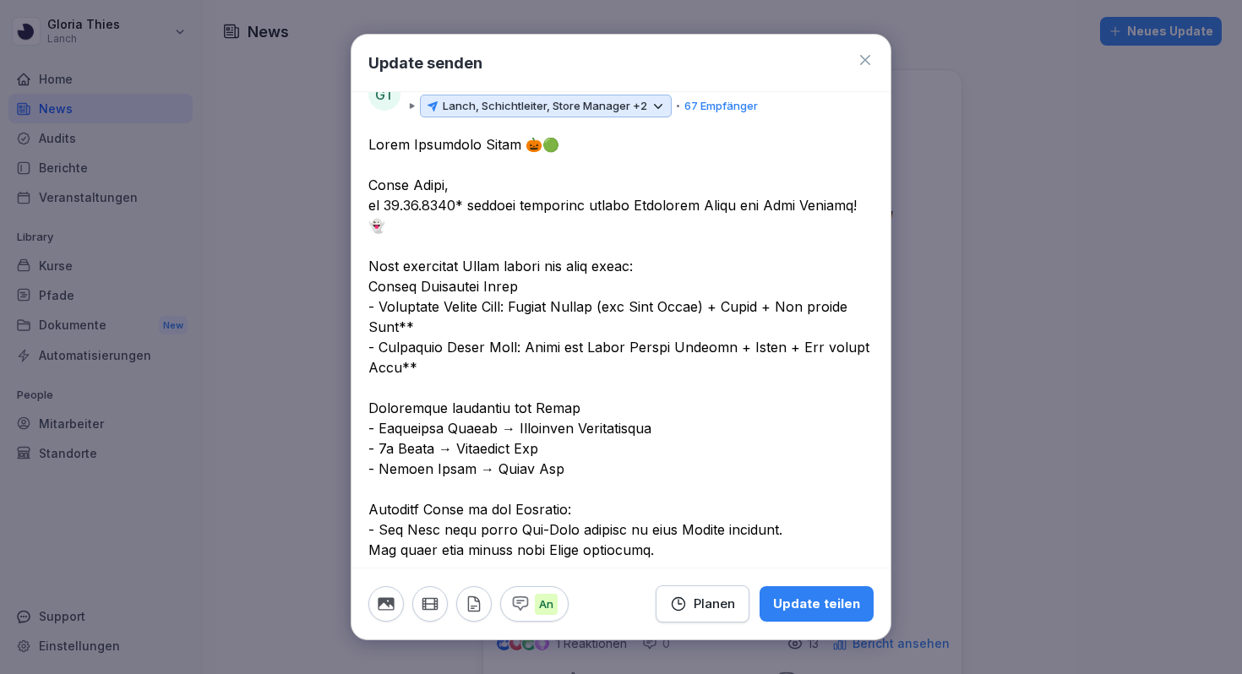
click at [643, 286] on textarea at bounding box center [620, 641] width 505 height 1014
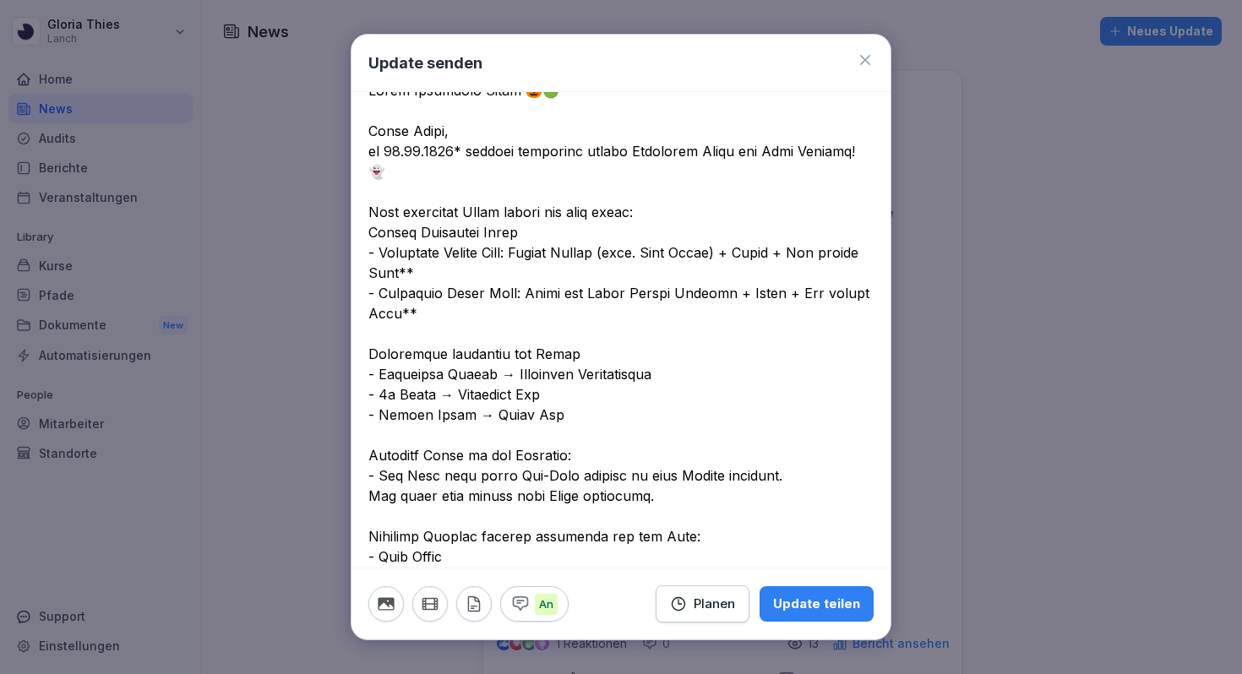
scroll to position [87, 0]
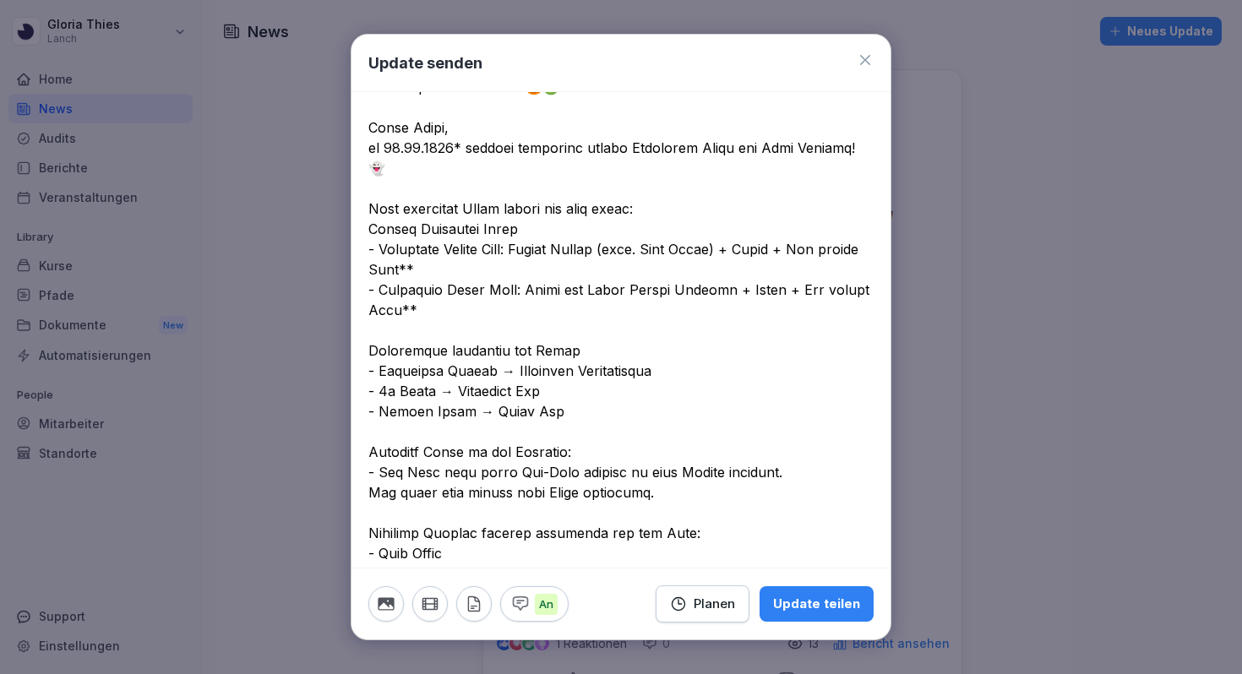
click at [535, 263] on textarea at bounding box center [620, 584] width 505 height 1014
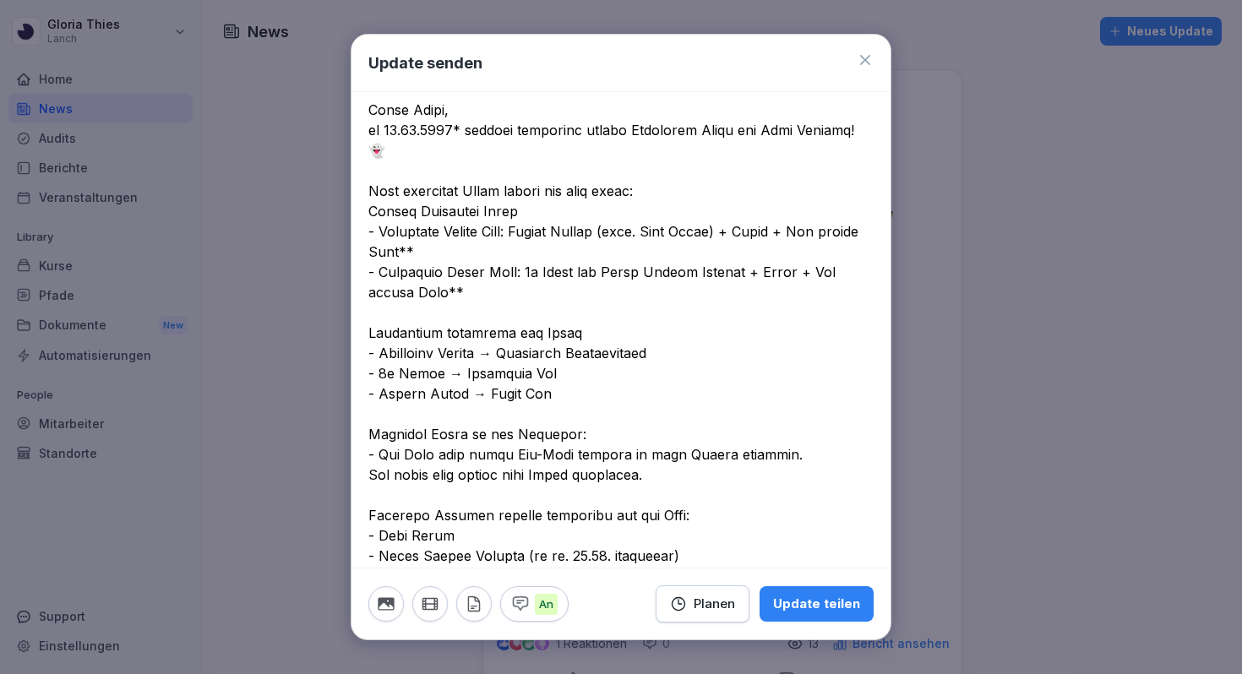
scroll to position [112, 0]
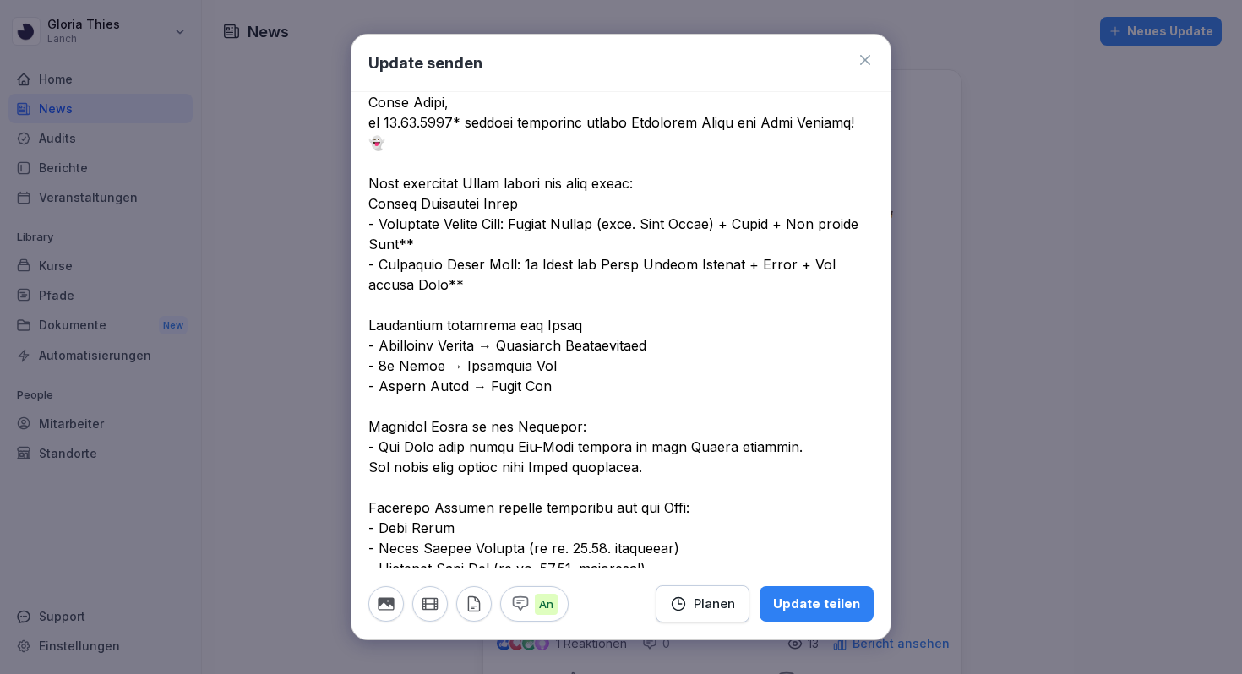
drag, startPoint x: 449, startPoint y: 302, endPoint x: 588, endPoint y: 302, distance: 139.4
click at [588, 302] on textarea at bounding box center [620, 559] width 505 height 1014
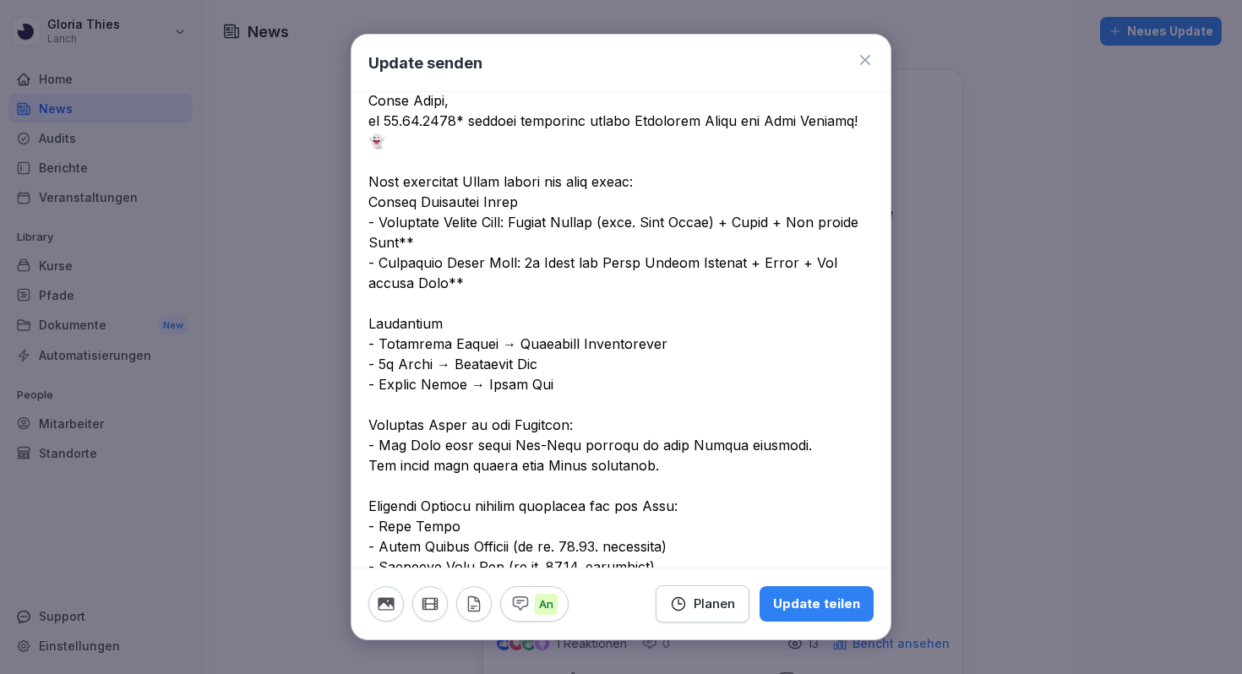
scroll to position [117, 0]
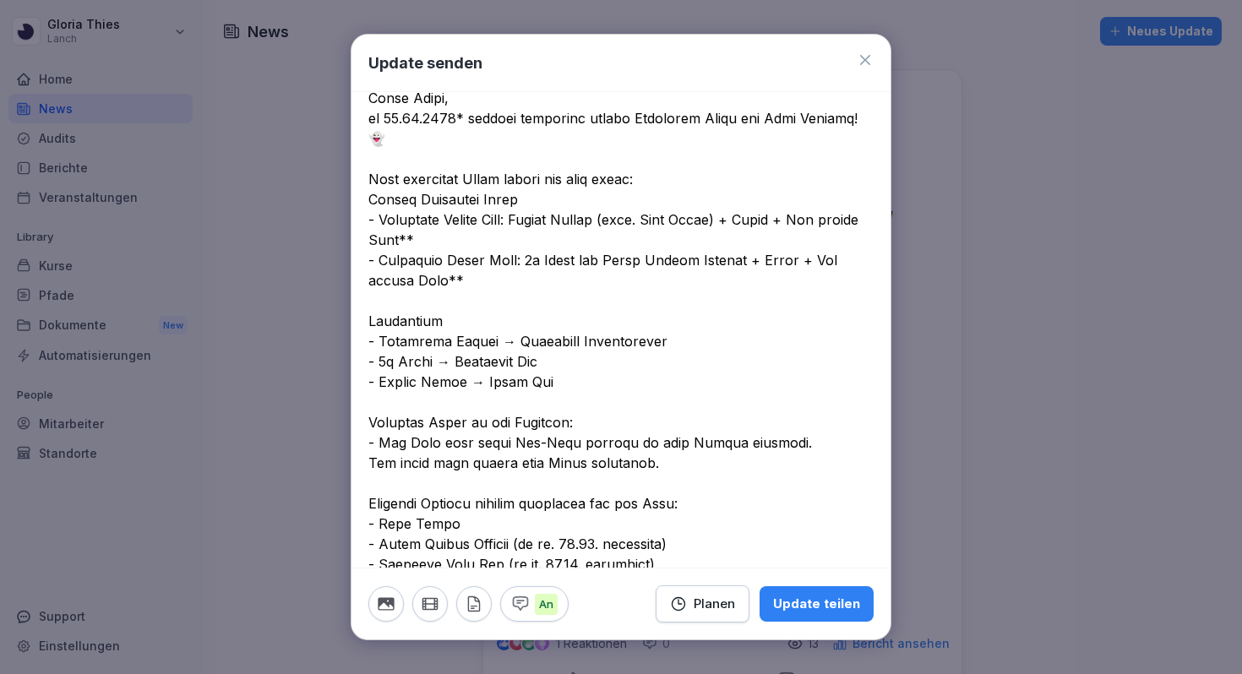
click at [415, 409] on textarea at bounding box center [620, 554] width 505 height 1014
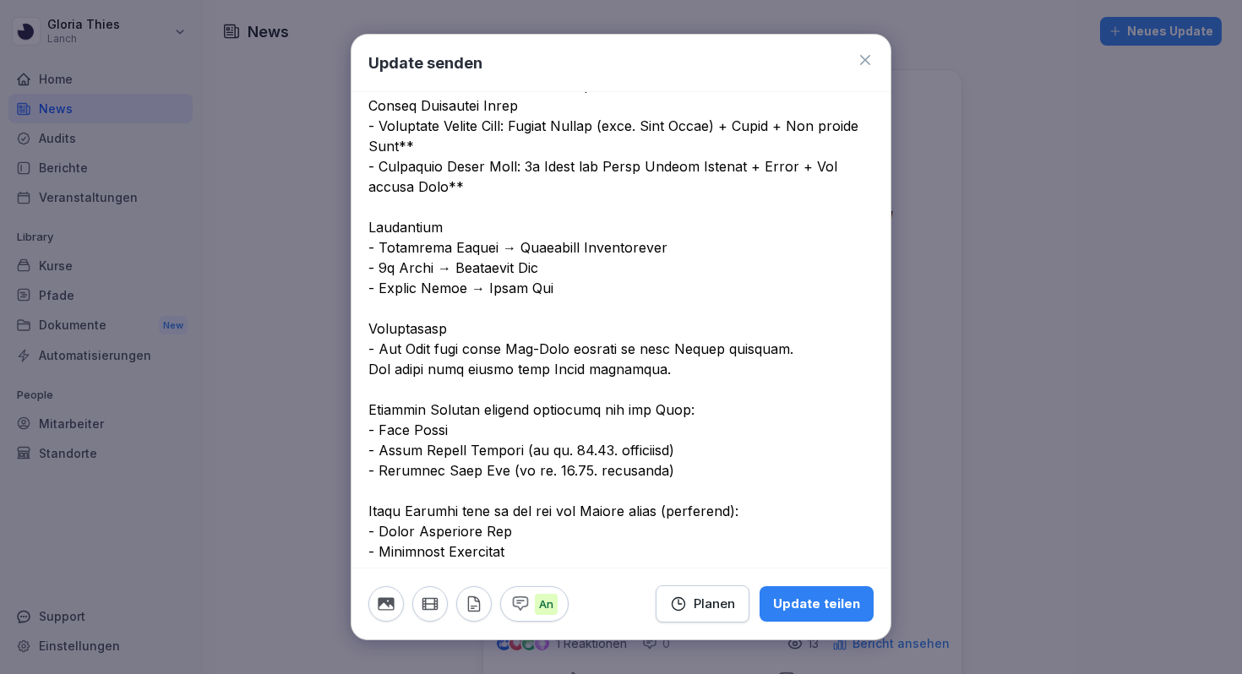
scroll to position [214, 0]
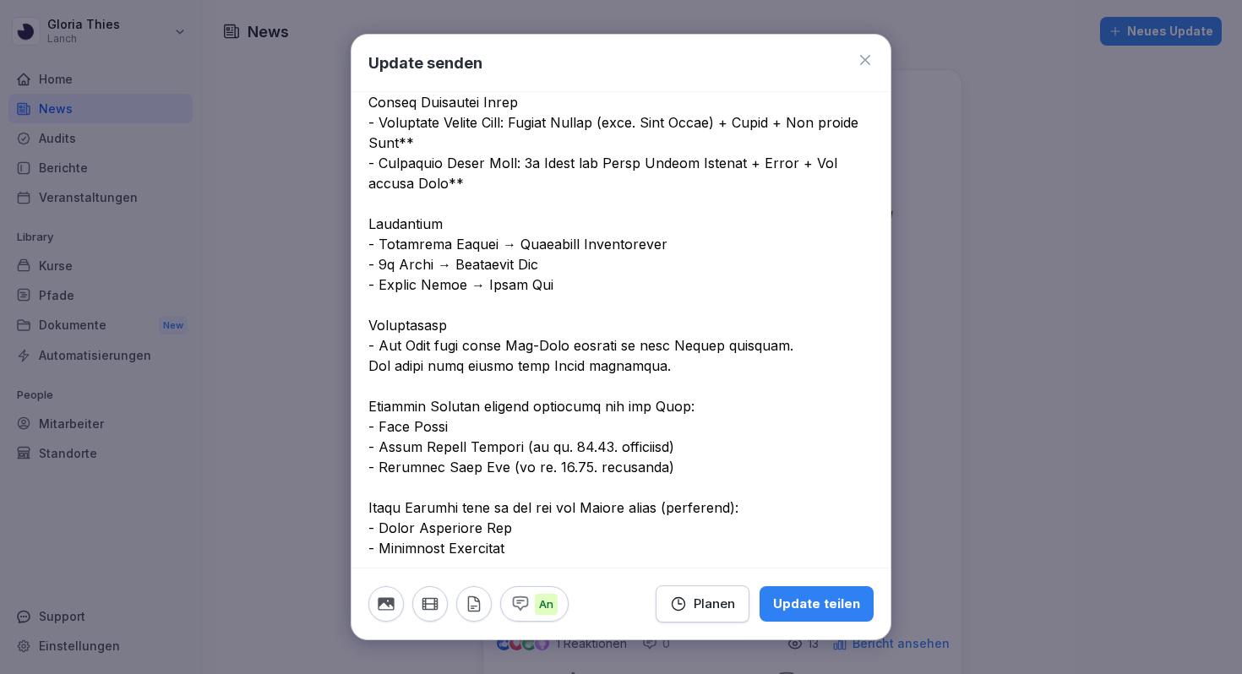
click at [378, 323] on textarea at bounding box center [620, 457] width 505 height 1014
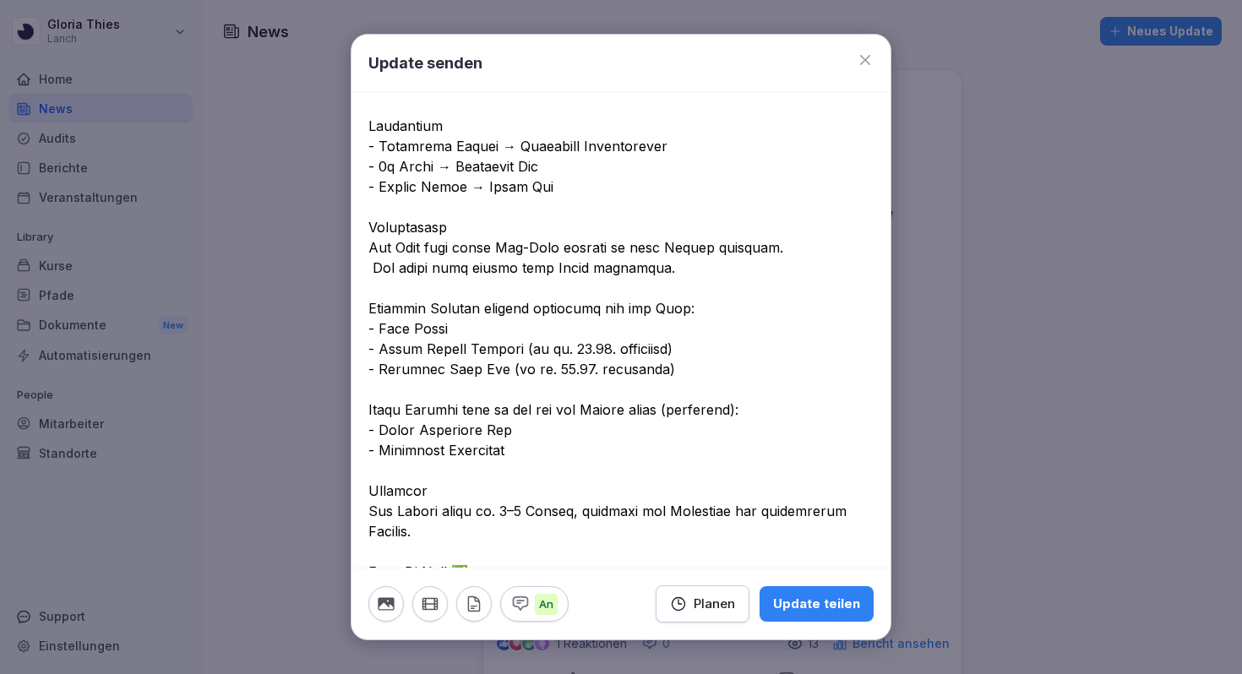
scroll to position [313, 0]
click at [563, 221] on textarea at bounding box center [620, 357] width 505 height 1014
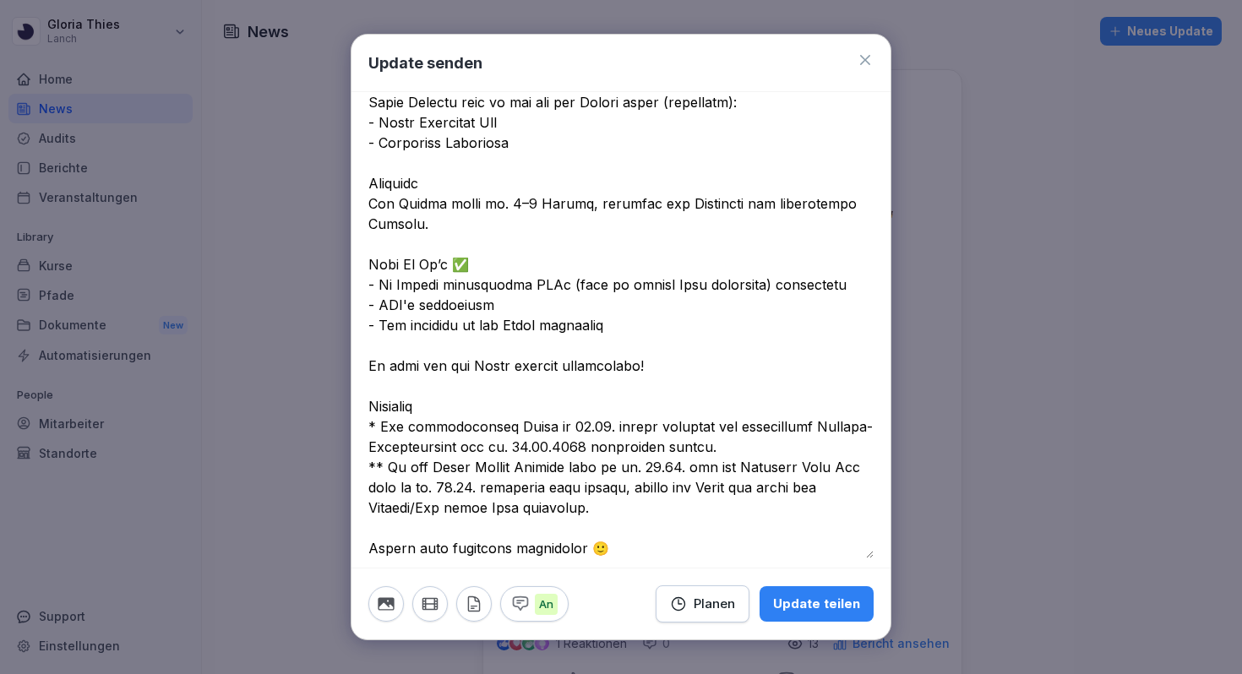
scroll to position [632, 0]
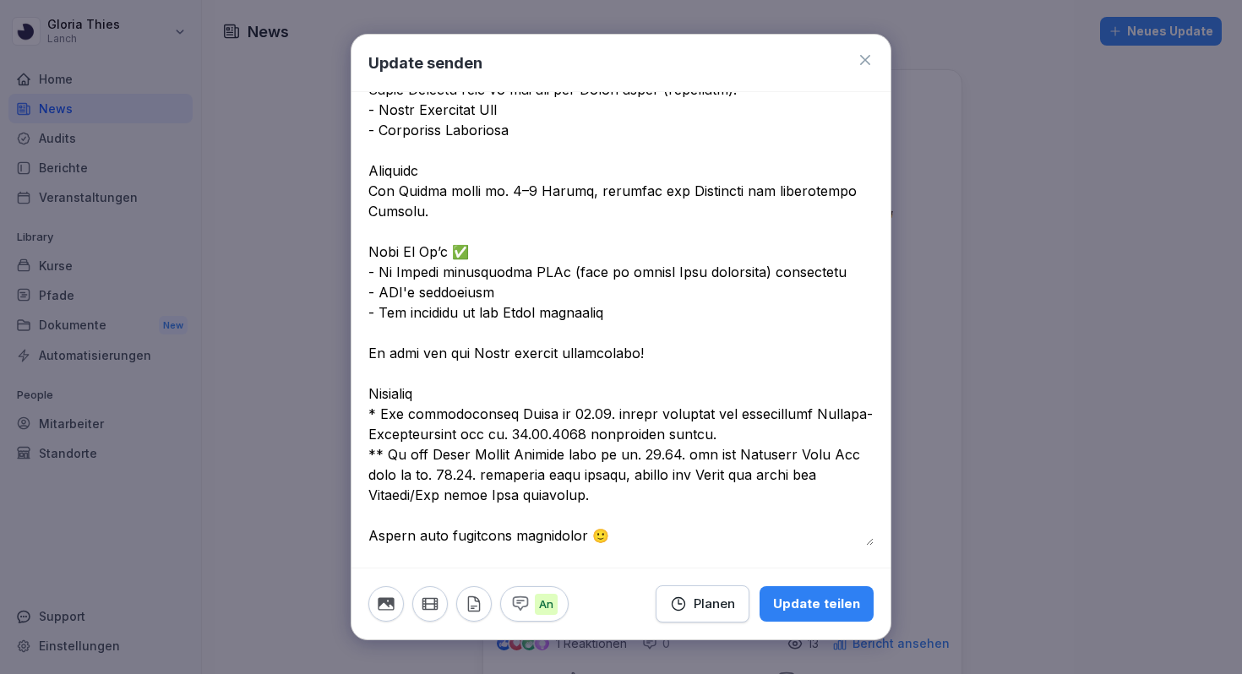
type textarea "**********"
click at [389, 599] on icon "button" at bounding box center [386, 604] width 16 height 13
click at [470, 593] on button "button" at bounding box center [473, 603] width 35 height 35
click at [481, 608] on icon "button" at bounding box center [474, 604] width 19 height 19
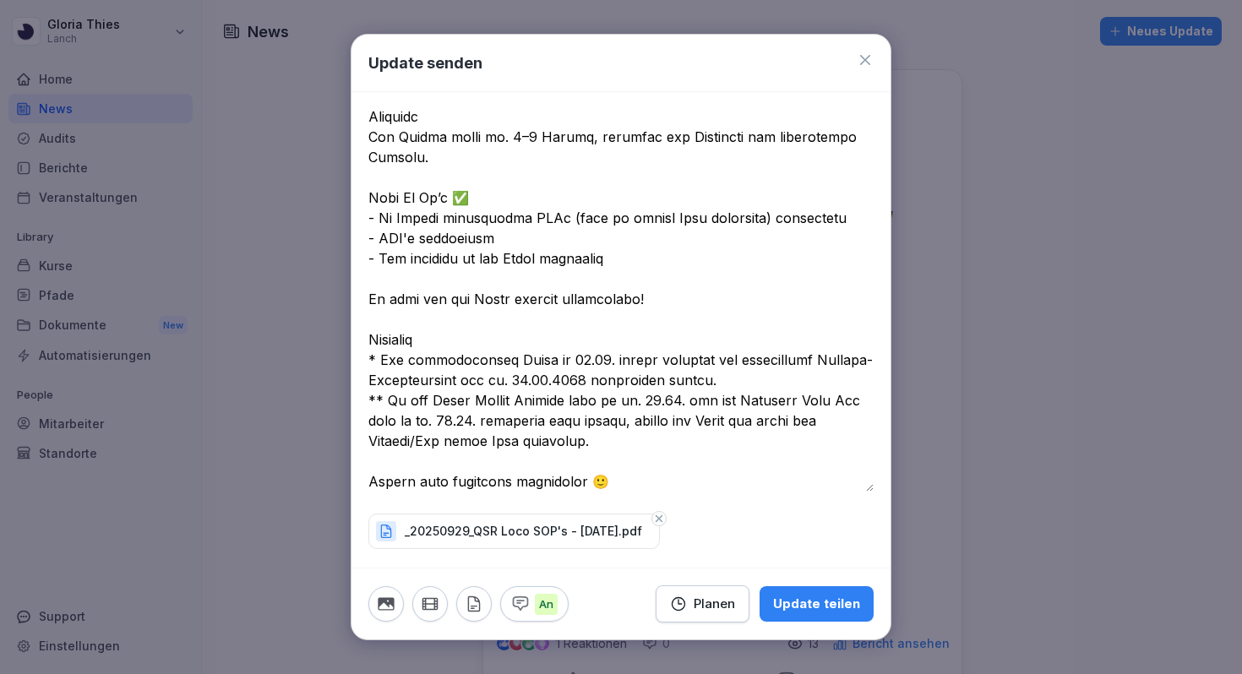
click at [713, 603] on div "Planen" at bounding box center [702, 604] width 65 height 19
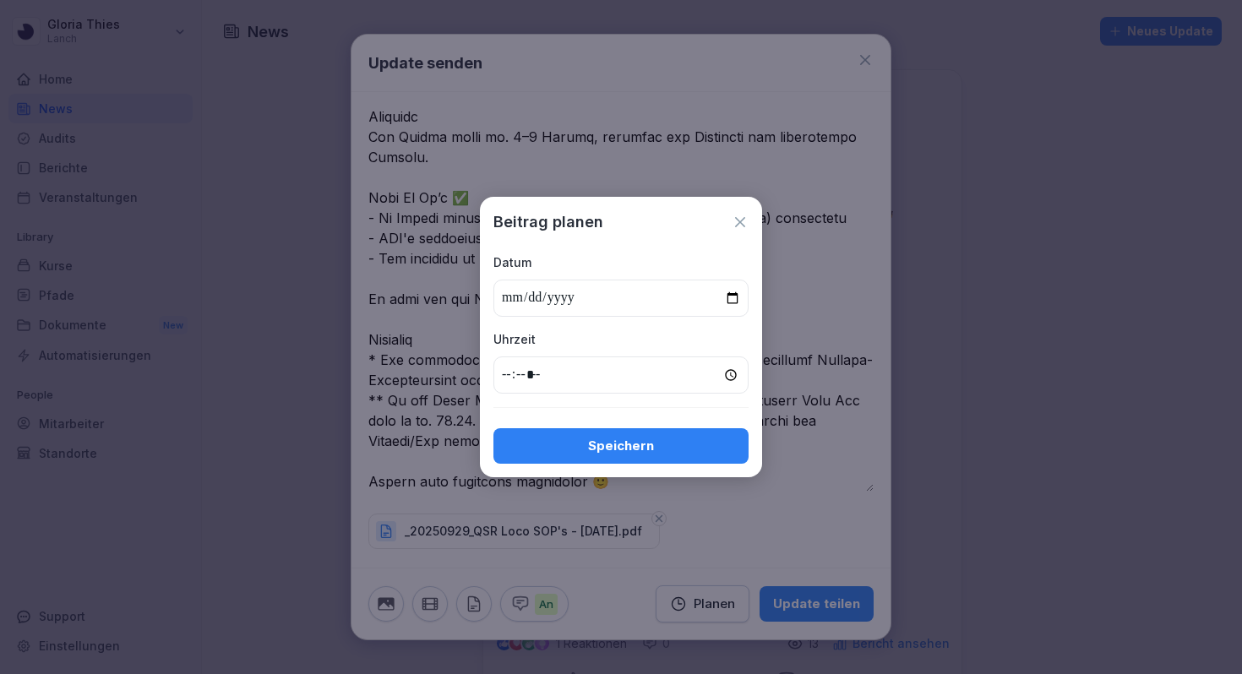
click at [742, 303] on input "date" at bounding box center [620, 298] width 255 height 37
click at [738, 302] on input "date" at bounding box center [620, 298] width 255 height 37
type input "**********"
click at [516, 378] on input "time" at bounding box center [620, 374] width 255 height 37
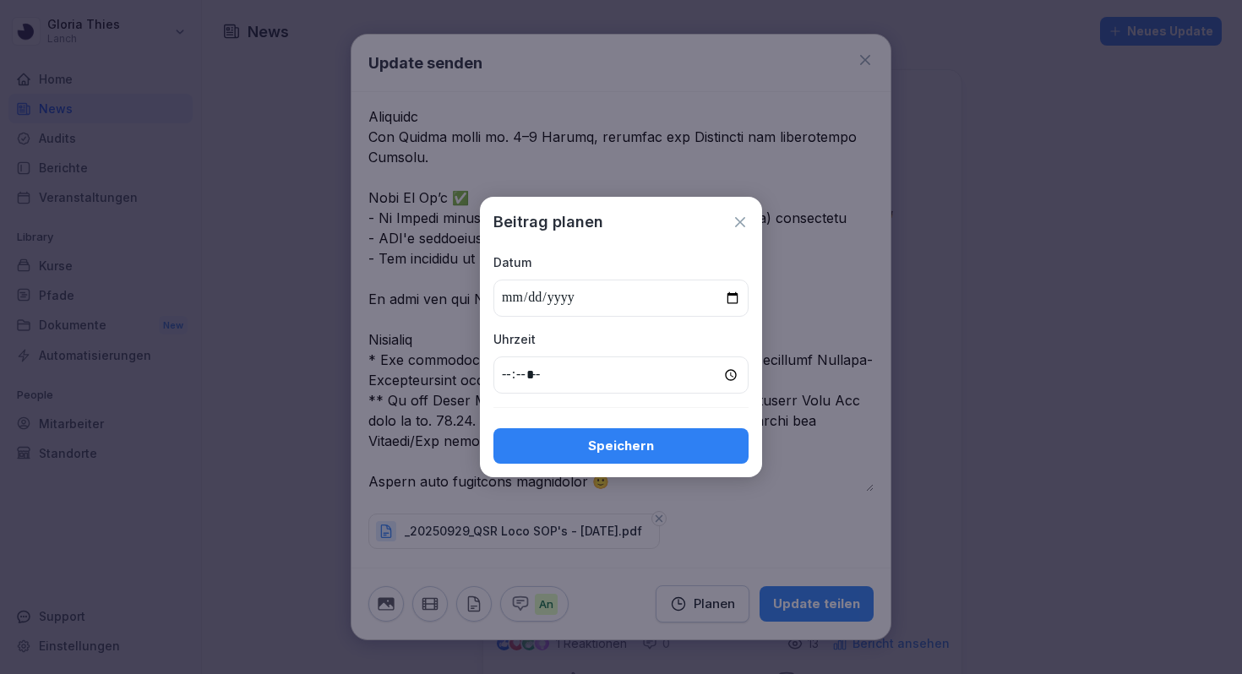
type input "*****"
click at [582, 446] on div "Speichern" at bounding box center [621, 446] width 228 height 19
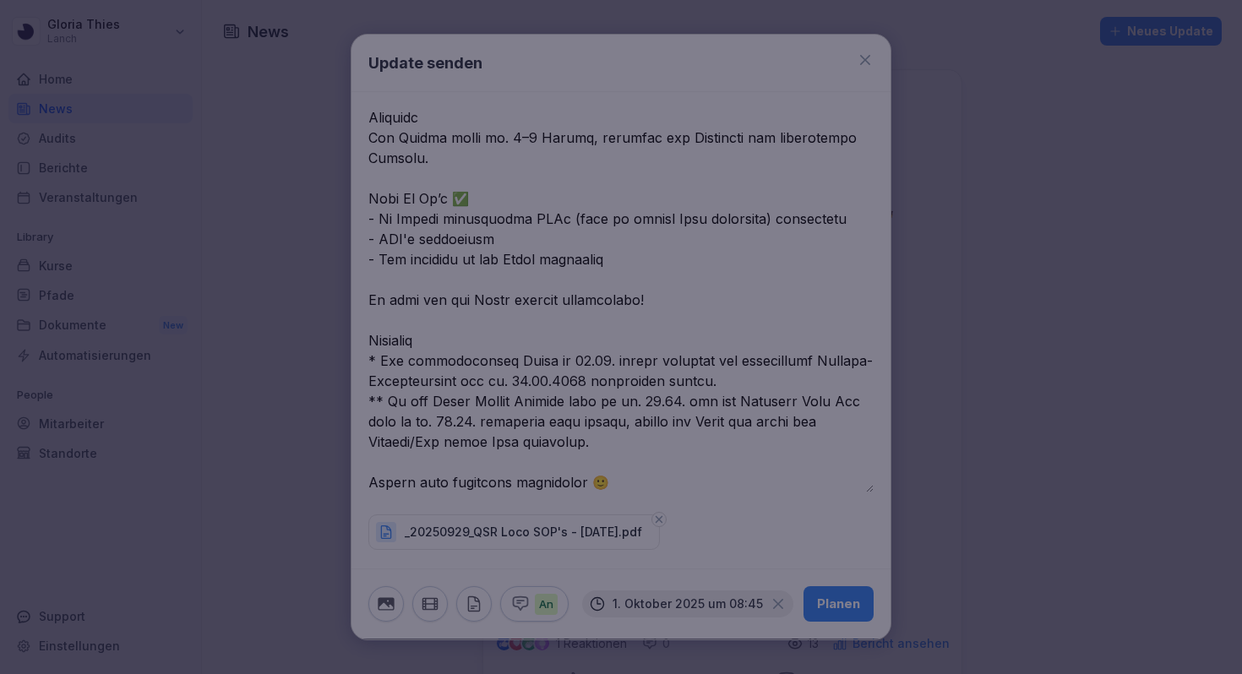
scroll to position [684, 0]
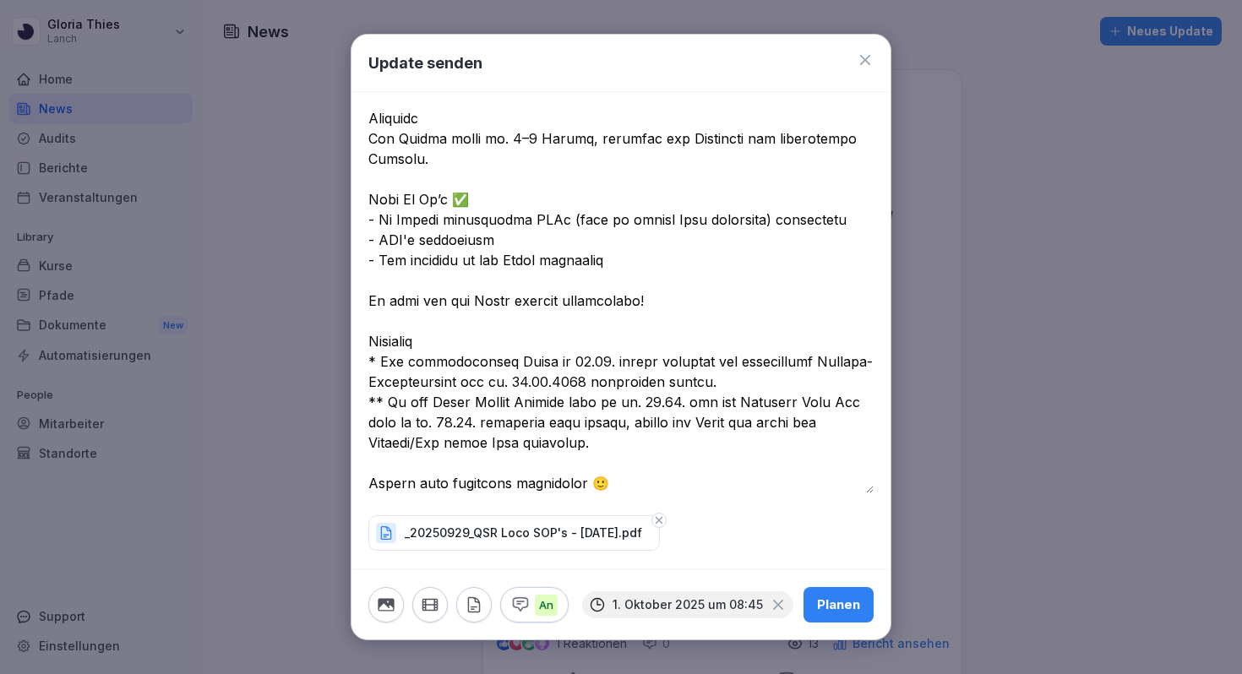
click at [823, 612] on div "Planen" at bounding box center [838, 604] width 43 height 19
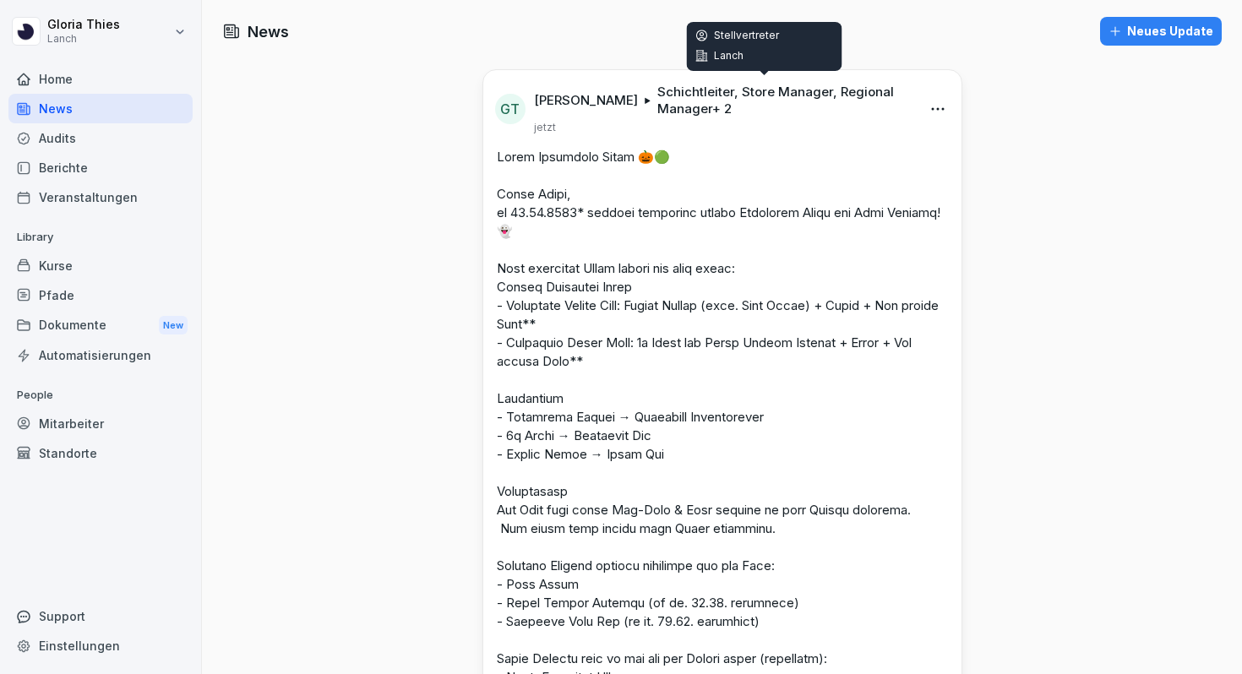
click at [693, 101] on p "Schichtleiter, Store Manager, Regional Manager + 2" at bounding box center [783, 101] width 252 height 34
click at [695, 111] on p "Schichtleiter, Store Manager, Regional Manager + 2" at bounding box center [783, 101] width 252 height 34
click at [710, 102] on p "Schichtleiter, Store Manager, Regional Manager + 2" at bounding box center [783, 101] width 252 height 34
click at [612, 104] on div "[PERSON_NAME] Schichtleiter, Store Manager, Regional Manager + 2" at bounding box center [722, 101] width 376 height 34
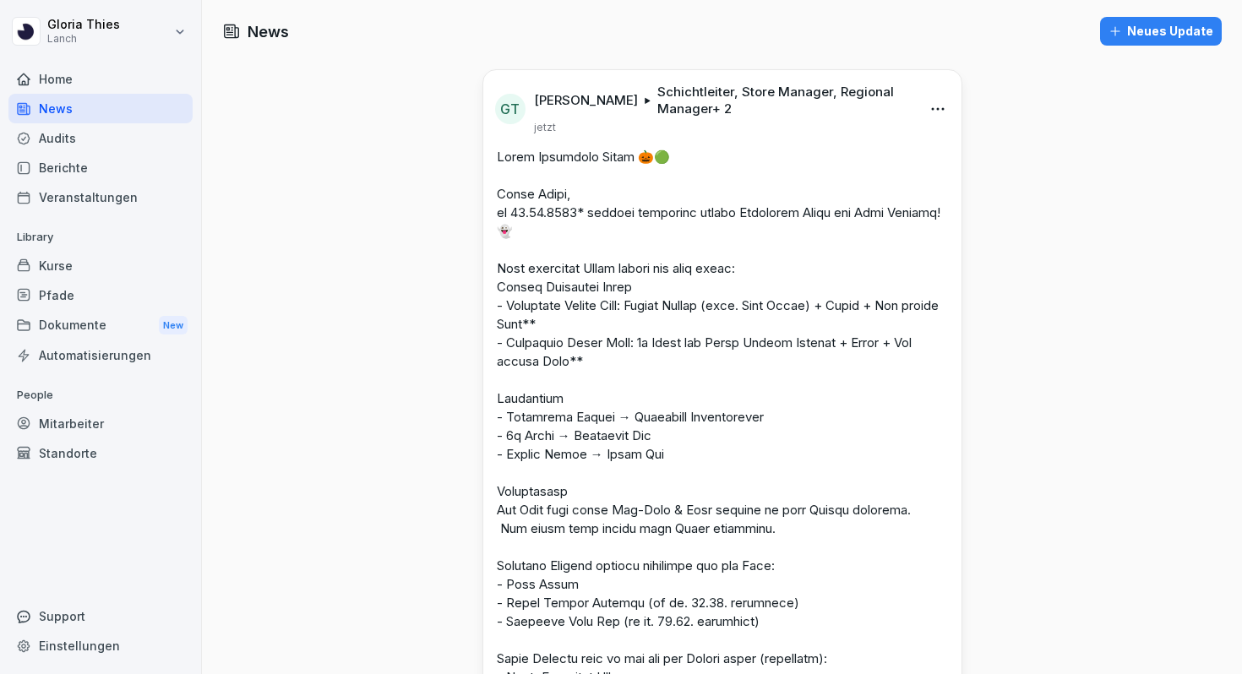
click at [644, 99] on icon at bounding box center [647, 101] width 6 height 8
click at [106, 322] on div "Dokumente New" at bounding box center [100, 325] width 184 height 31
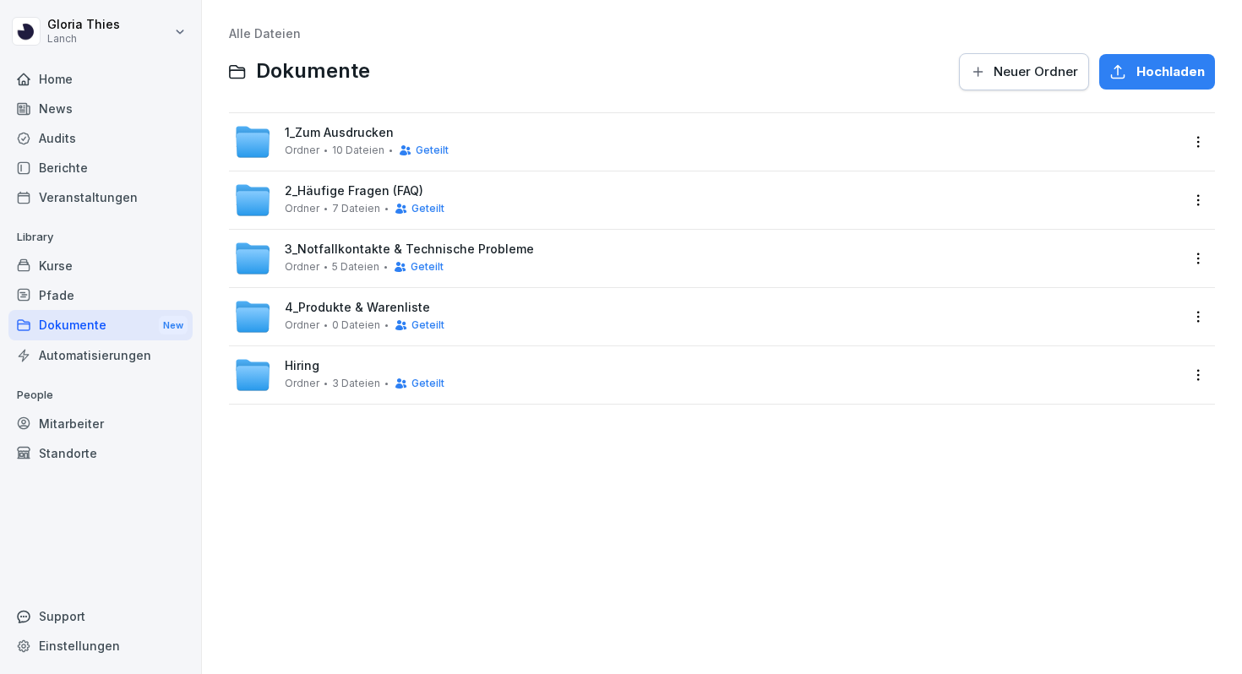
click at [471, 308] on div "4_Produkte & Warenliste Ordner 0 Dateien Geteilt" at bounding box center [706, 316] width 945 height 37
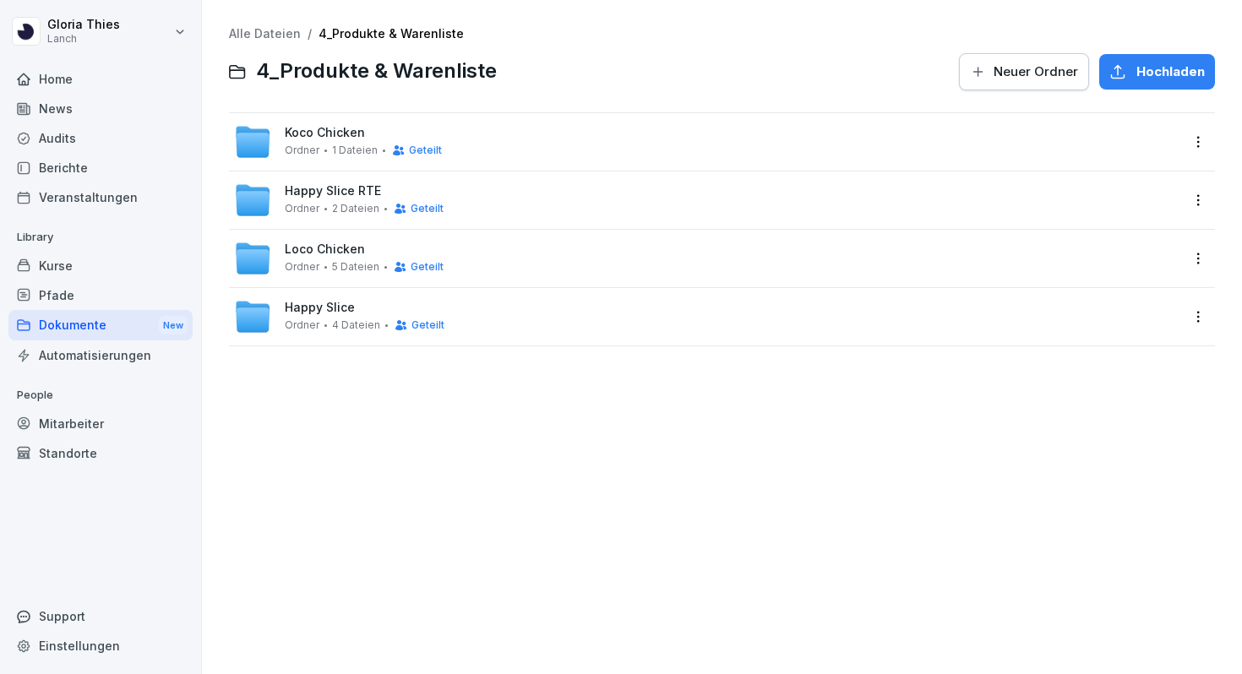
click at [484, 269] on div "Loco Chicken Ordner 5 Dateien Geteilt" at bounding box center [706, 258] width 945 height 37
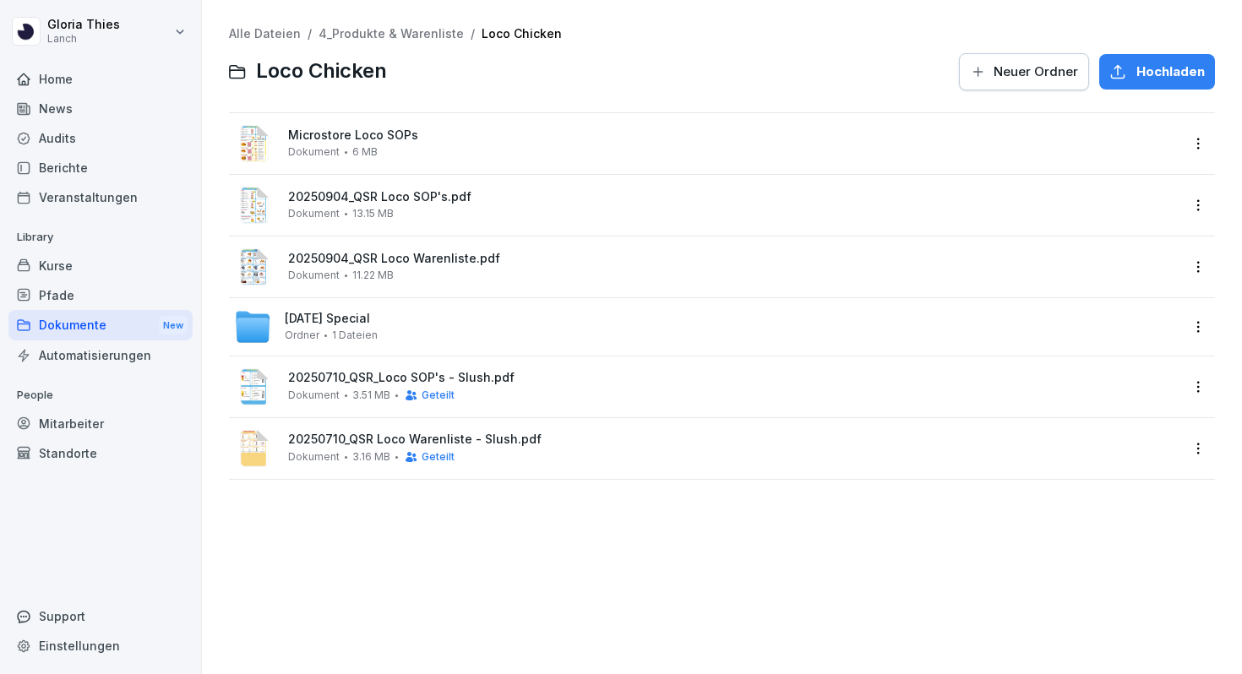
click at [487, 308] on div "[DATE] Special Ordner 1 Dateien" at bounding box center [706, 326] width 945 height 37
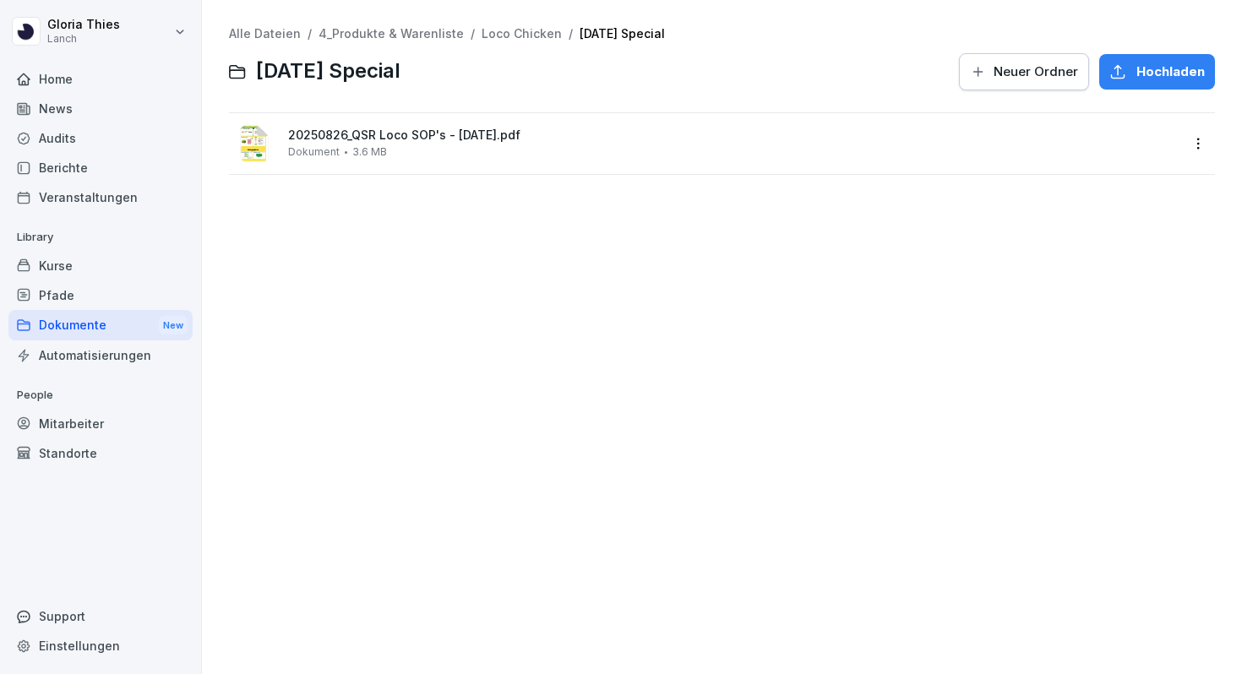
click at [449, 160] on div "20250826_QSR Loco SOP's - [DATE].pdf Dokument 3.6 MB" at bounding box center [706, 143] width 945 height 41
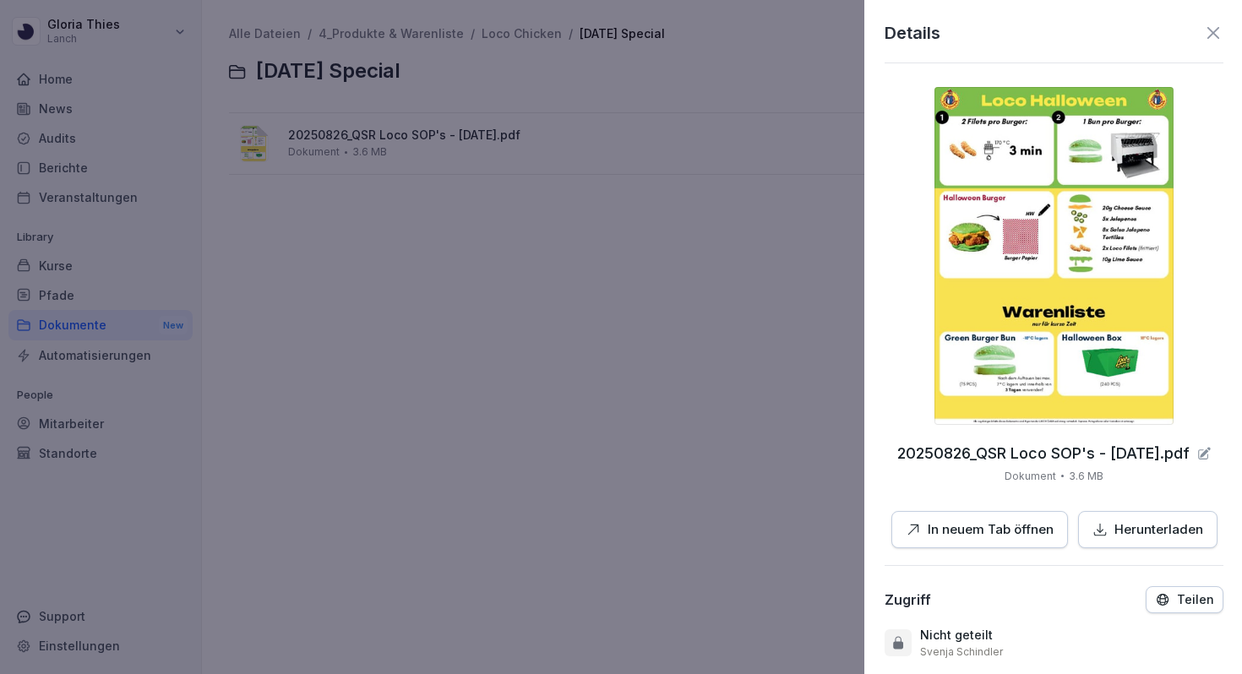
click at [597, 262] on div at bounding box center [621, 337] width 1242 height 674
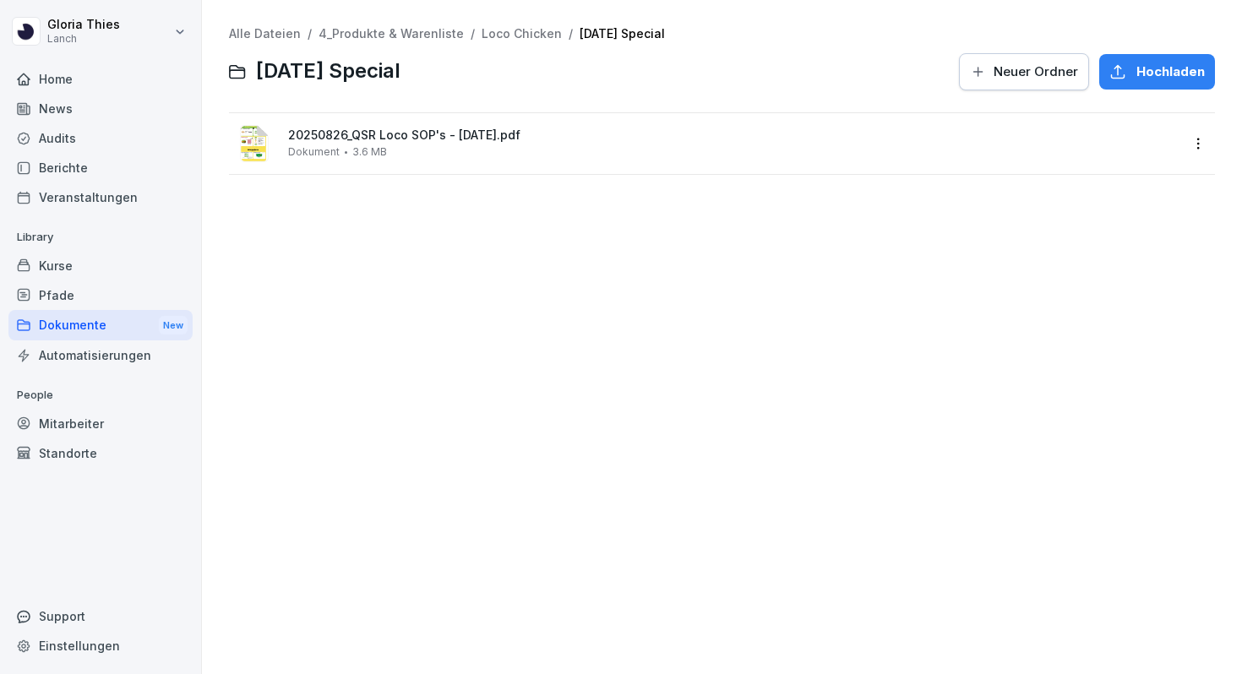
click at [1200, 147] on html "[PERSON_NAME] Lanch Home News Audits Berichte Veranstaltungen Library Kurse Pfa…" at bounding box center [621, 337] width 1242 height 674
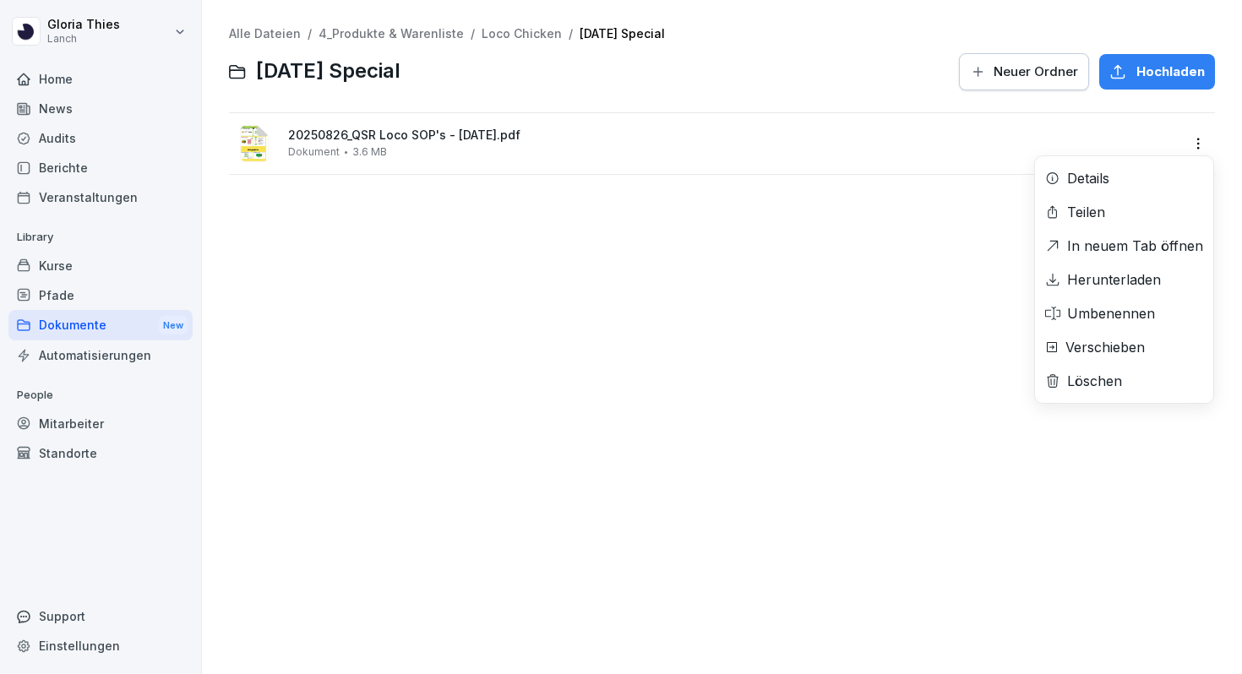
click at [1132, 379] on div "Löschen" at bounding box center [1124, 381] width 178 height 34
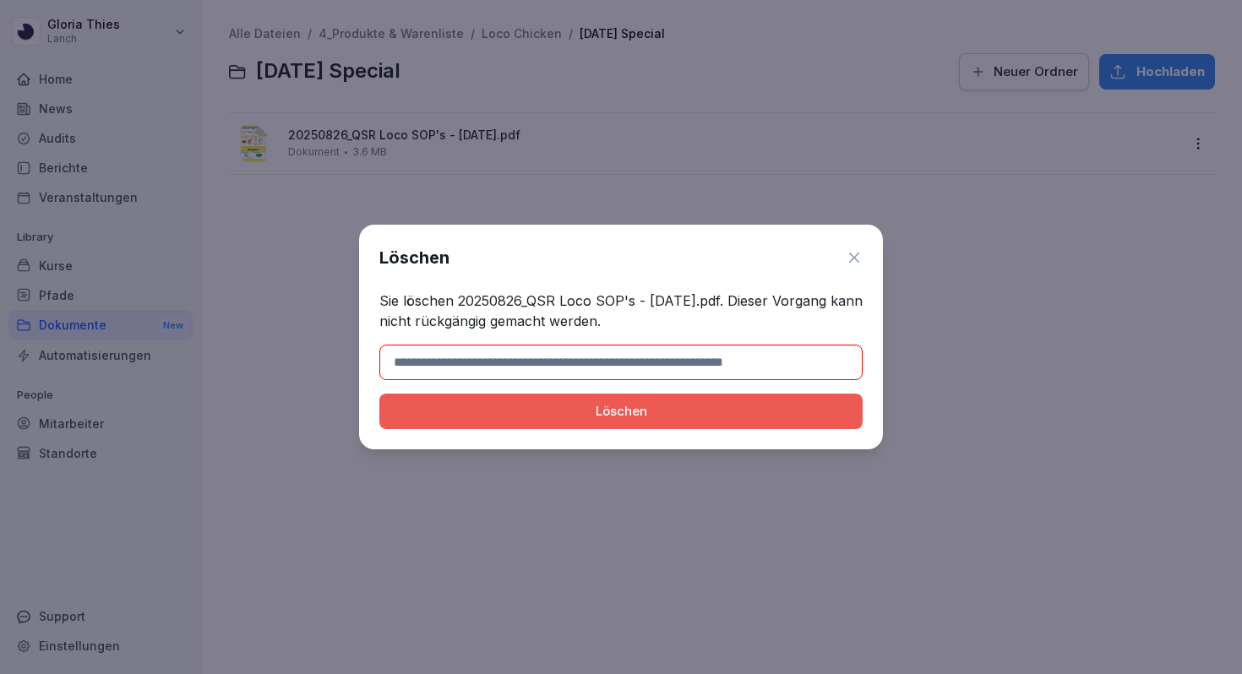
drag, startPoint x: 460, startPoint y: 301, endPoint x: 676, endPoint y: 286, distance: 215.9
click at [676, 286] on div "Löschen Sie löschen 20250826_QSR Loco SOP's - [DATE].pdf. Dieser Vorgang kann n…" at bounding box center [621, 337] width 524 height 225
drag, startPoint x: 740, startPoint y: 298, endPoint x: 459, endPoint y: 301, distance: 280.4
click at [459, 301] on p "Sie löschen 20250826_QSR Loco SOP's - [DATE].pdf. Dieser Vorgang kann nicht rüc…" at bounding box center [620, 311] width 483 height 41
copy p "20250826_QSR Loco SOP's - [DATE].pdf"
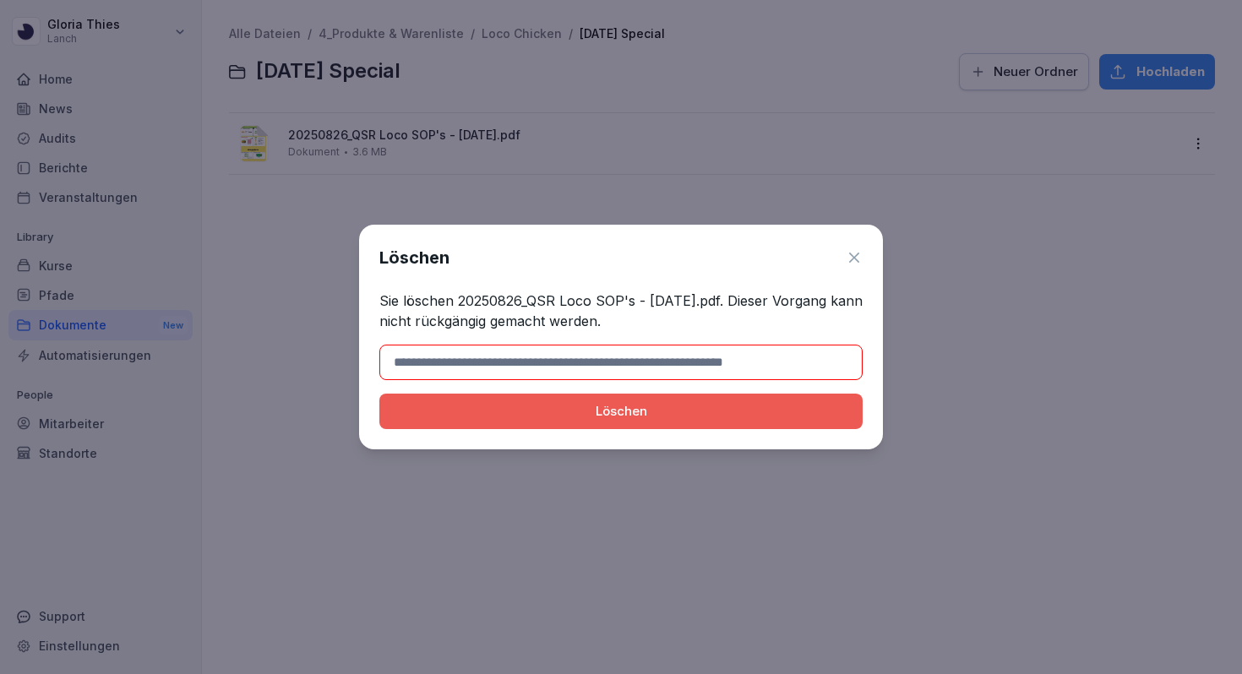
click at [465, 367] on input at bounding box center [620, 362] width 483 height 35
paste input "**********"
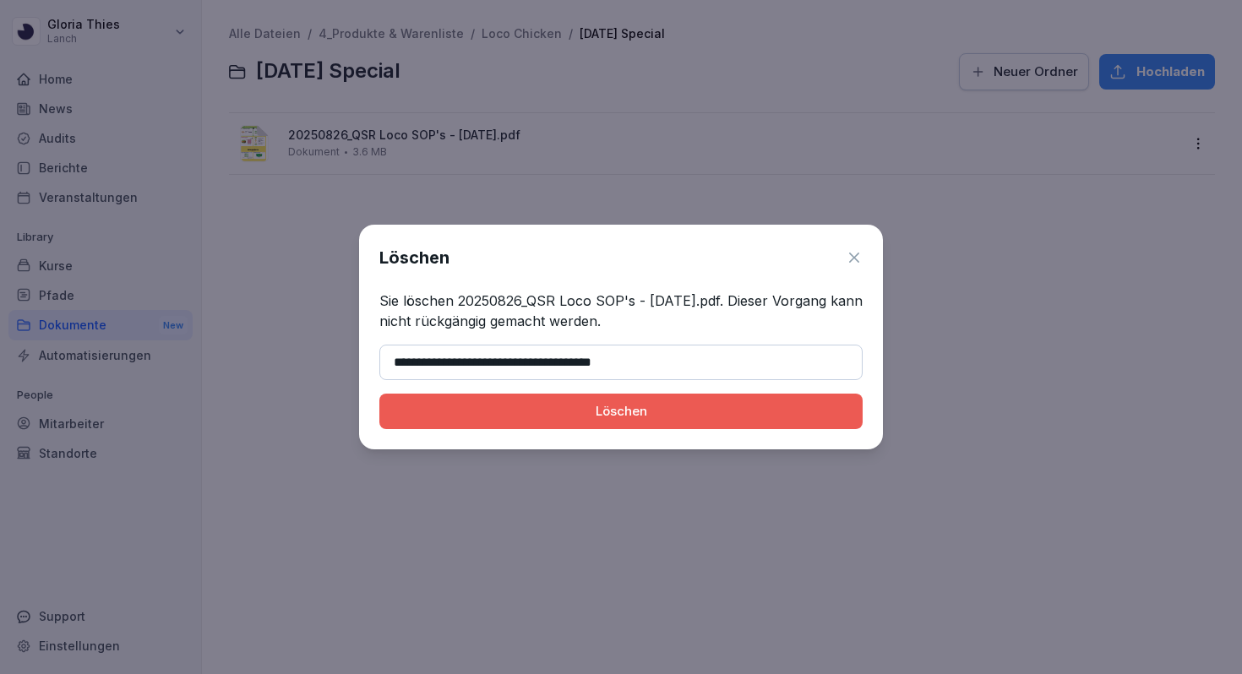
type input "**********"
click at [472, 395] on button "Löschen" at bounding box center [620, 411] width 483 height 35
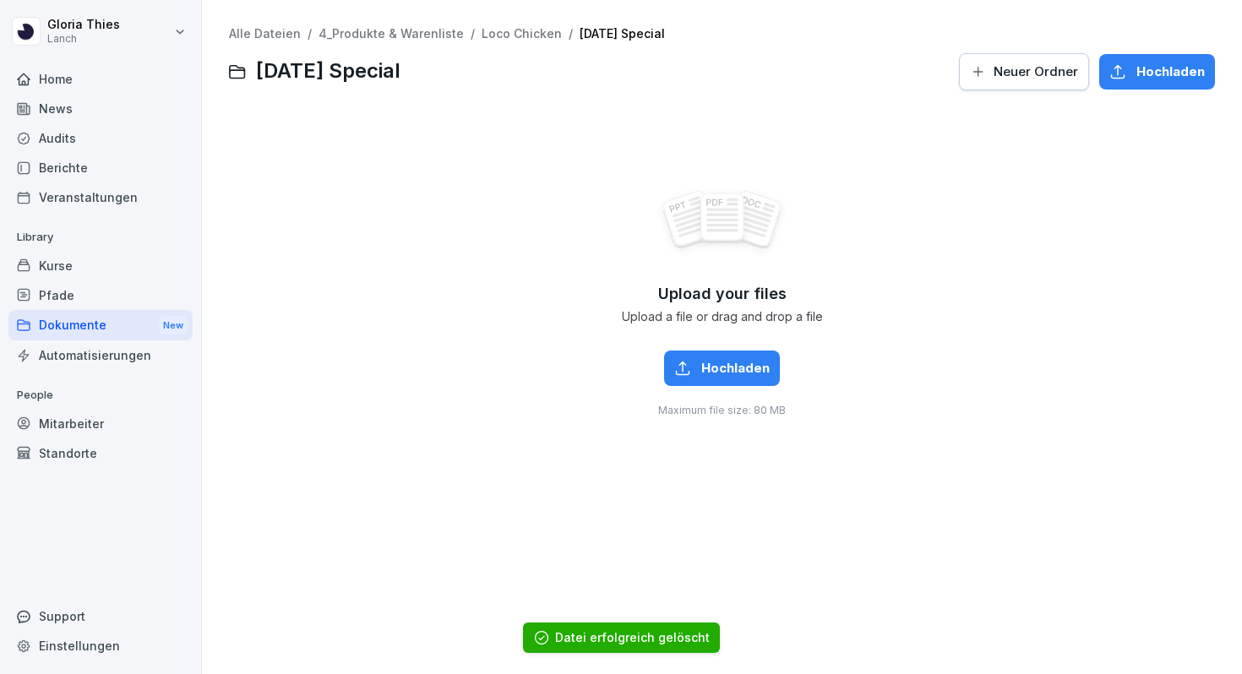
click at [764, 367] on span "Hochladen" at bounding box center [735, 368] width 68 height 19
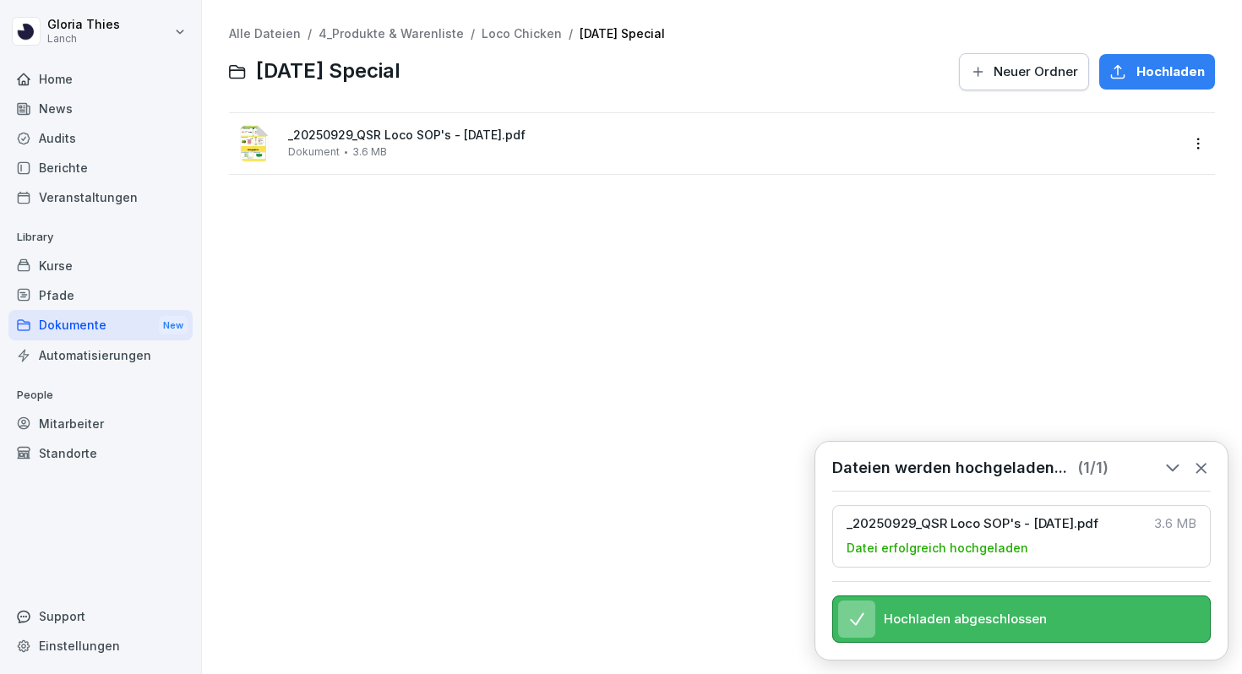
click at [109, 101] on div "News" at bounding box center [100, 109] width 184 height 30
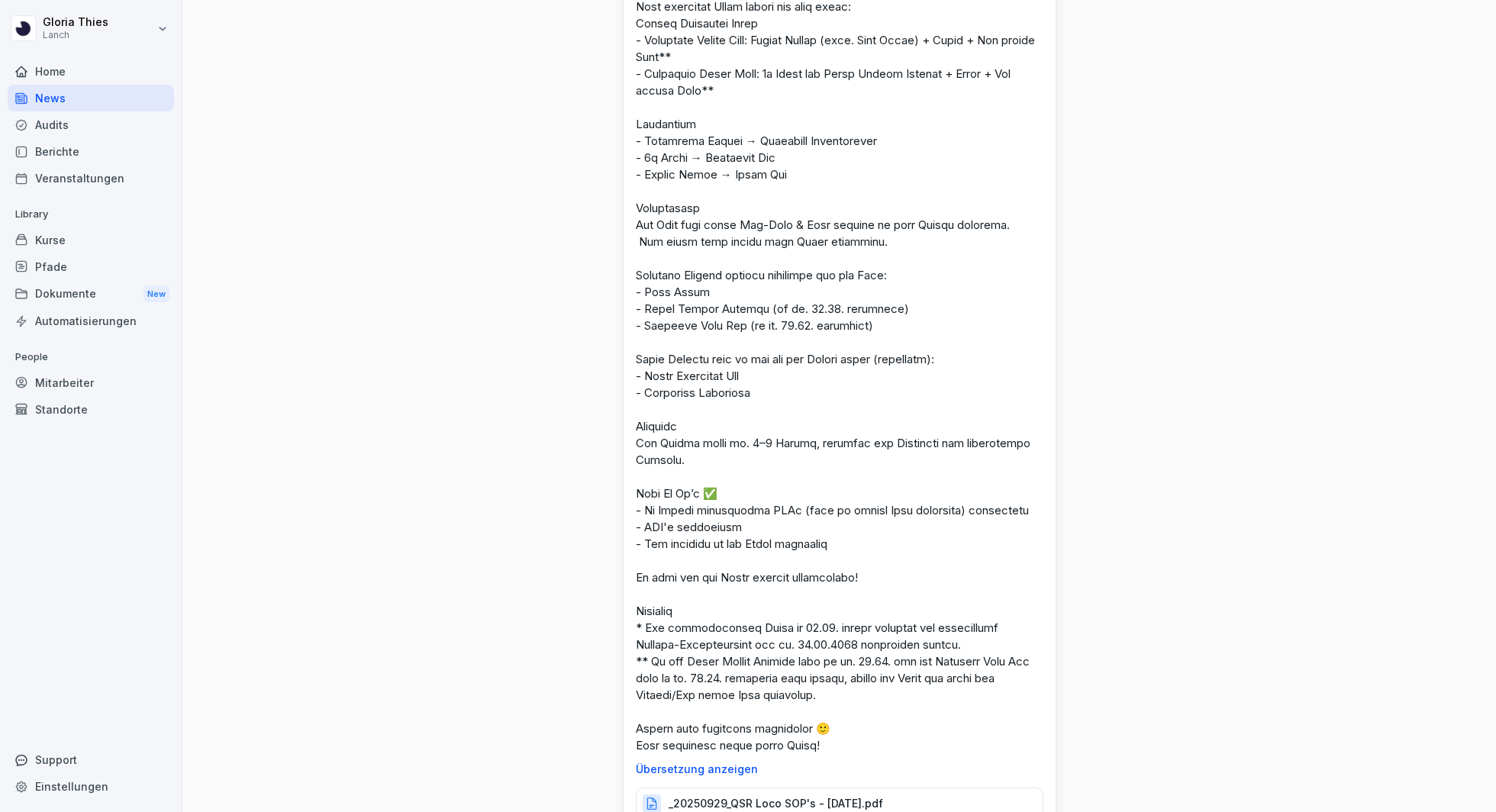
scroll to position [509, 0]
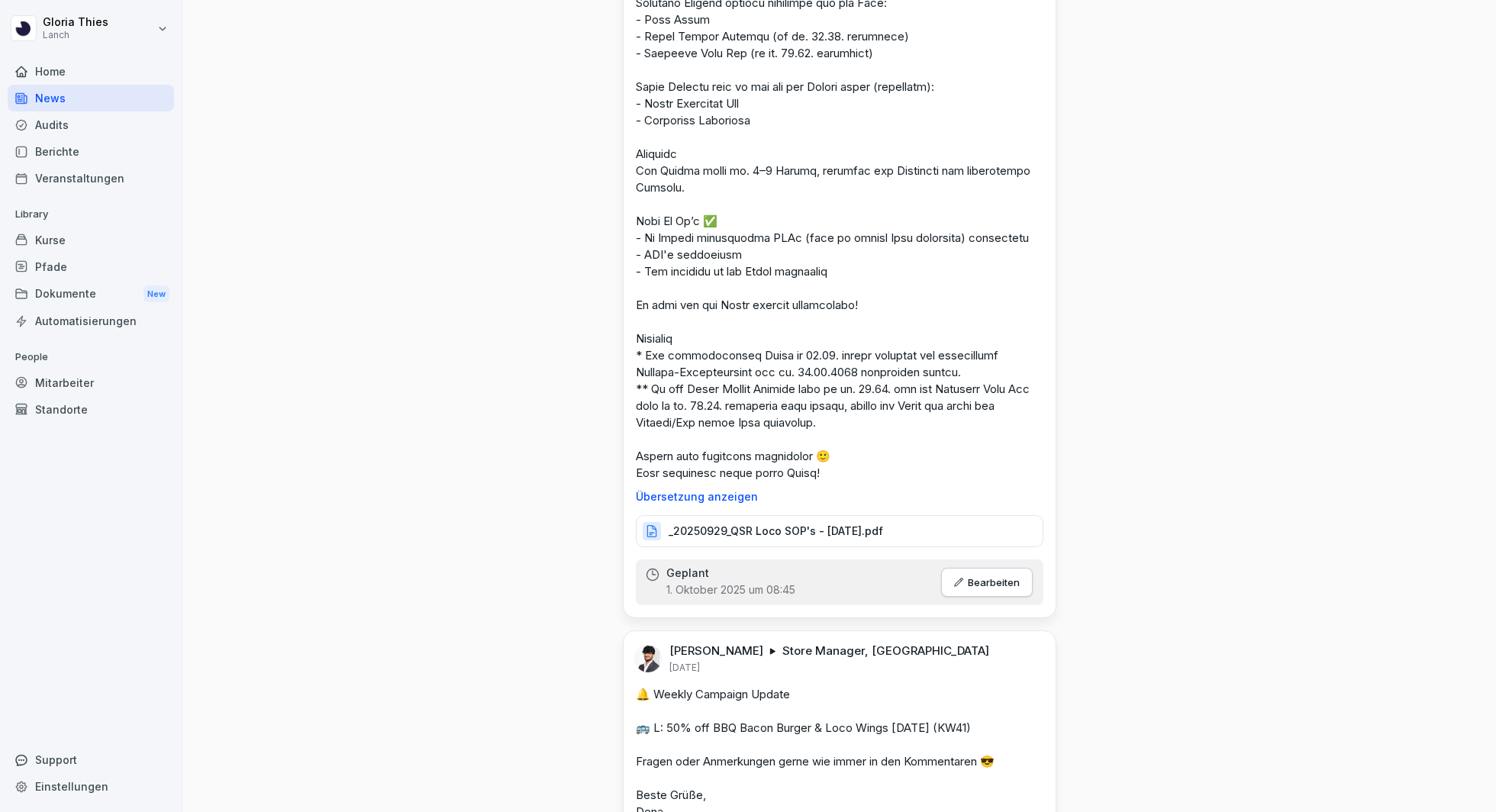
click at [983, 576] on p "Bearbeiten" at bounding box center [993, 583] width 51 height 13
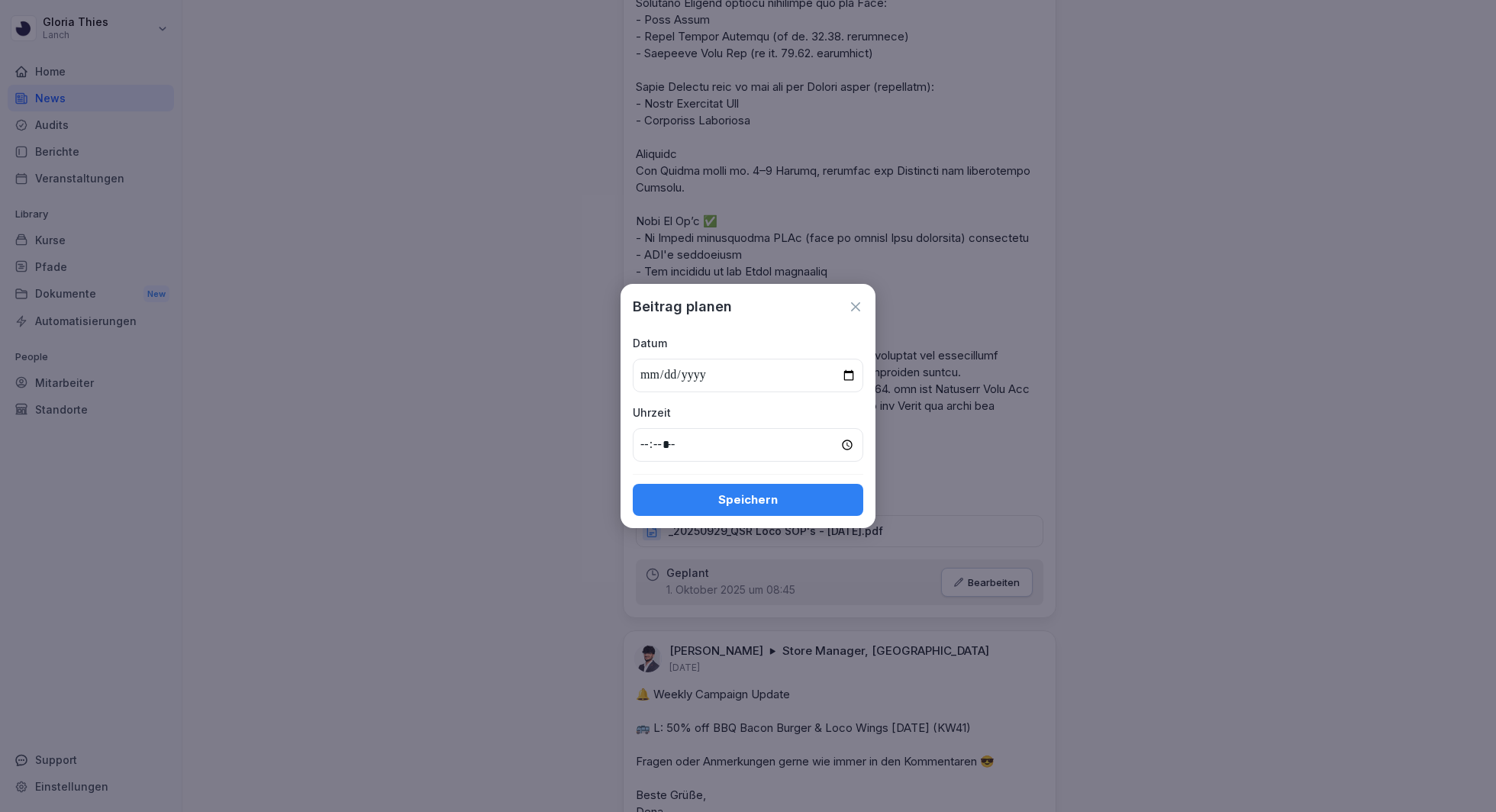
click at [847, 304] on icon at bounding box center [855, 306] width 15 height 15
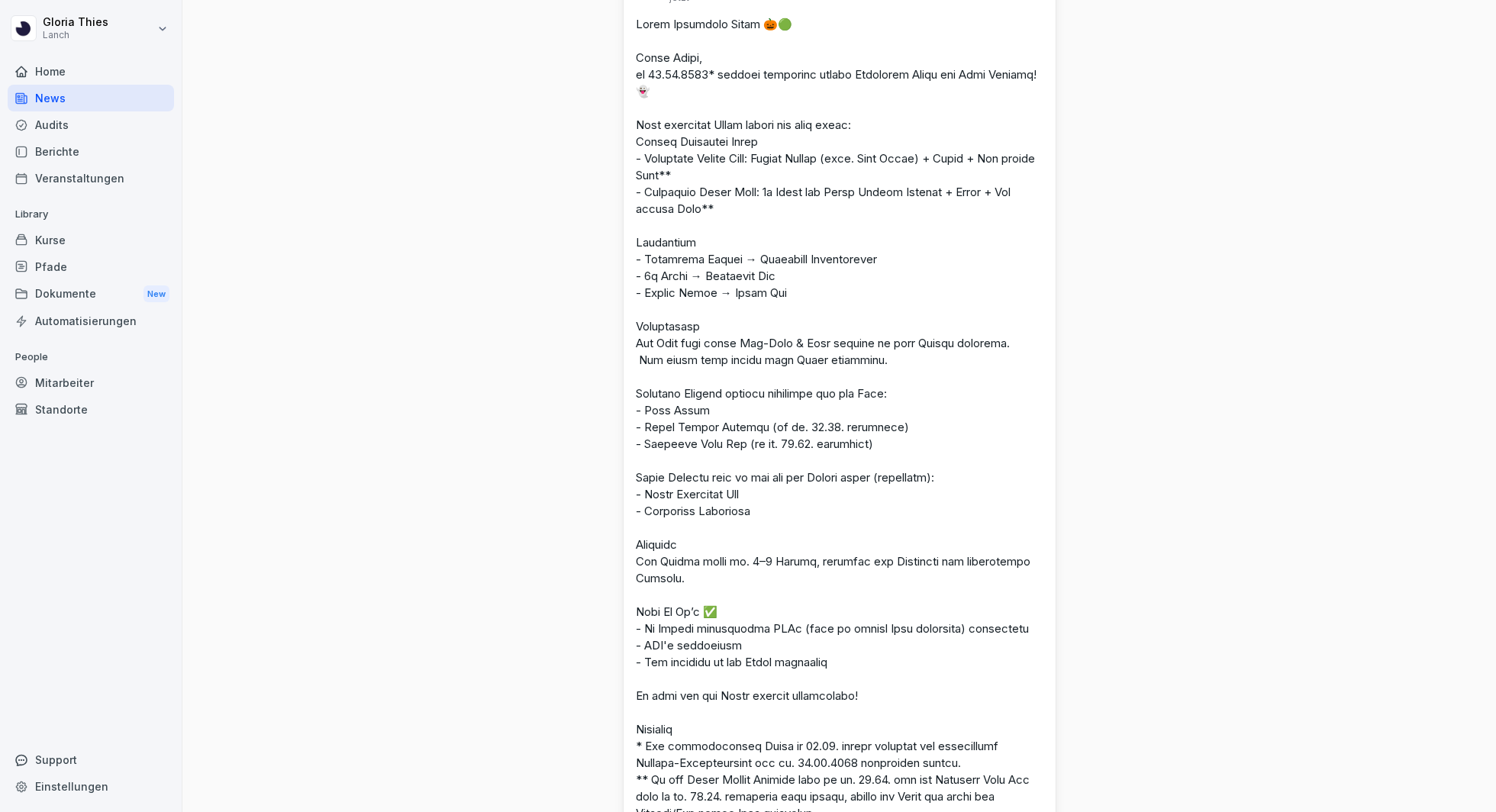
scroll to position [0, 0]
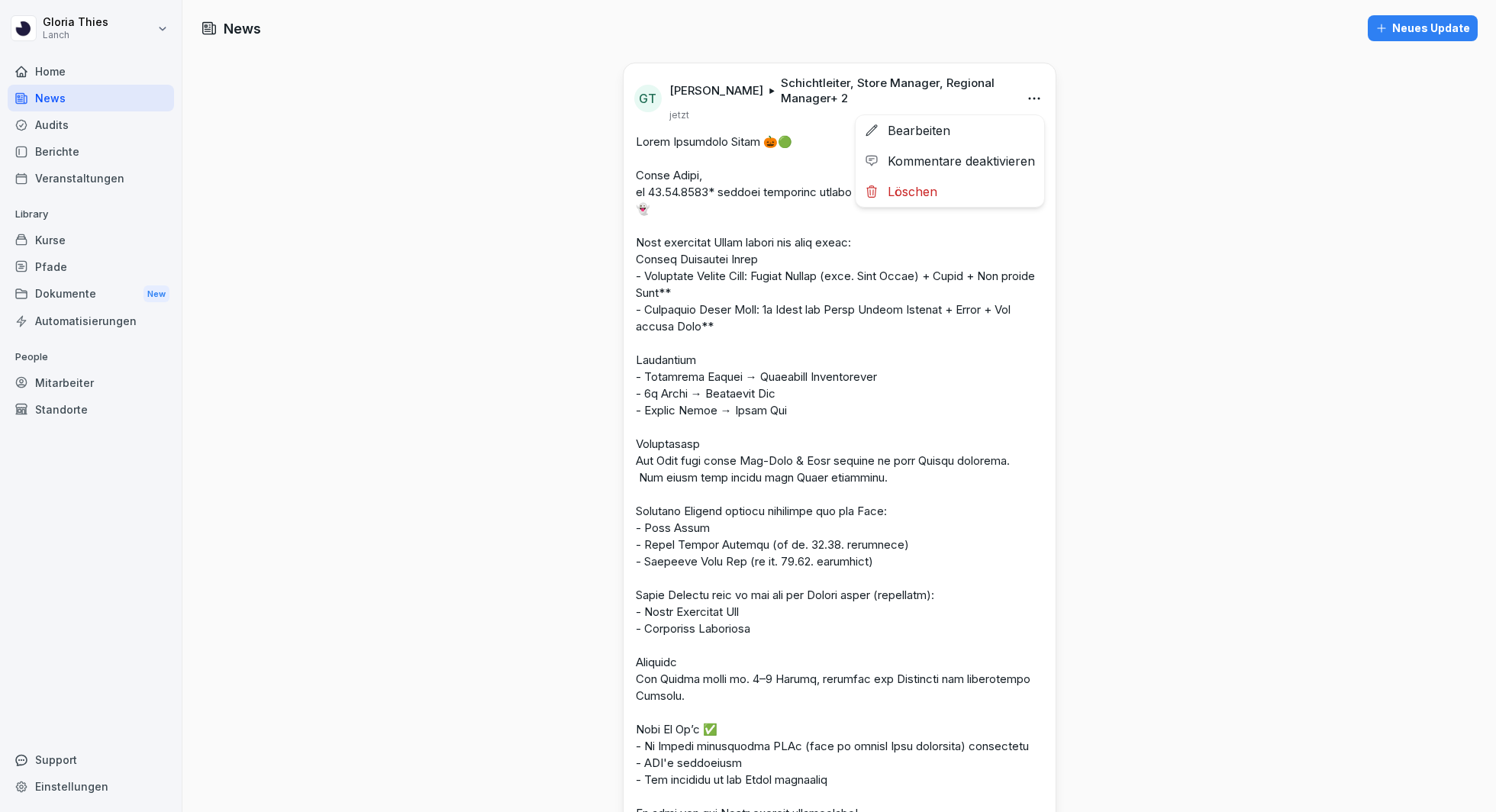
click at [1034, 100] on html "[PERSON_NAME] Lanch Home News Audits Berichte Veranstaltungen Library Kurse Pfa…" at bounding box center [748, 406] width 1496 height 812
click at [993, 135] on div "Bearbeiten" at bounding box center [949, 131] width 189 height 31
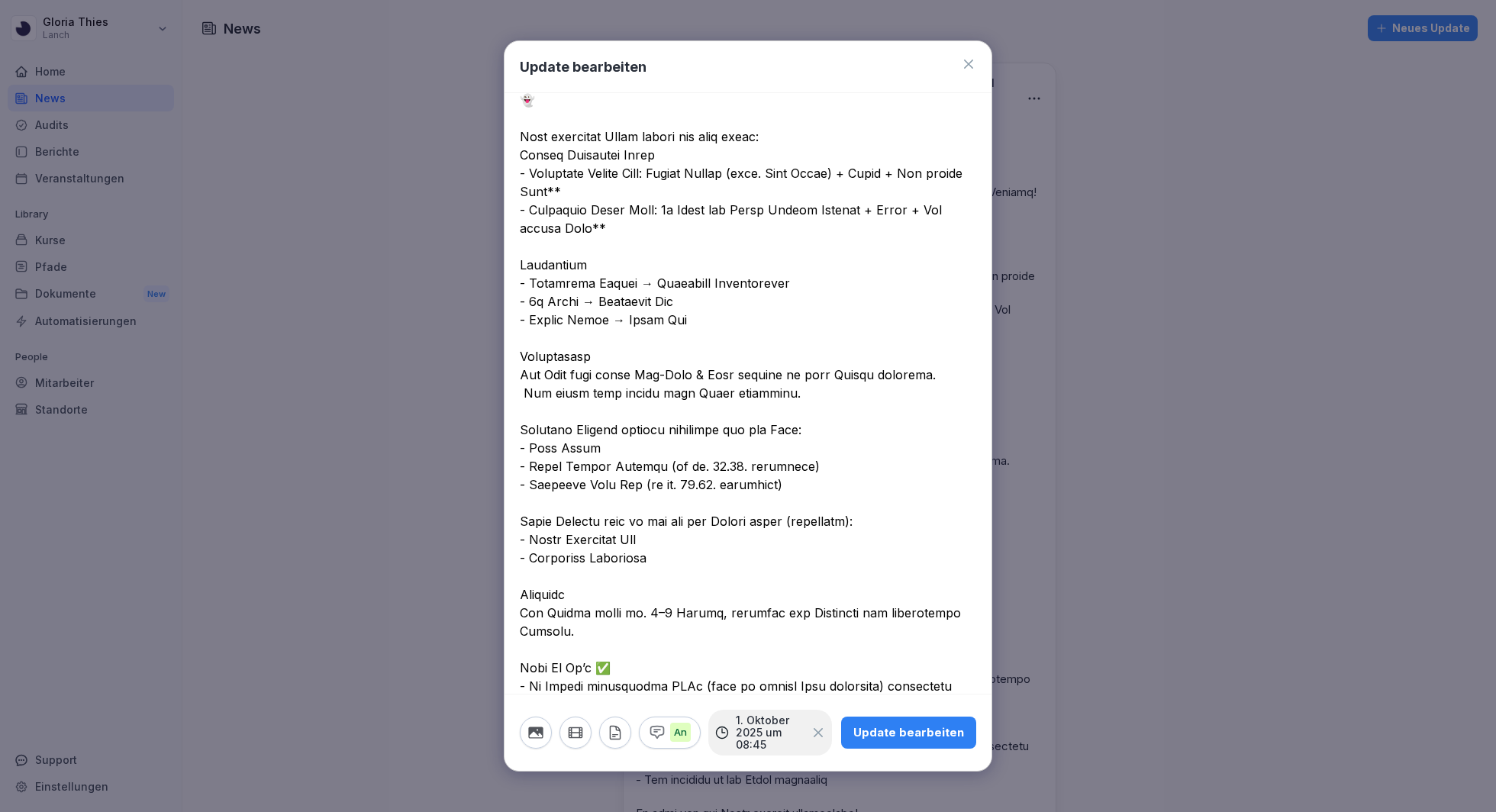
scroll to position [454, 0]
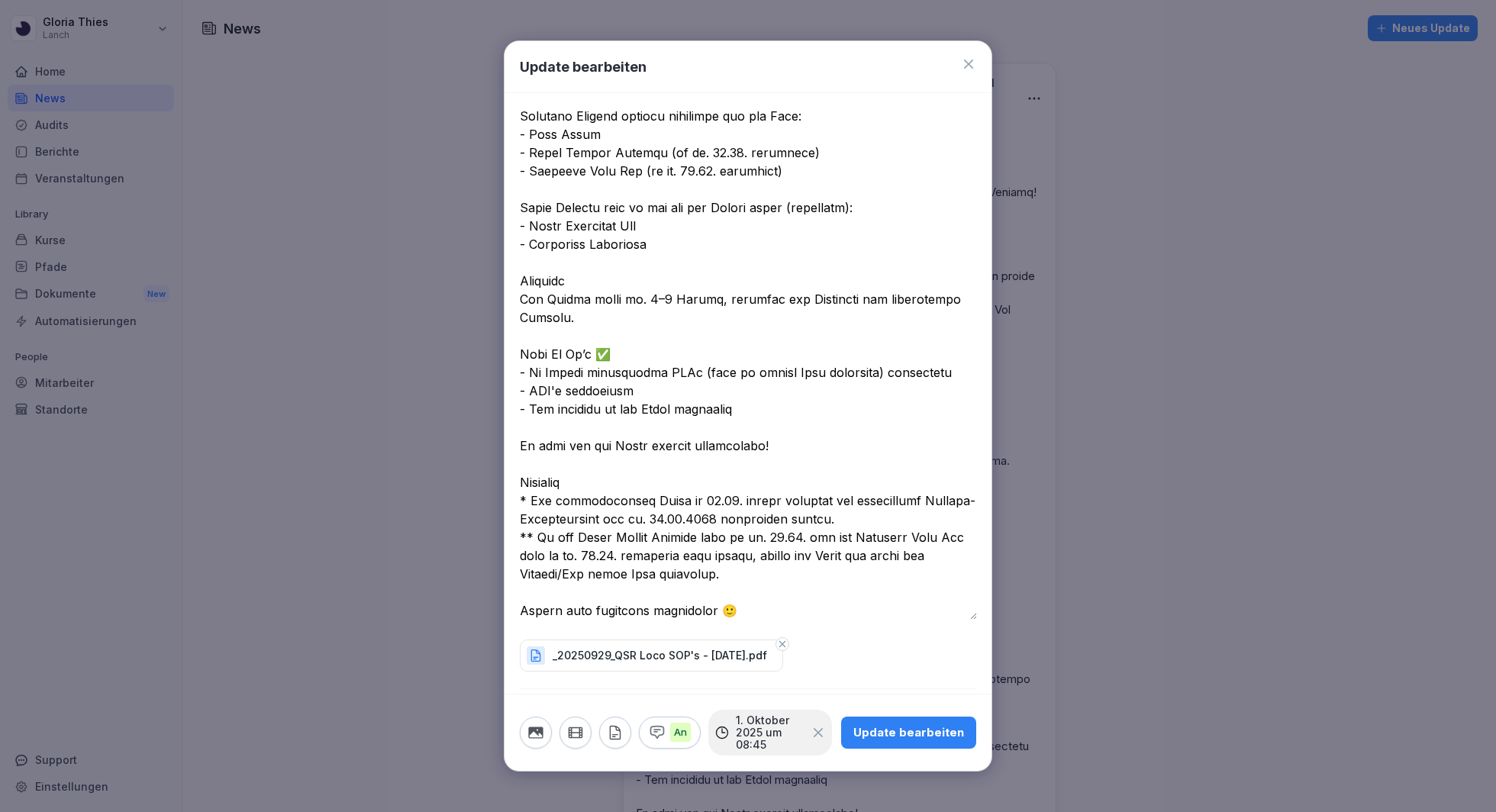
click at [519, 608] on div "An 1. Oktober 2025 um 08:45 Update bearbeiten" at bounding box center [747, 732] width 487 height 77
click at [530, 608] on icon "button" at bounding box center [536, 732] width 14 height 12
click at [539, 608] on icon "button" at bounding box center [536, 732] width 14 height 12
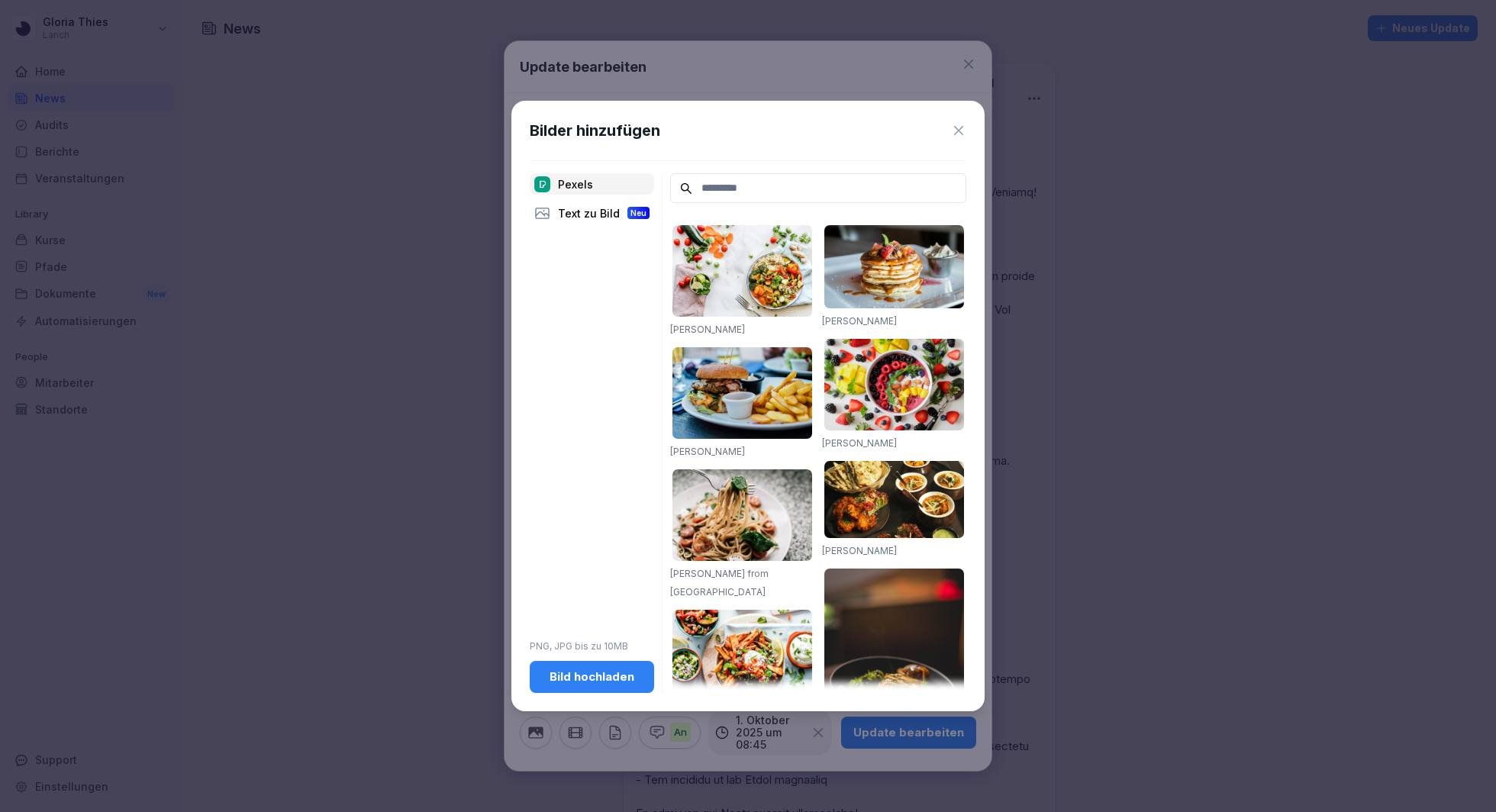
click at [570, 608] on div "Bild hochladen" at bounding box center [592, 677] width 100 height 17
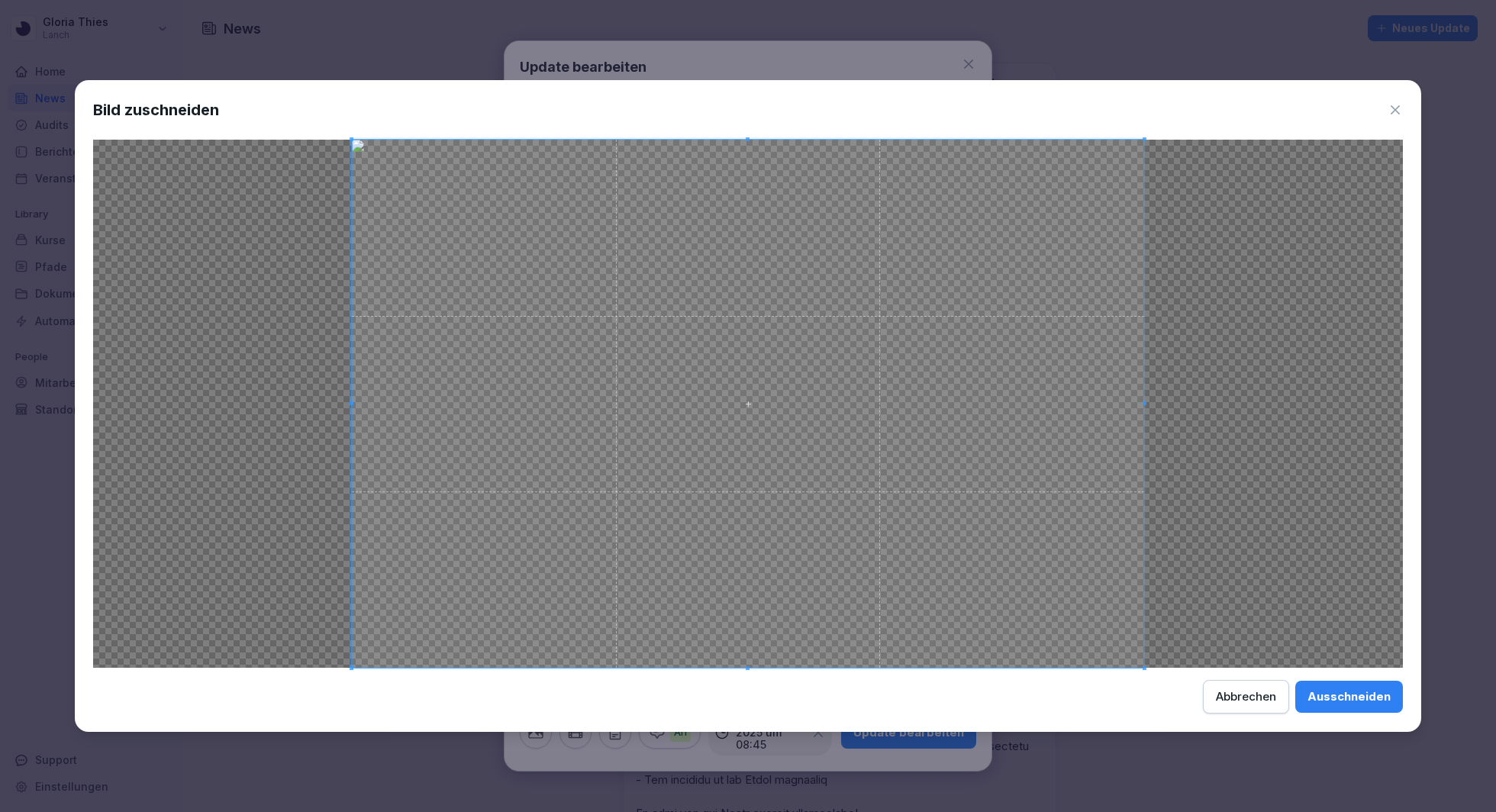
click at [1121, 608] on button "Ausschneiden" at bounding box center [1348, 695] width 108 height 32
click at [1121, 608] on div "Ausschneiden Abbrechen" at bounding box center [747, 696] width 1309 height 33
